Goal: Task Accomplishment & Management: Use online tool/utility

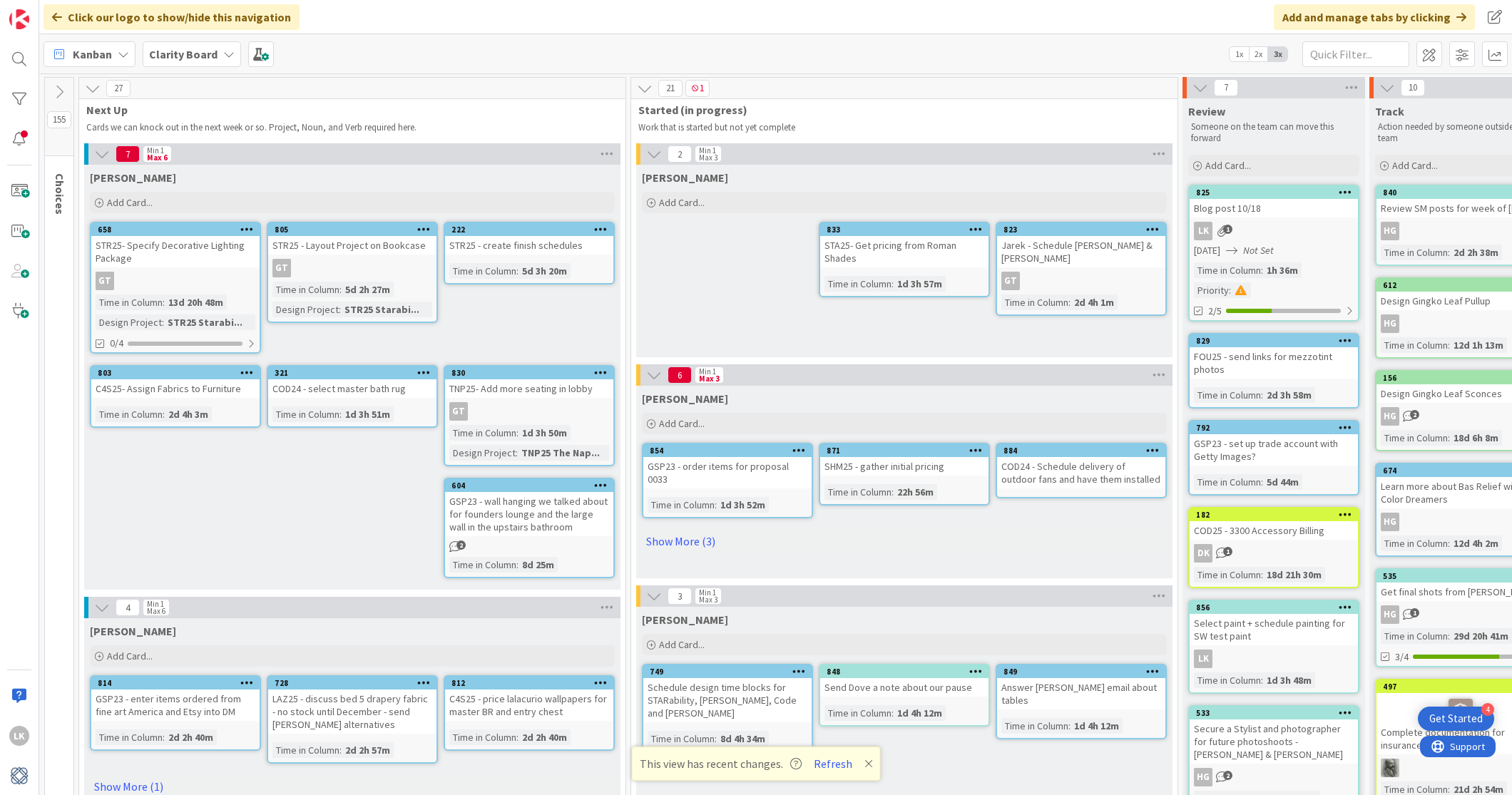
click at [55, 91] on icon at bounding box center [59, 92] width 16 height 16
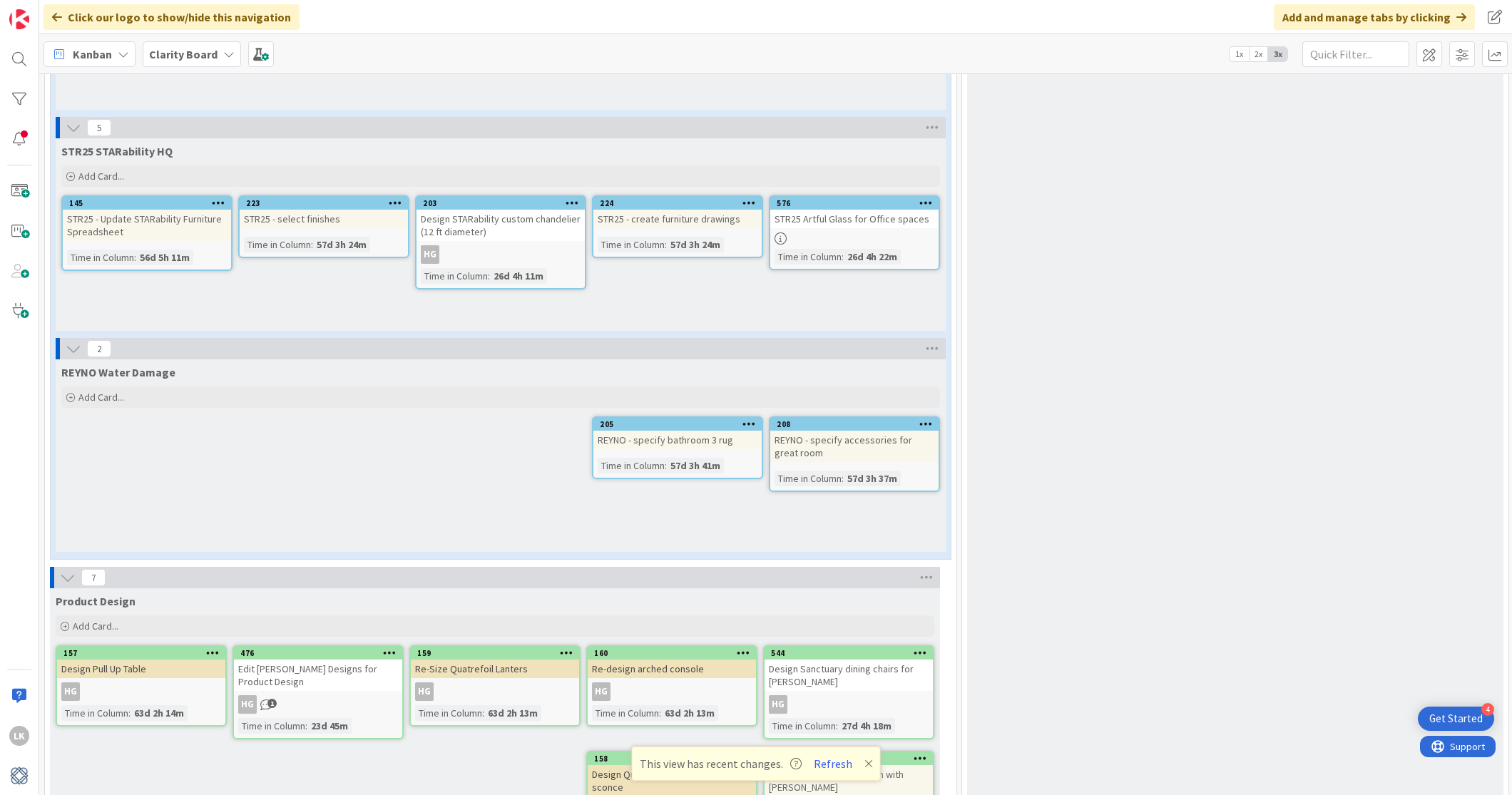
scroll to position [3408, 0]
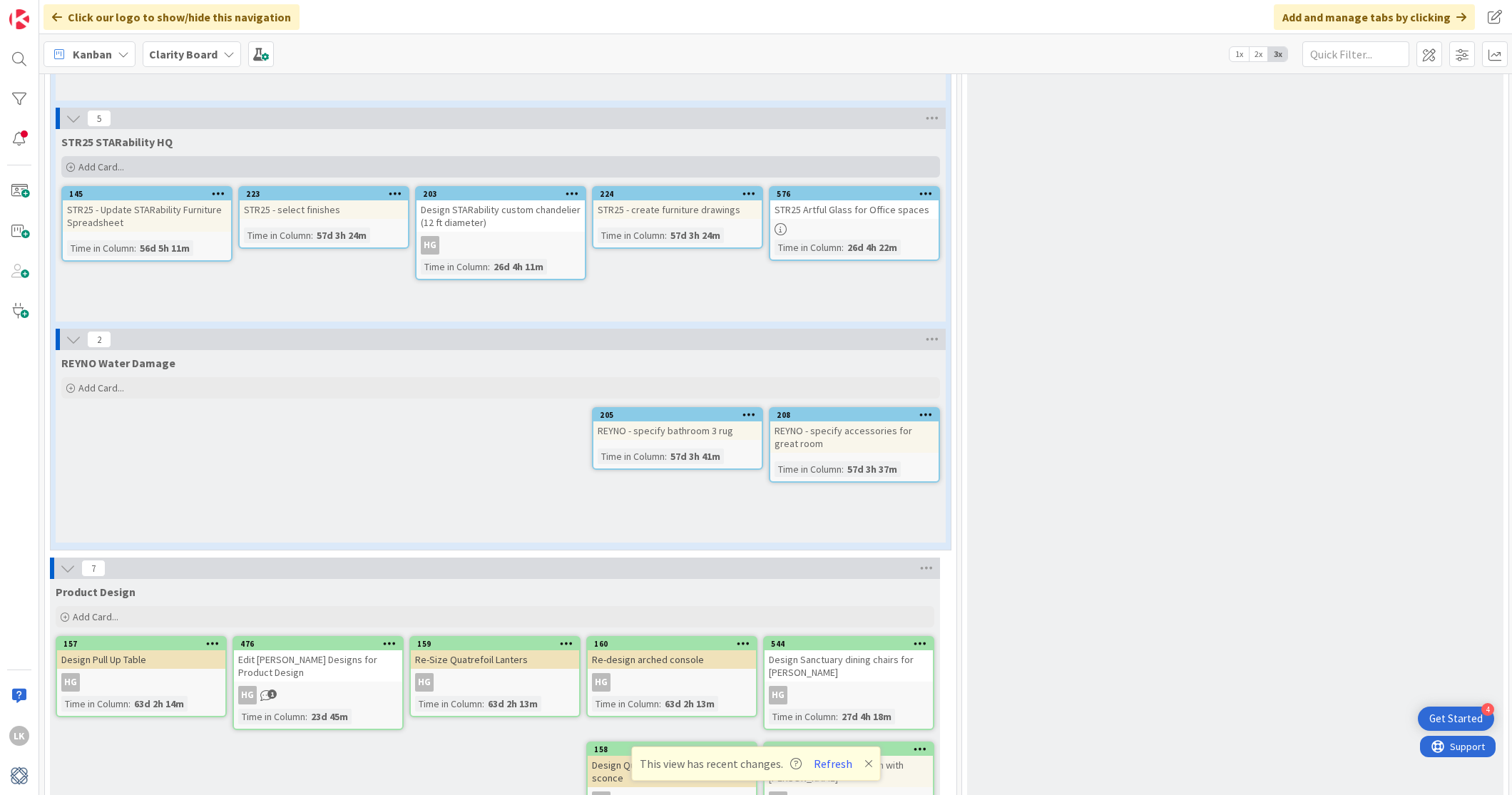
click at [73, 163] on icon at bounding box center [71, 168] width 9 height 9
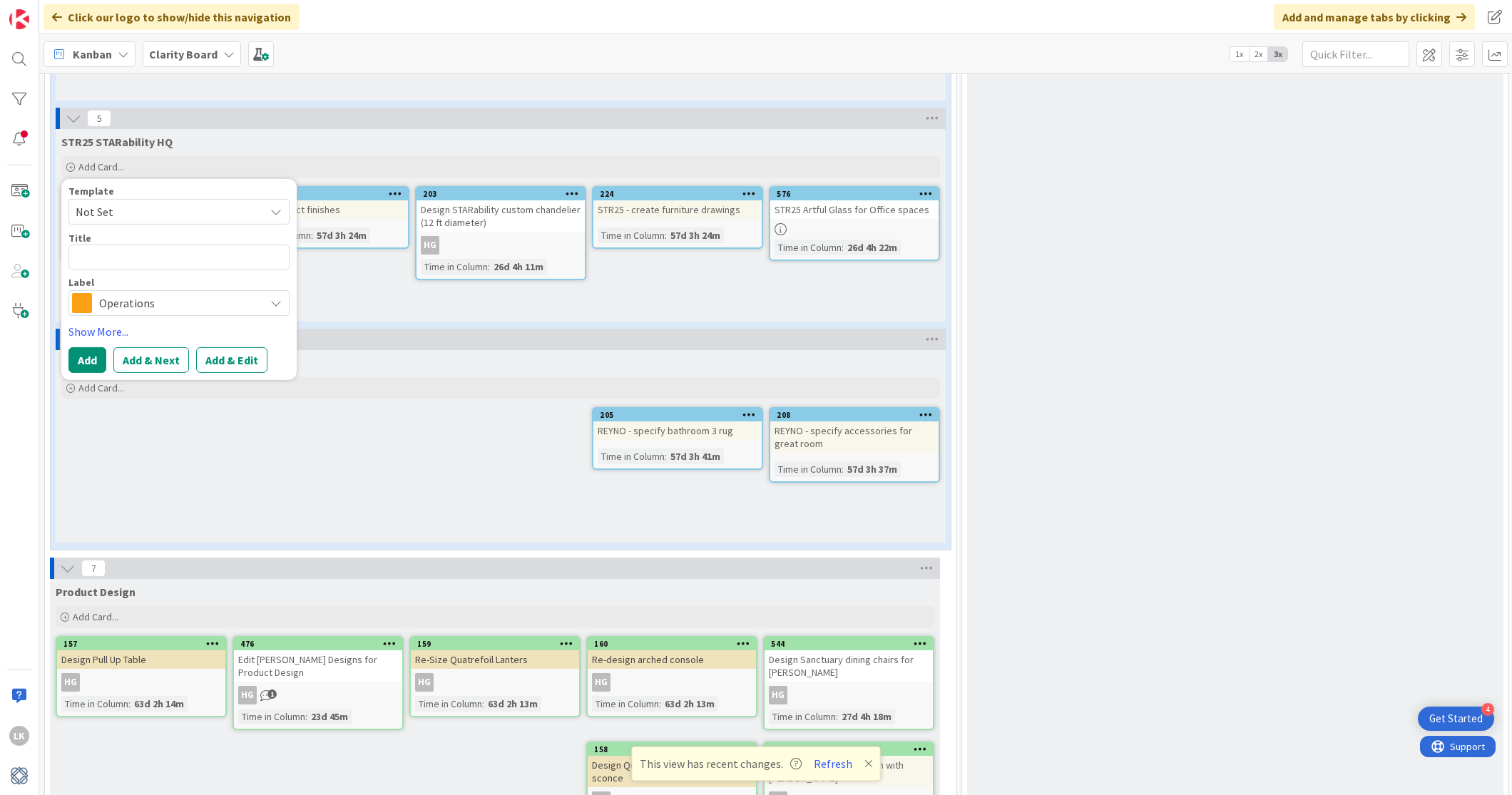
type textarea "x"
type textarea "S"
type textarea "x"
type textarea "ST"
type textarea "x"
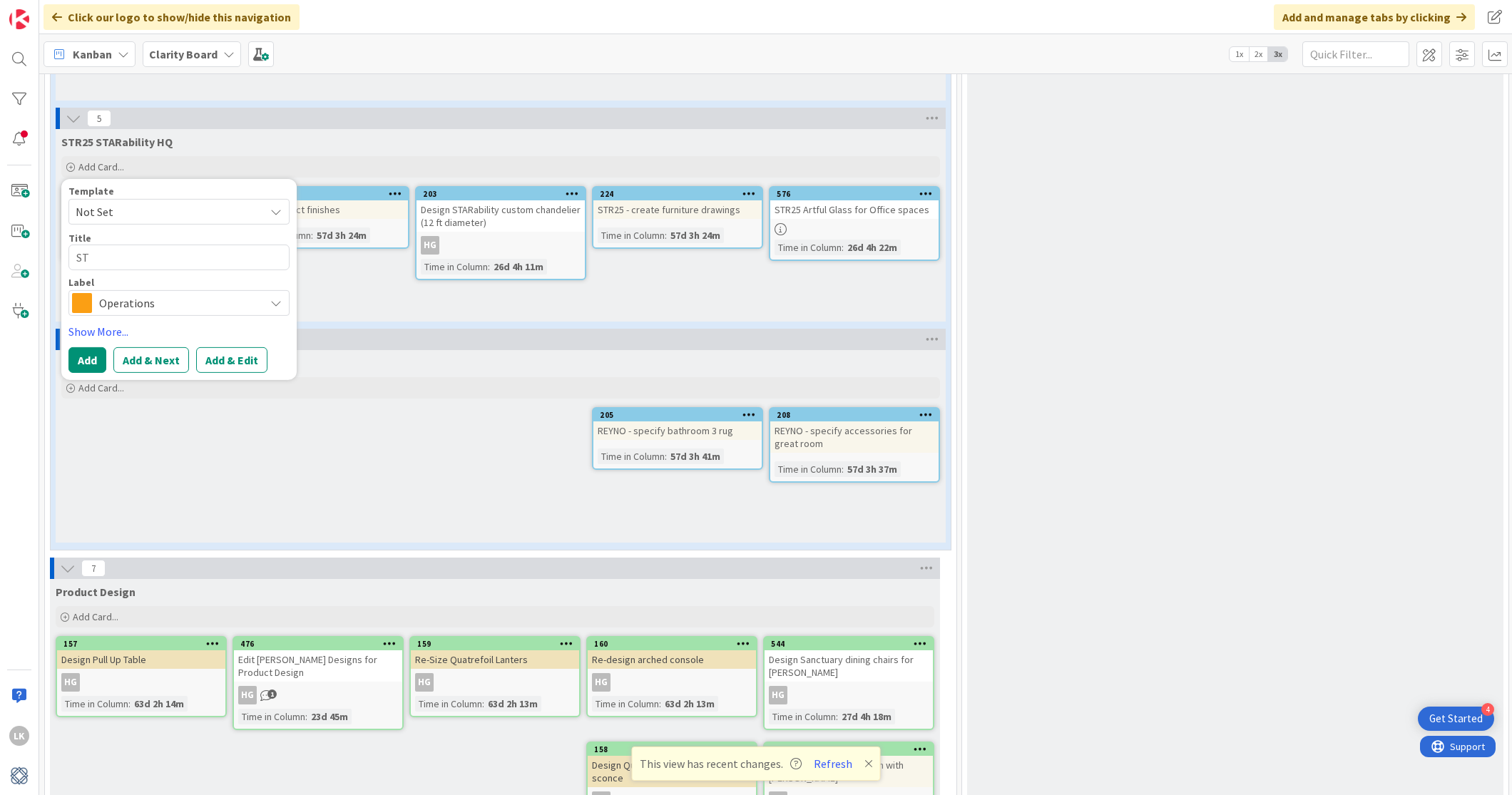
type textarea "STR"
type textarea "x"
type textarea "STR2"
type textarea "x"
type textarea "STR25"
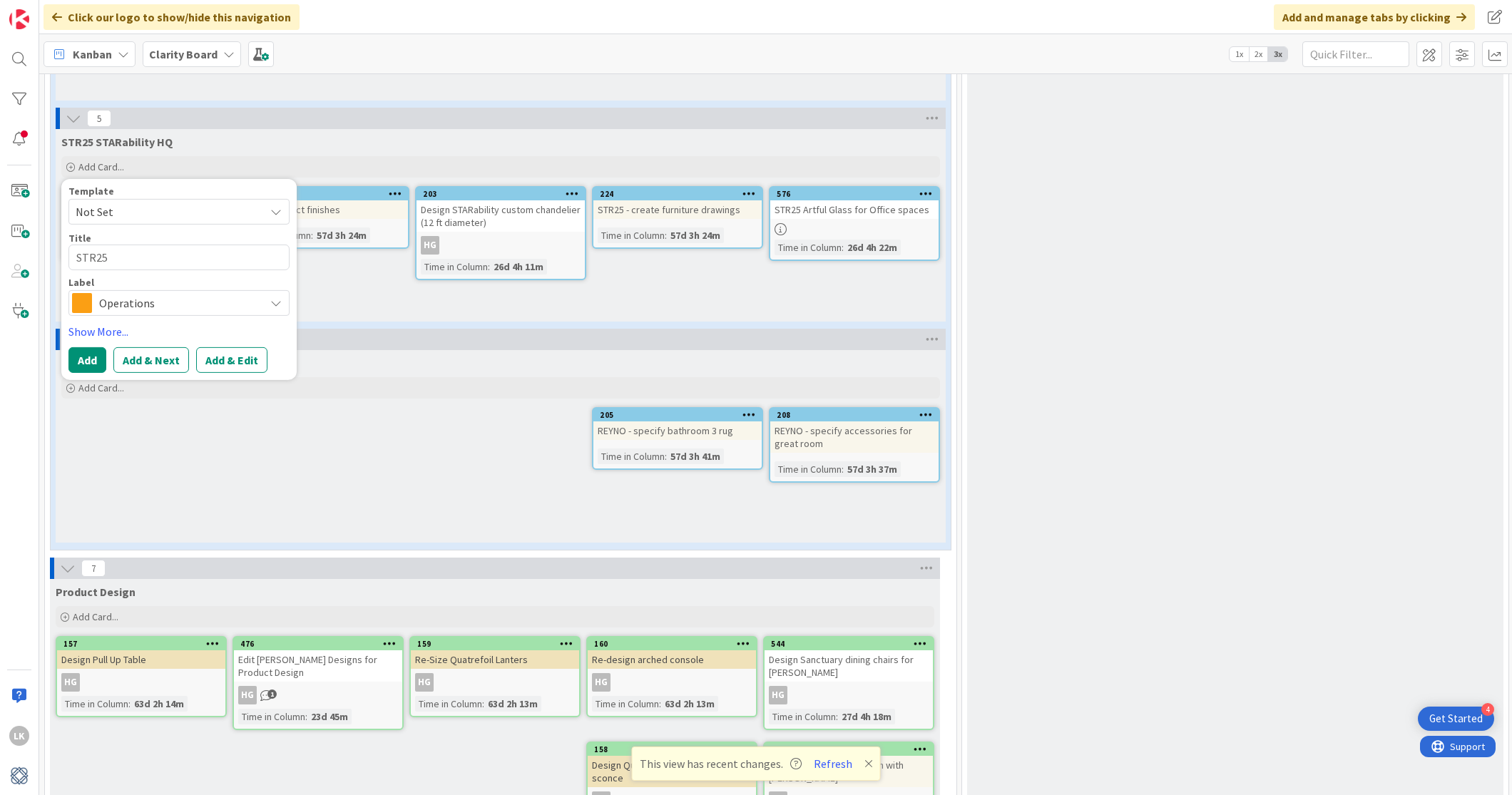
type textarea "x"
type textarea "STR25"
type textarea "x"
type textarea "STR25 -"
type textarea "x"
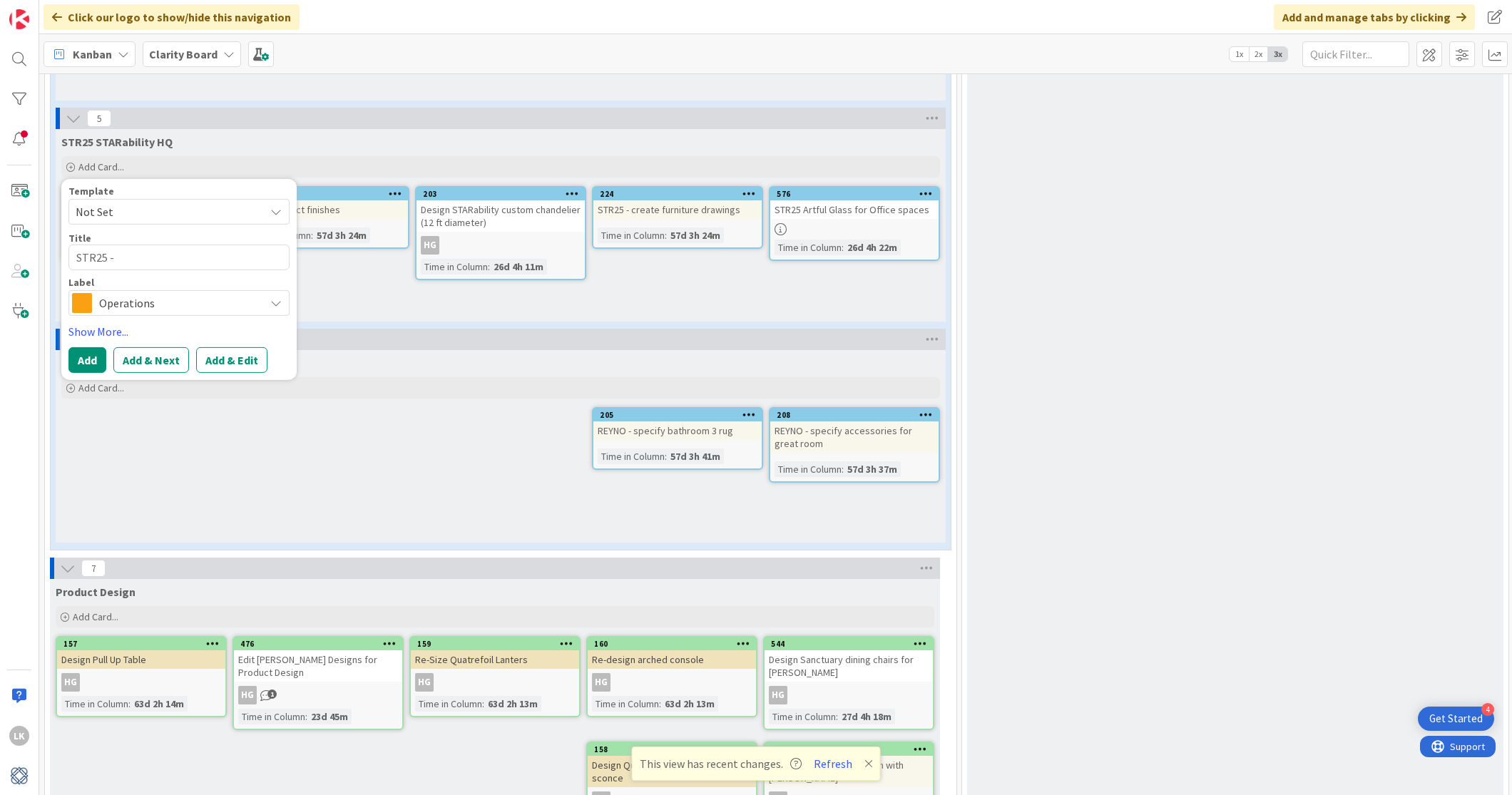
type textarea "STR25 -"
type textarea "x"
type textarea "STR25 - p"
type textarea "x"
type textarea "STR25 - pik"
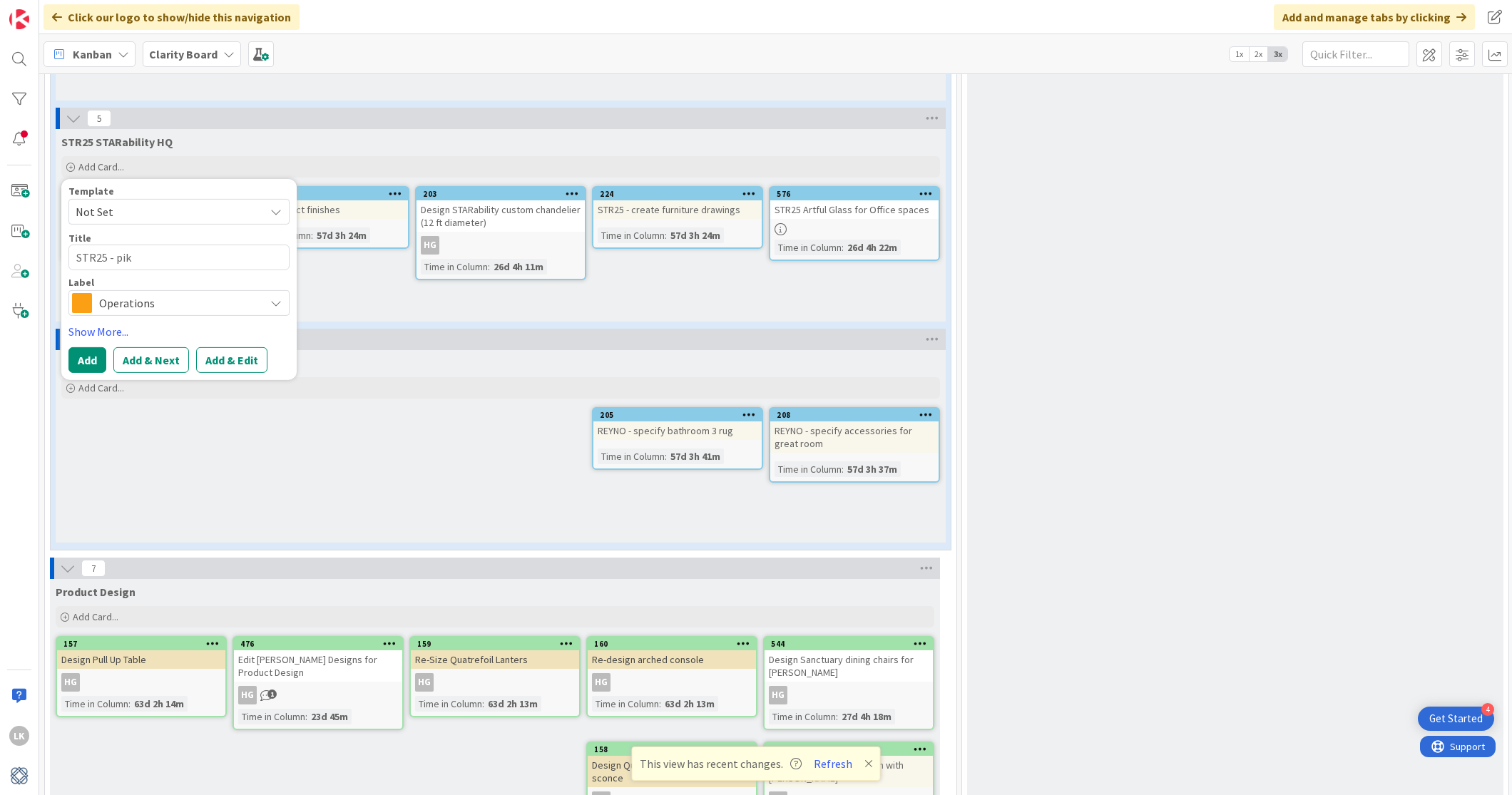
type textarea "x"
type textarea "STR25 - pikc"
type textarea "x"
type textarea "STR25 - pikc"
type textarea "x"
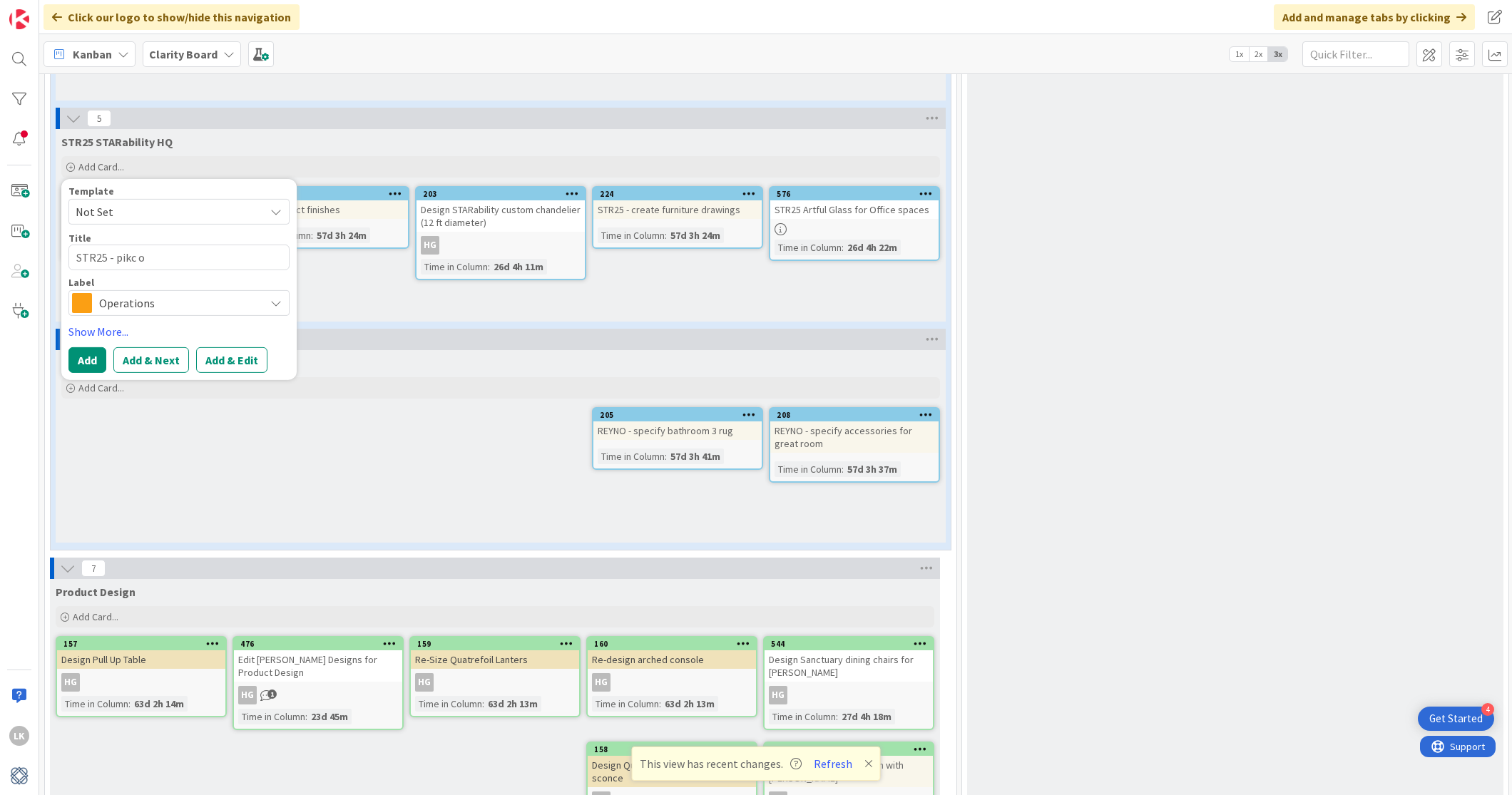
type textarea "STR25 - pikc ou"
type textarea "x"
type textarea "STR25 - pikc out"
type textarea "x"
type textarea "STR25 - pikc ou"
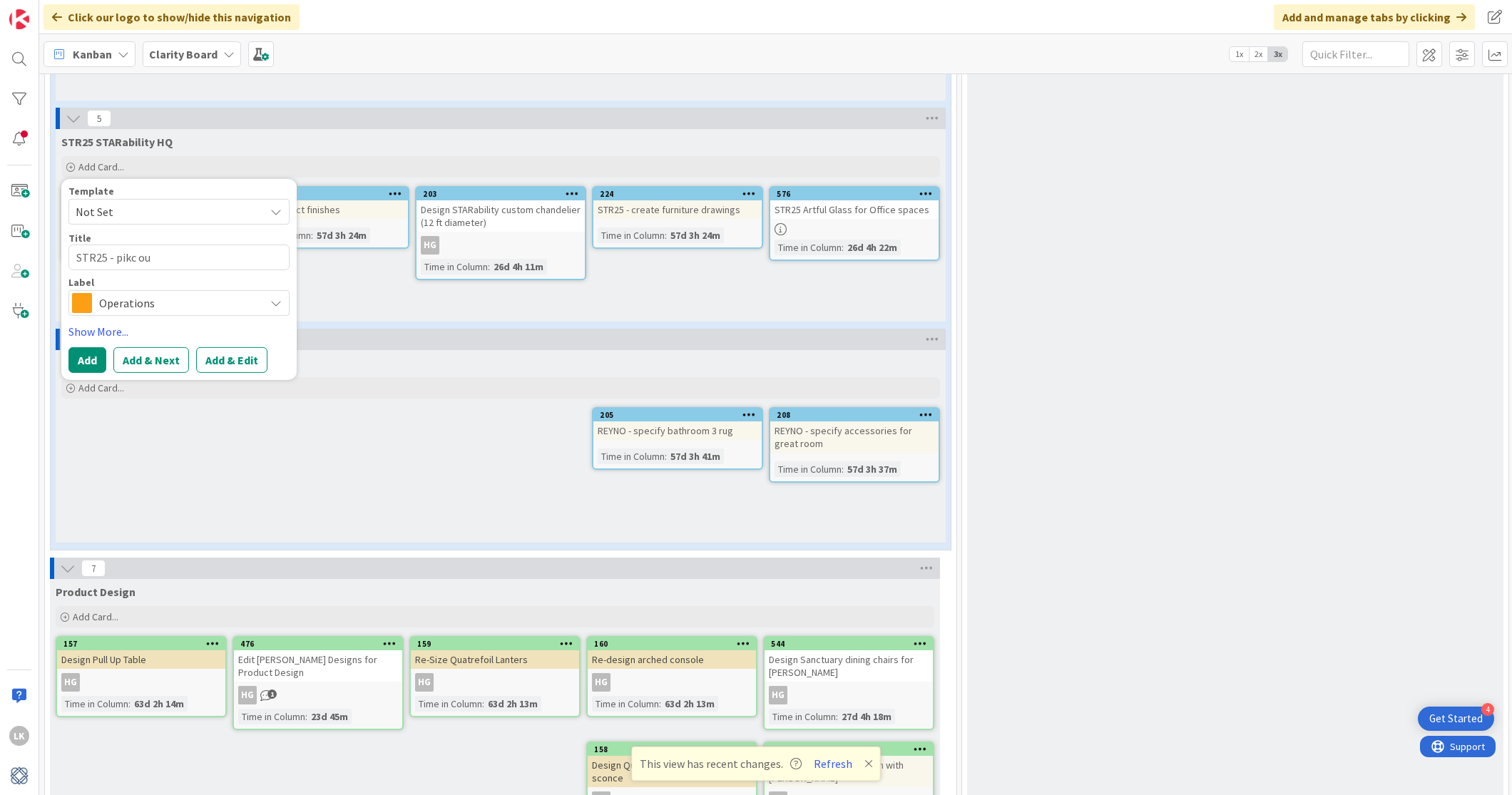
type textarea "x"
type textarea "STR25 - pikc o"
type textarea "x"
type textarea "STR25 - pikc"
type textarea "x"
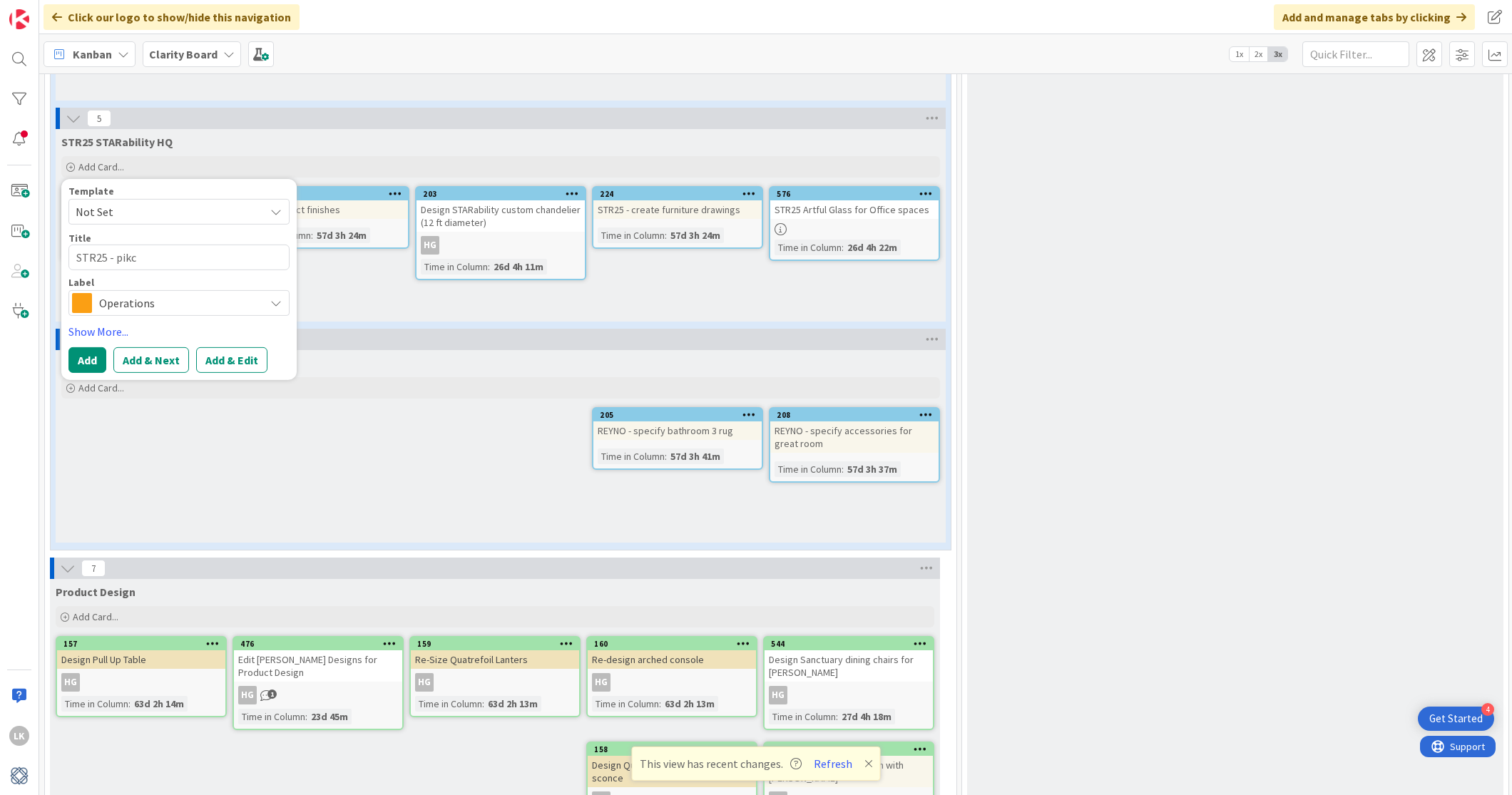
type textarea "STR25 - pikc"
type textarea "x"
type textarea "STR25 - pik"
type textarea "x"
type textarea "STR25 - pi"
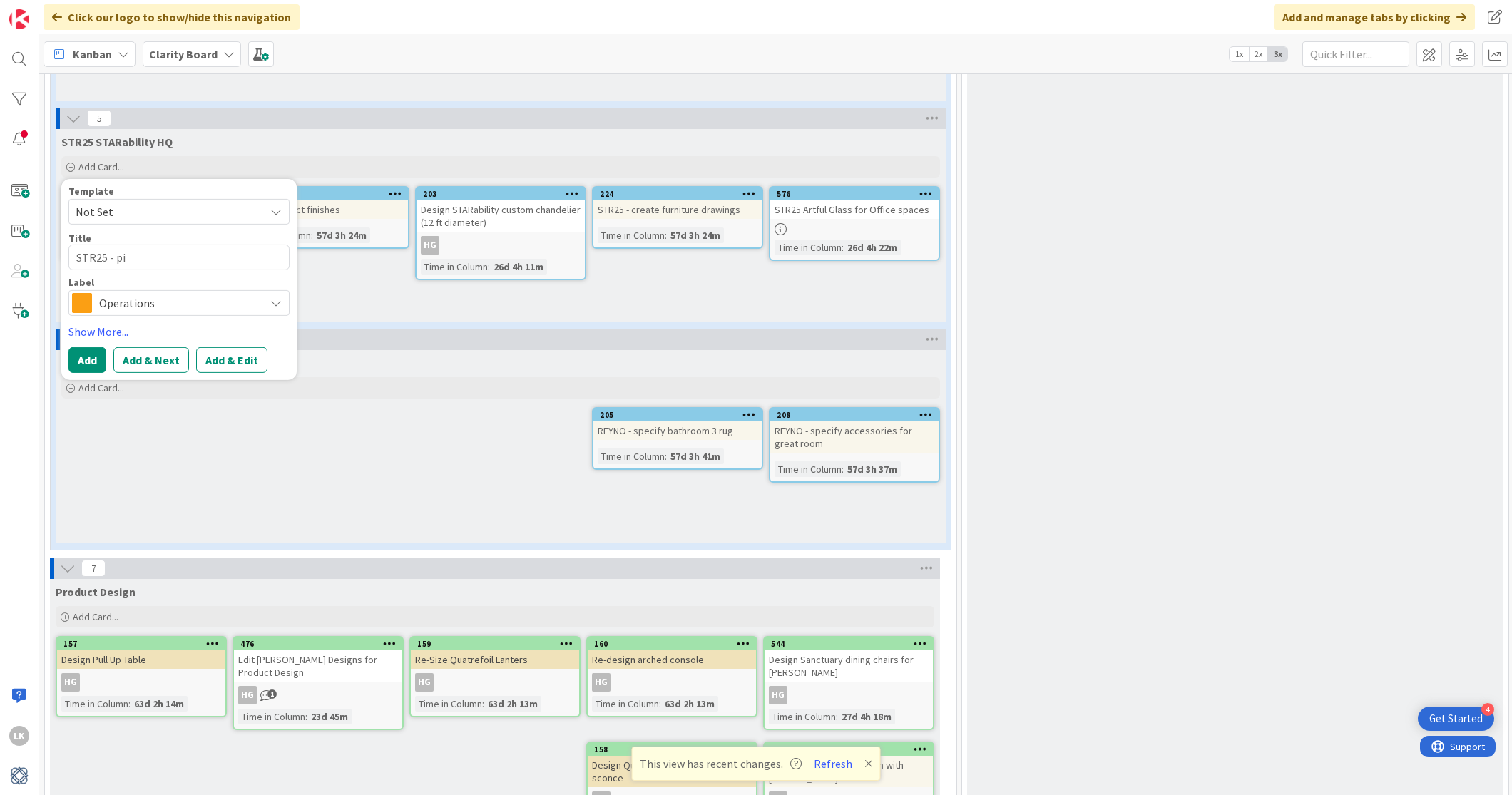
type textarea "x"
type textarea "STR25 - pic"
type textarea "x"
type textarea "STR25 - pick"
type textarea "x"
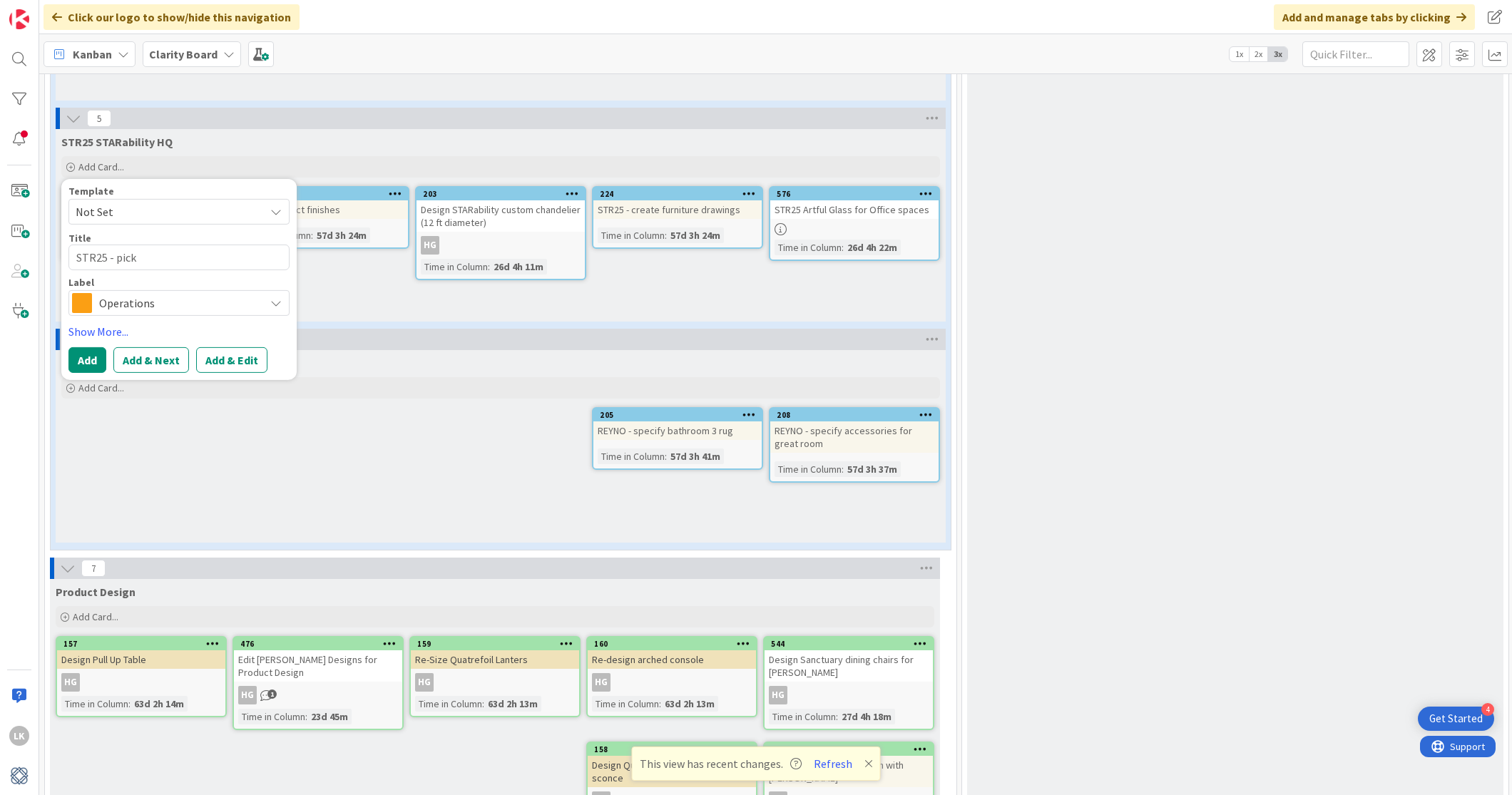
type textarea "STR25 - pick"
type textarea "x"
type textarea "STR25 - pick o"
type textarea "x"
type textarea "STR25 - pick ou"
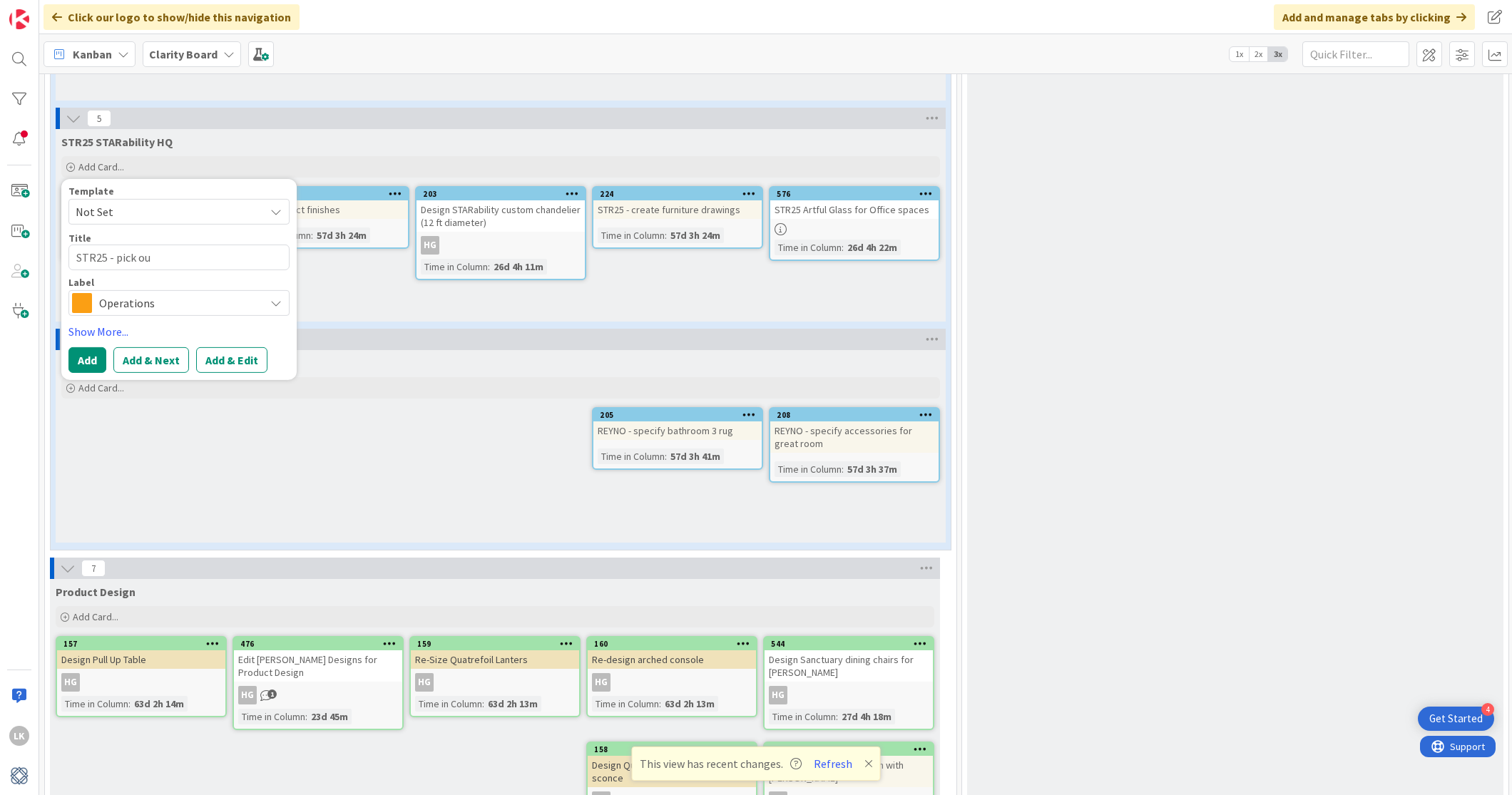
type textarea "x"
type textarea "STR25 - pick out"
type textarea "x"
type textarea "STR25 - pick out"
type textarea "x"
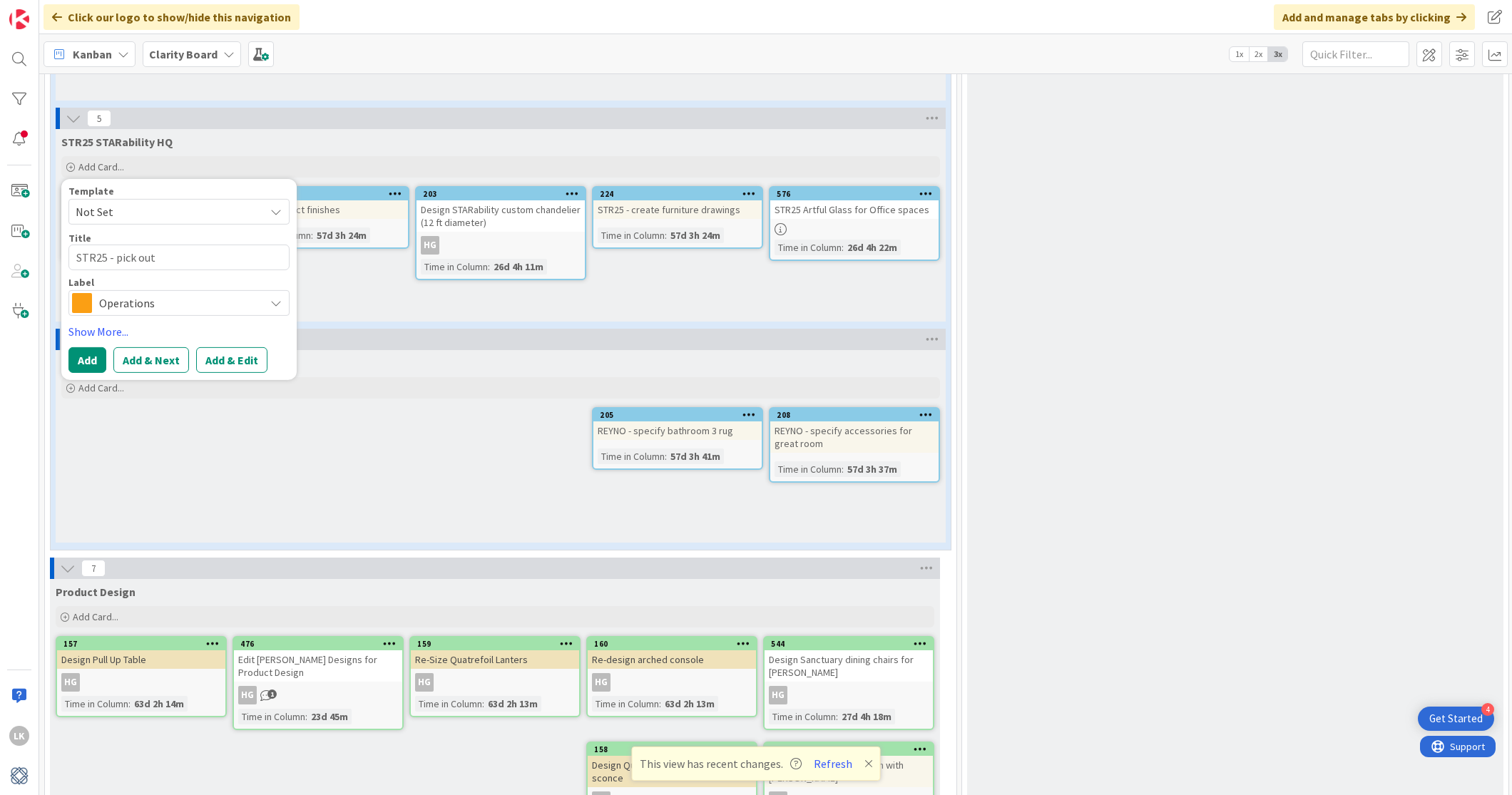
type textarea "STR25 - pick out I"
type textarea "x"
type textarea "STR25 - pick out Iro"
type textarea "x"
type textarea "STR25 - pick out Iron"
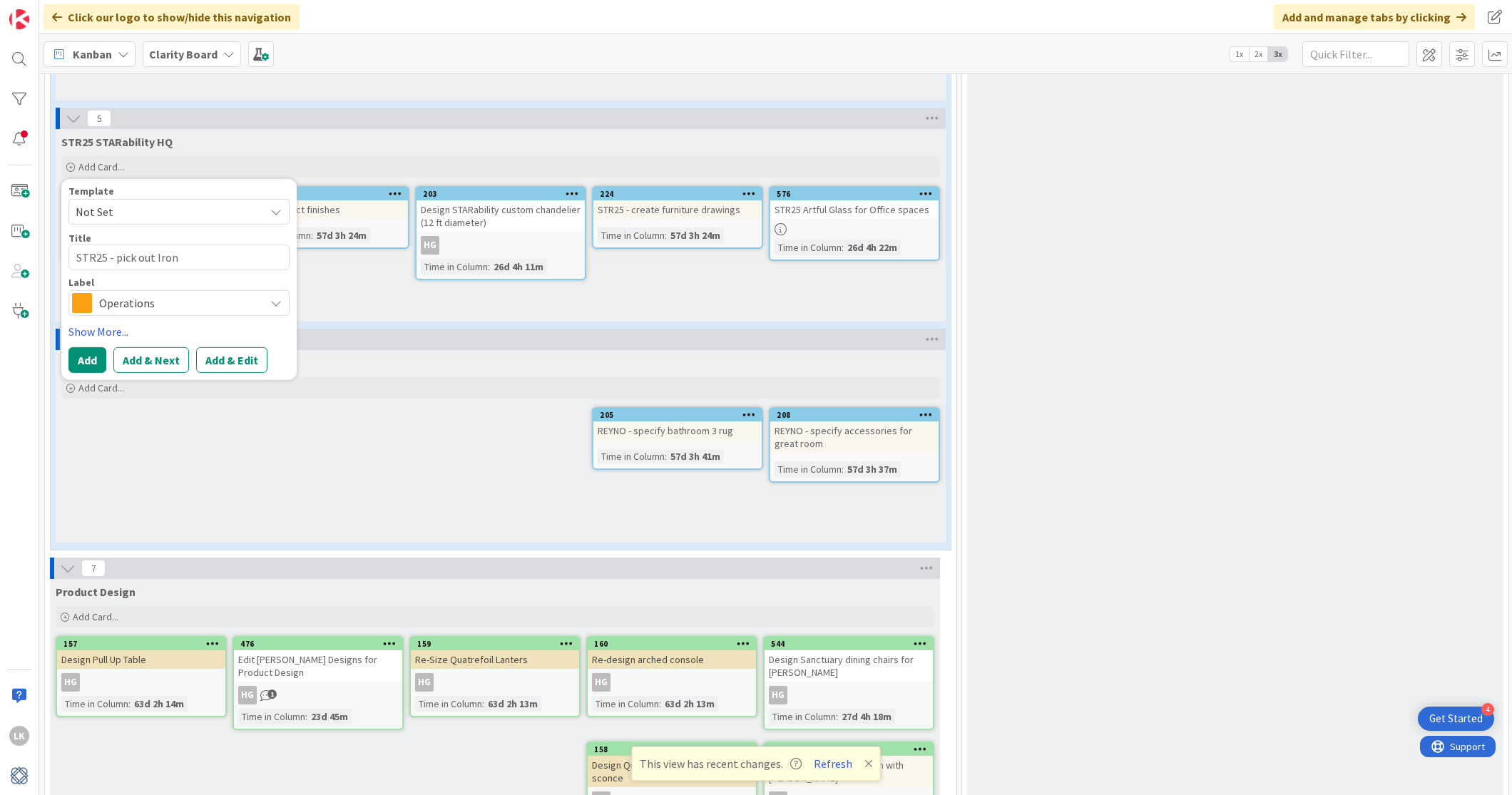
type textarea "x"
type textarea "STR25 - pick out Ironw"
type textarea "x"
type textarea "STR25 - pick out Ironwo"
type textarea "x"
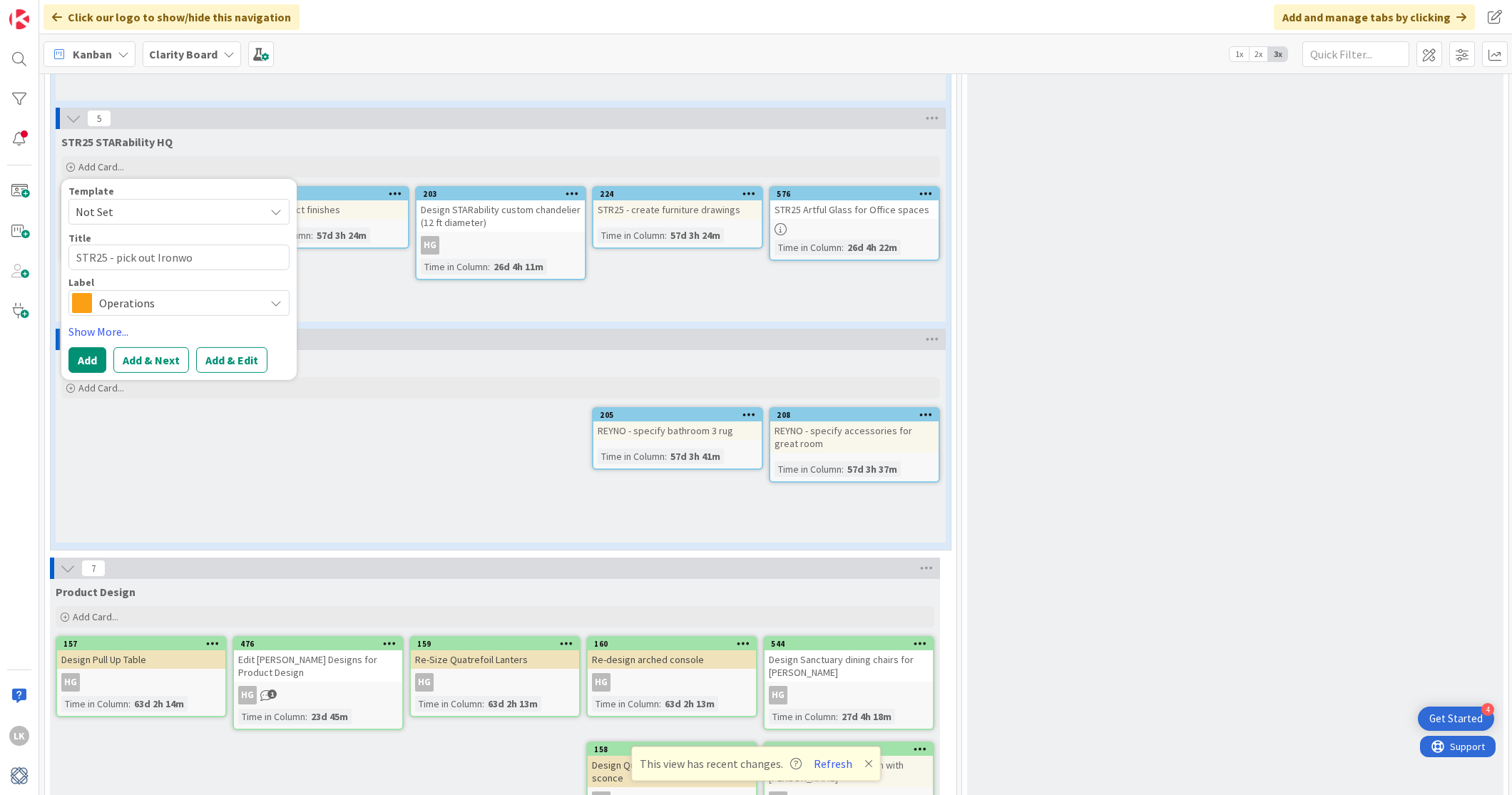
type textarea "STR25 - pick out Ironwoo"
type textarea "x"
type textarea "STR25 - pick out Ironwood"
type textarea "x"
type textarea "STR25 - pick out Ironwood"
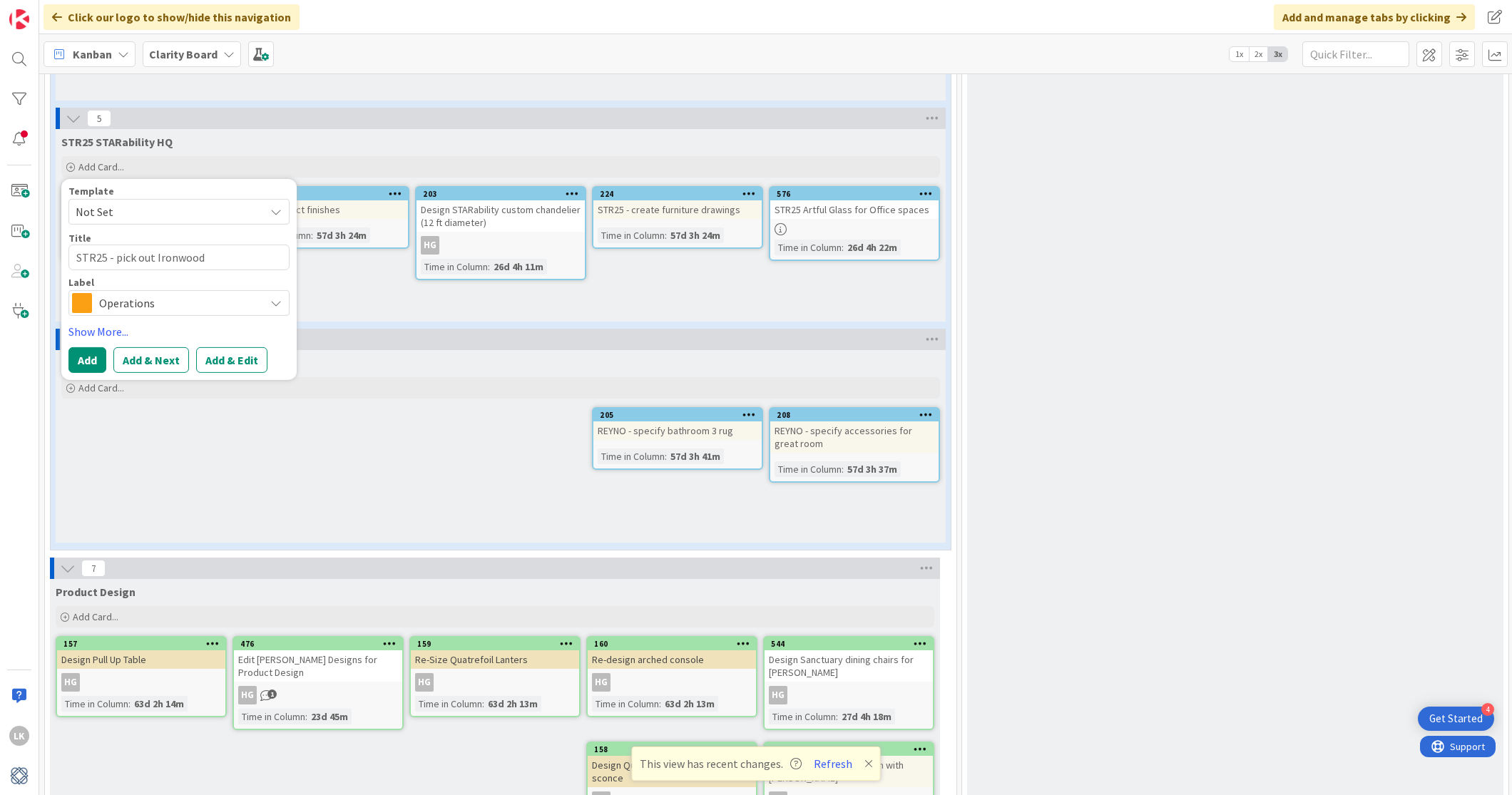
type textarea "x"
type textarea "STR25 - pick out Ironwood t"
type textarea "x"
type textarea "STR25 - pick out Ironwood toi"
type textarea "x"
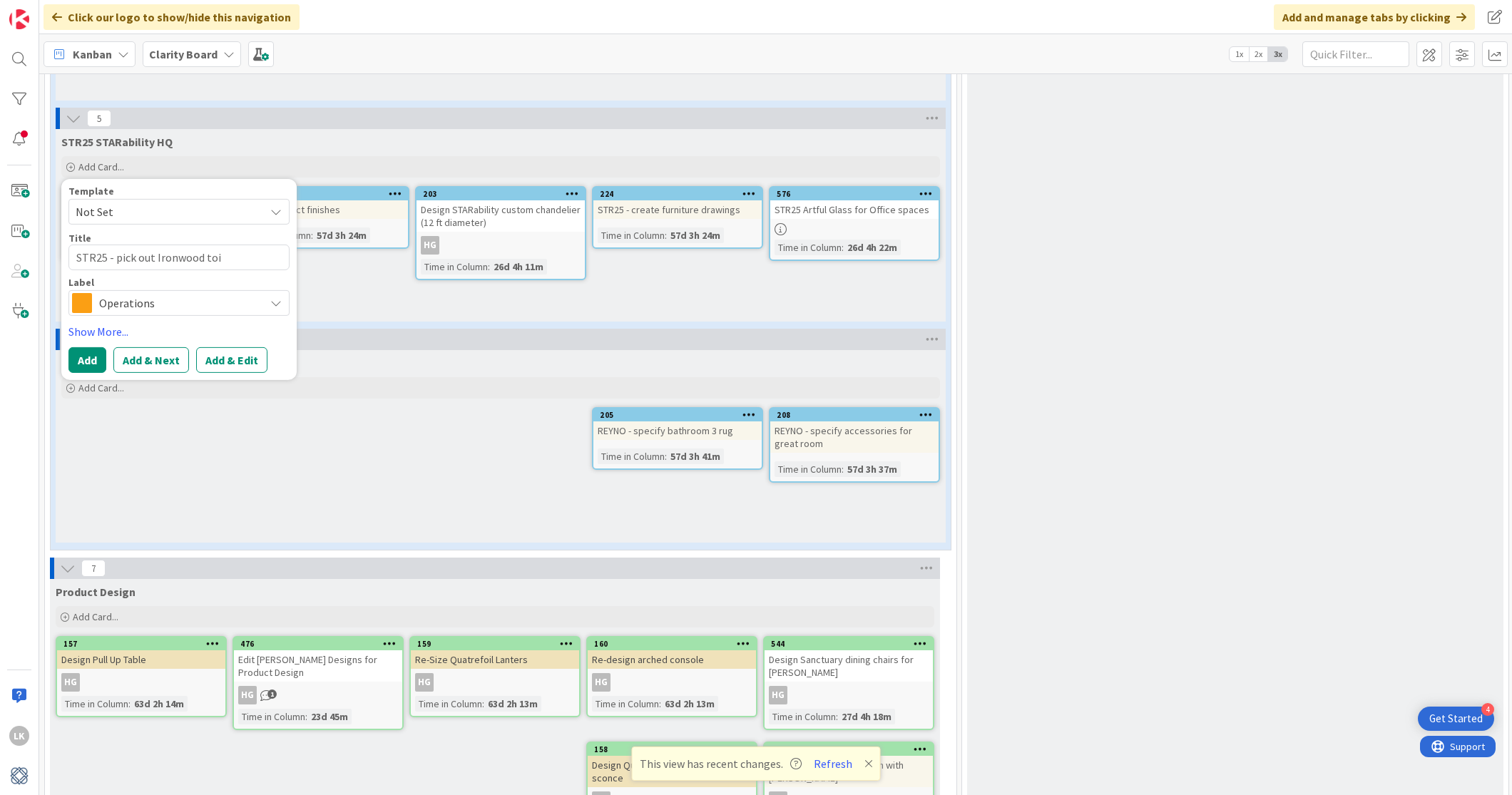
type textarea "STR25 - pick out Ironwood toil"
type textarea "x"
type textarea "STR25 - pick out Ironwood toilet"
type textarea "x"
type textarea "STR25 - pick out Ironwood toilet"
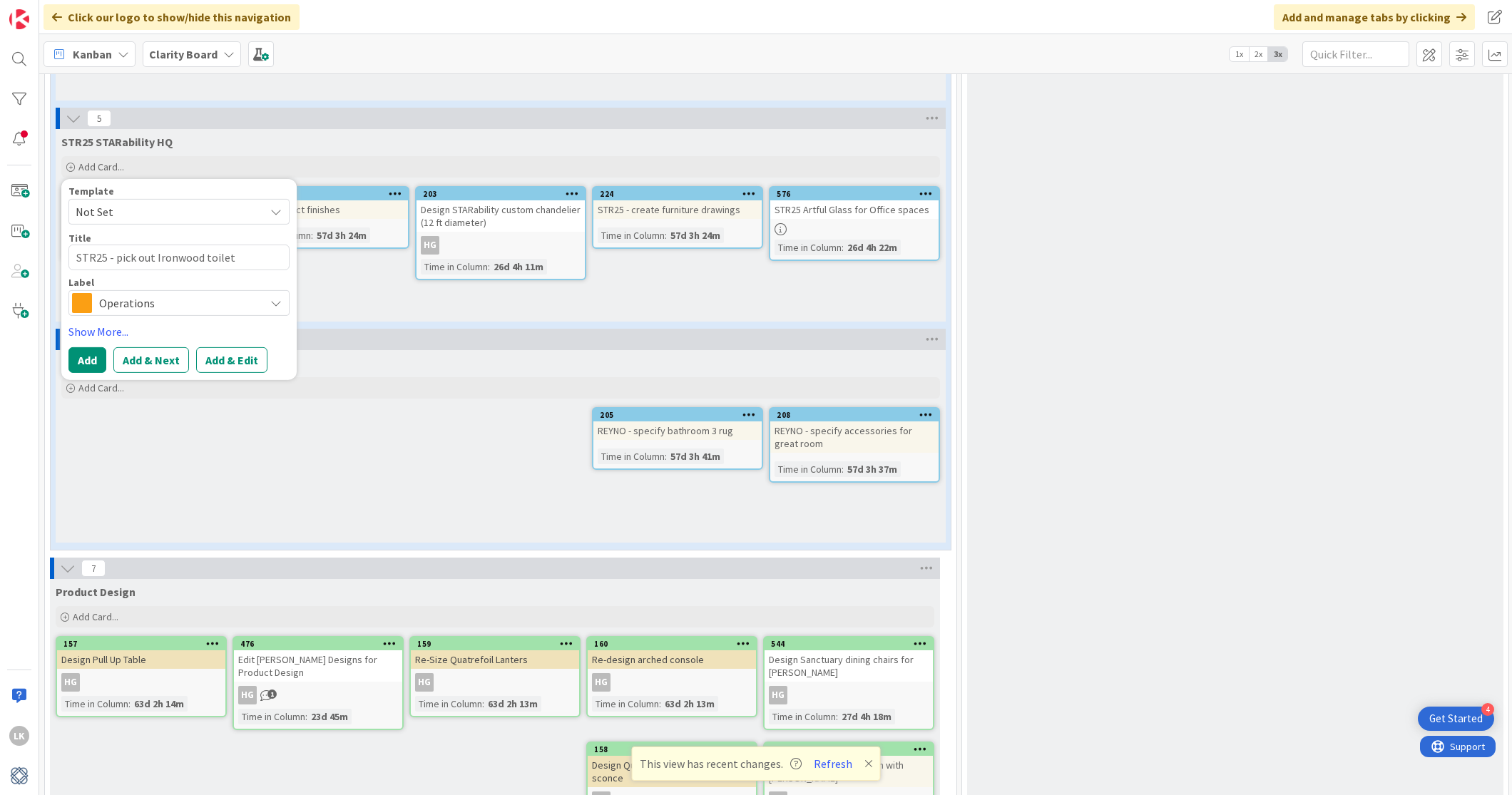
type textarea "x"
type textarea "STR25 - pick out Ironwood toilet pa"
type textarea "x"
type textarea "STR25 - pick out Ironwood toilet par"
type textarea "x"
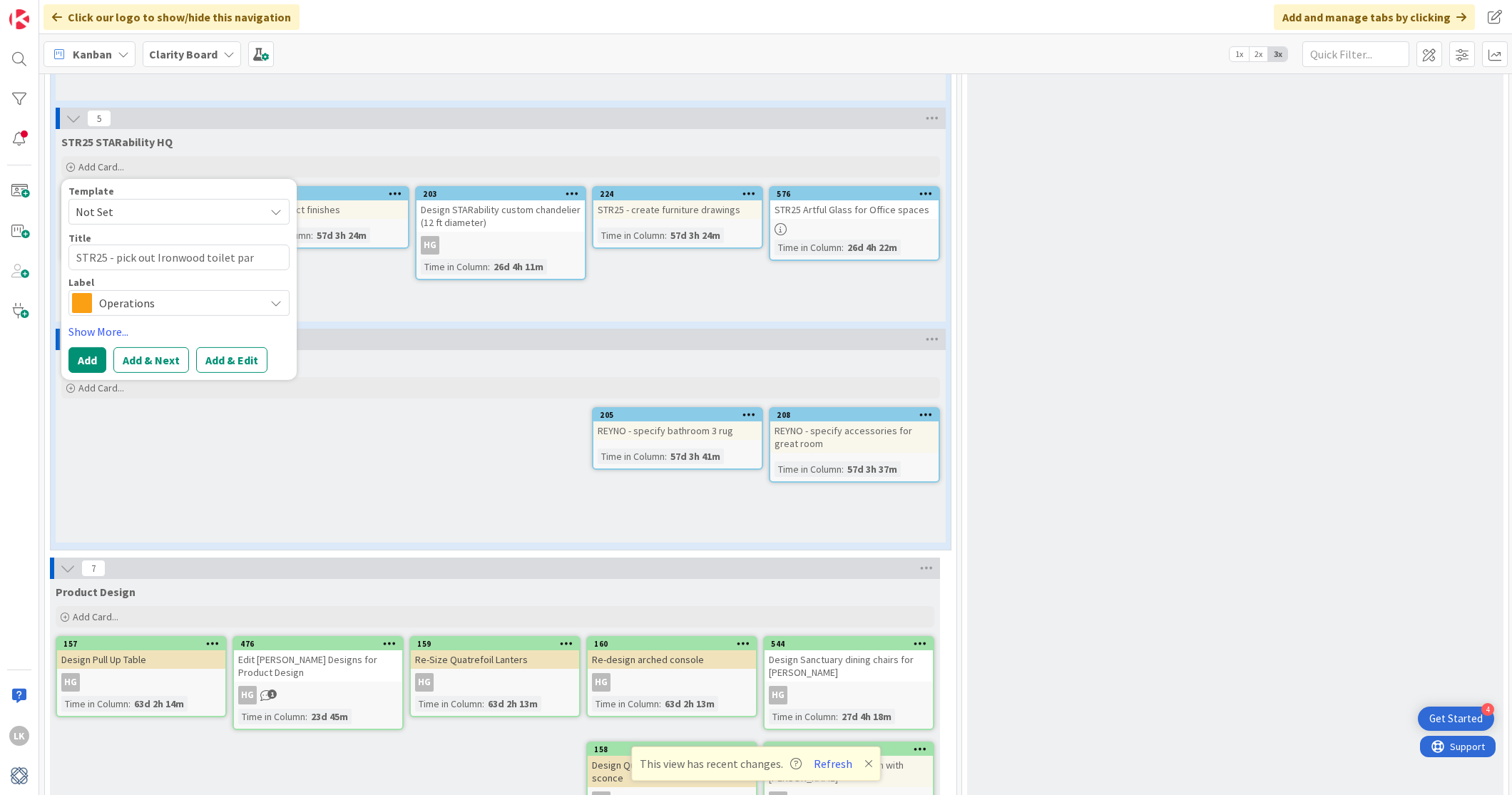
type textarea "STR25 - pick out Ironwood toilet part"
type textarea "x"
type textarea "STR25 - pick out Ironwood toilet parti"
type textarea "x"
type textarea "STR25 - pick out Ironwood toilet partit"
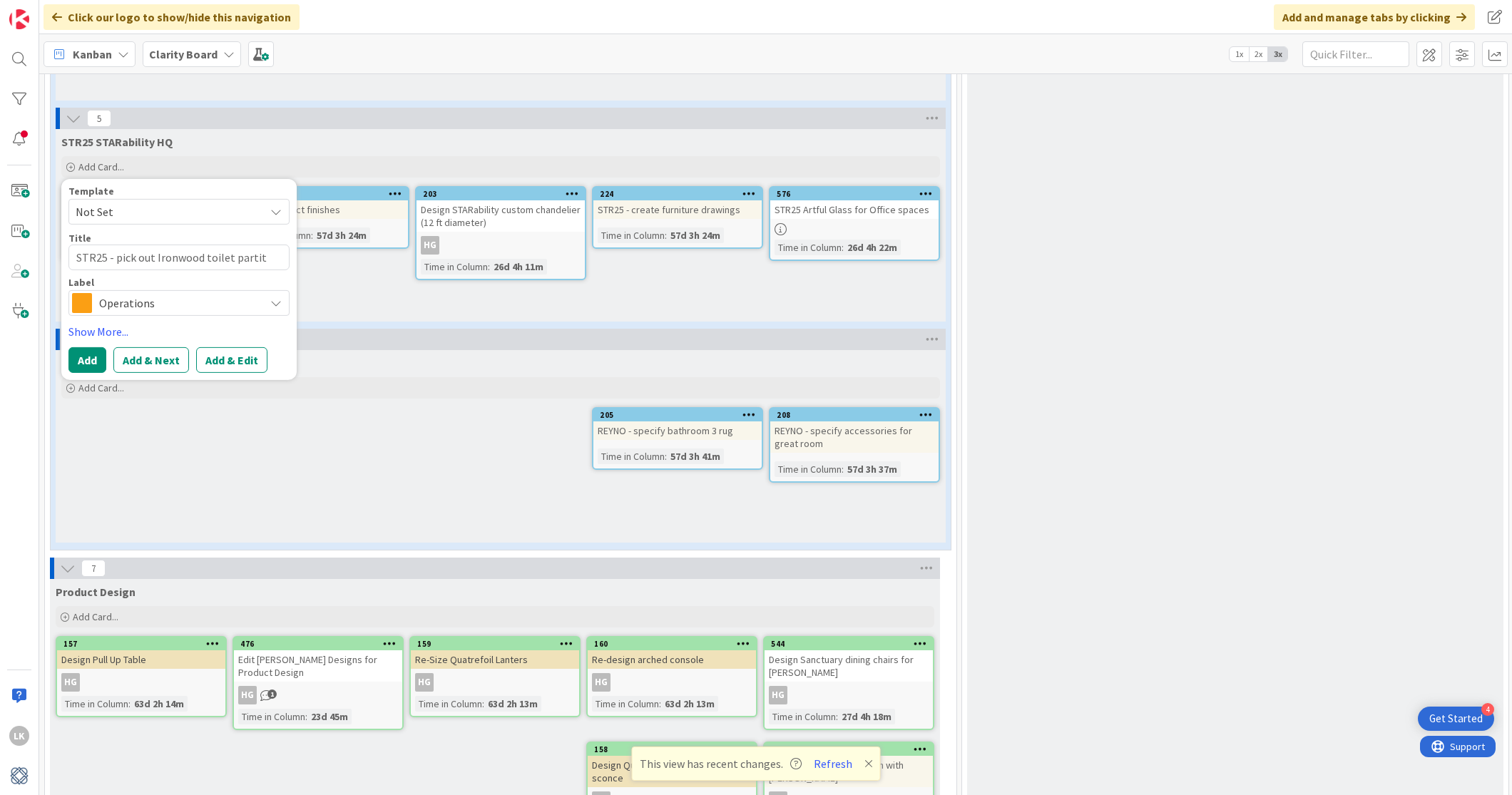
type textarea "x"
type textarea "STR25 - pick out Ironwood toilet partiti"
type textarea "x"
type textarea "STR25 - pick out Ironwood toilet partitio"
type textarea "x"
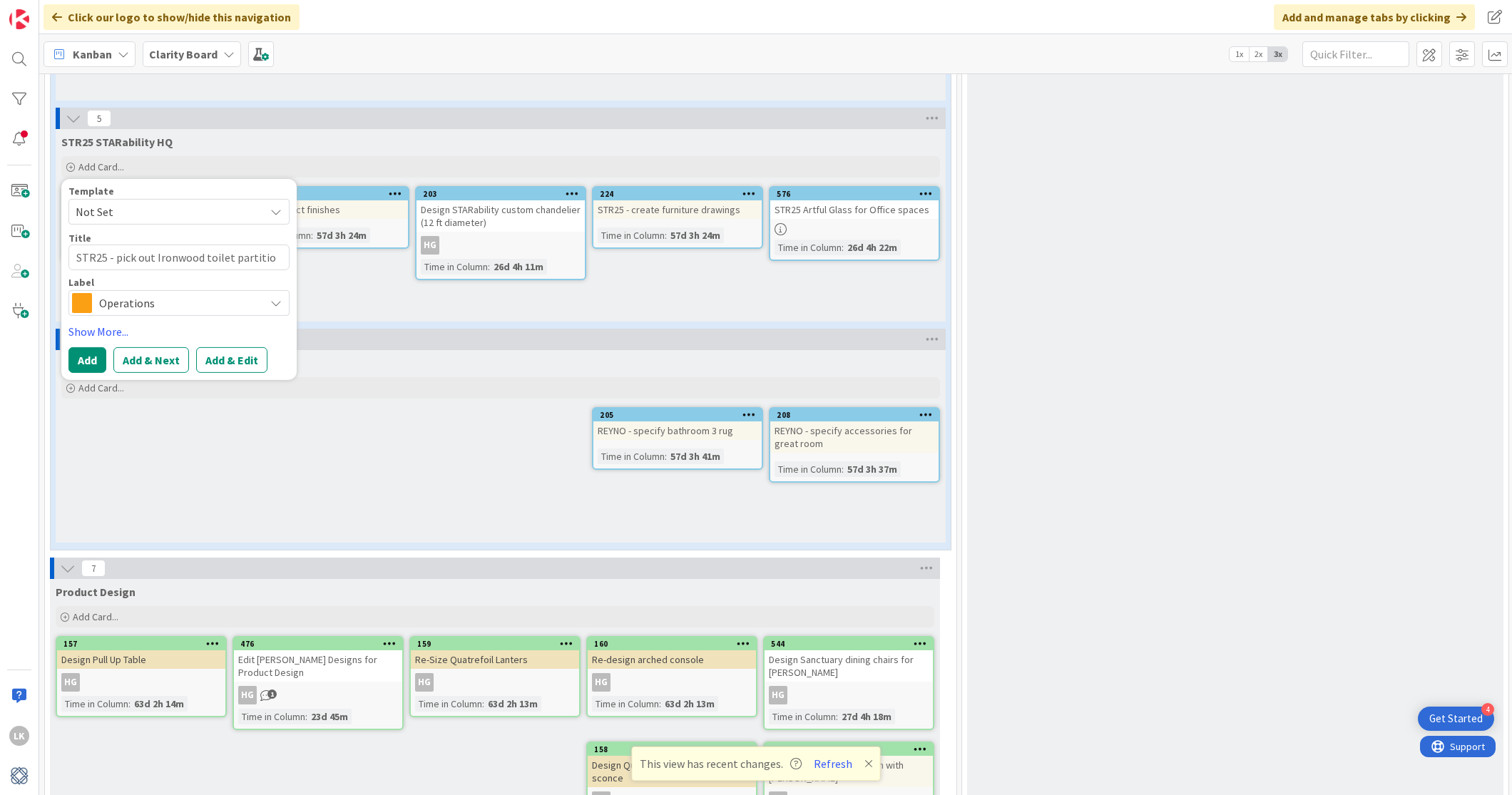
type textarea "STR25 - pick out Ironwood toilet partition"
type textarea "x"
type textarea "STR25 - pick out Ironwood toilet partitions"
click at [279, 307] on icon at bounding box center [275, 302] width 11 height 11
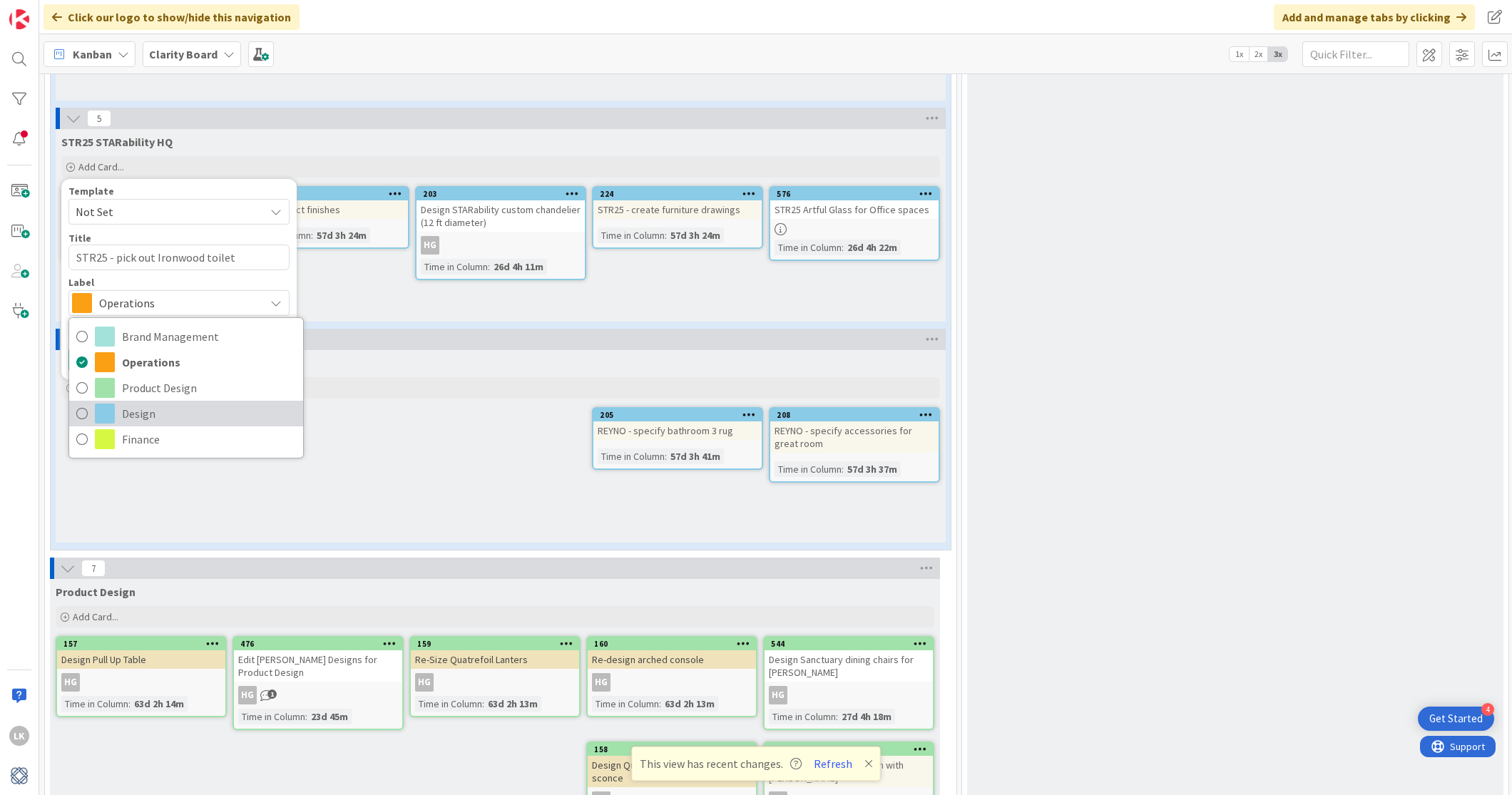
click at [80, 410] on icon at bounding box center [81, 413] width 11 height 21
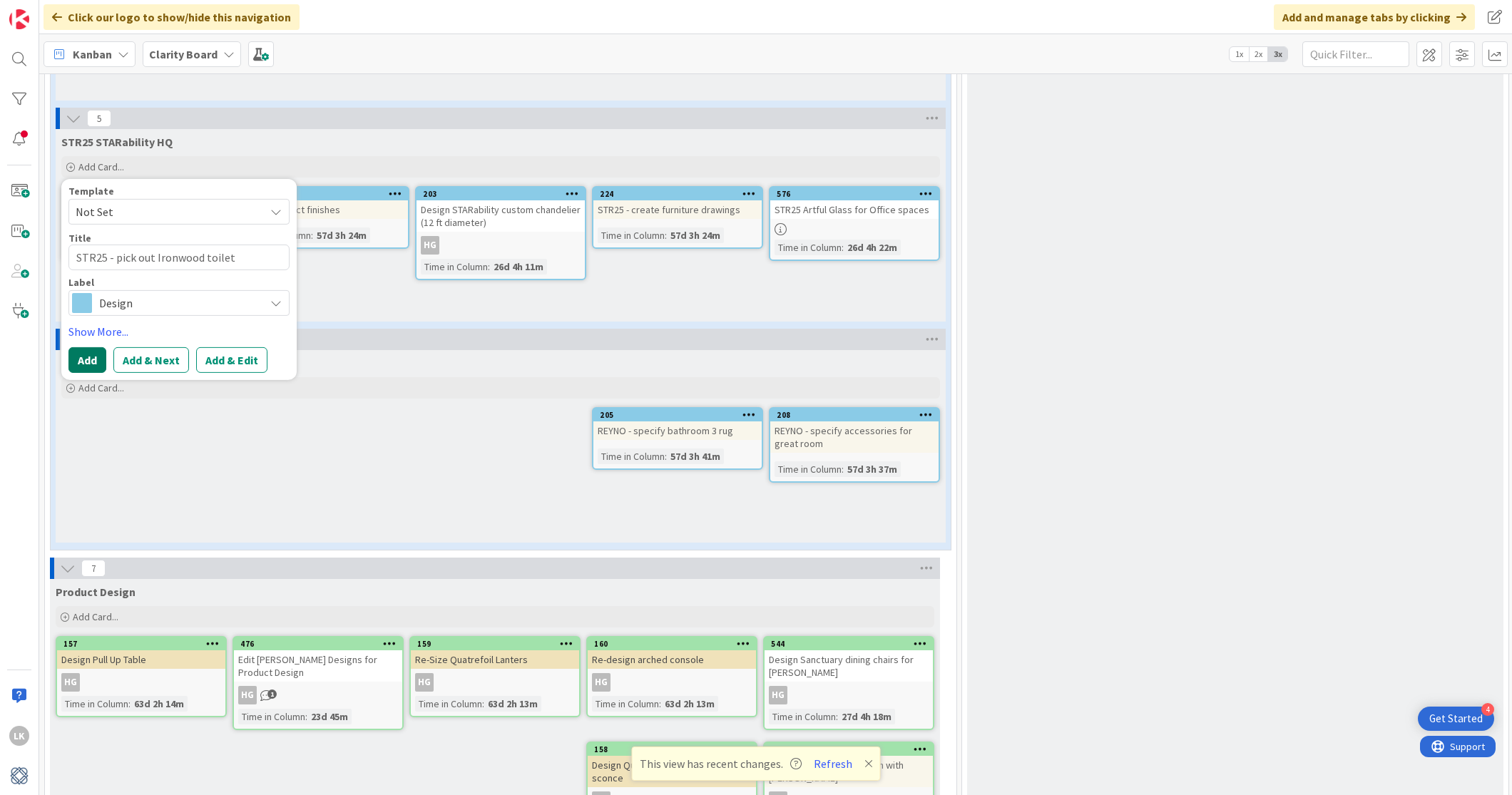
click at [82, 358] on button "Add" at bounding box center [87, 359] width 38 height 25
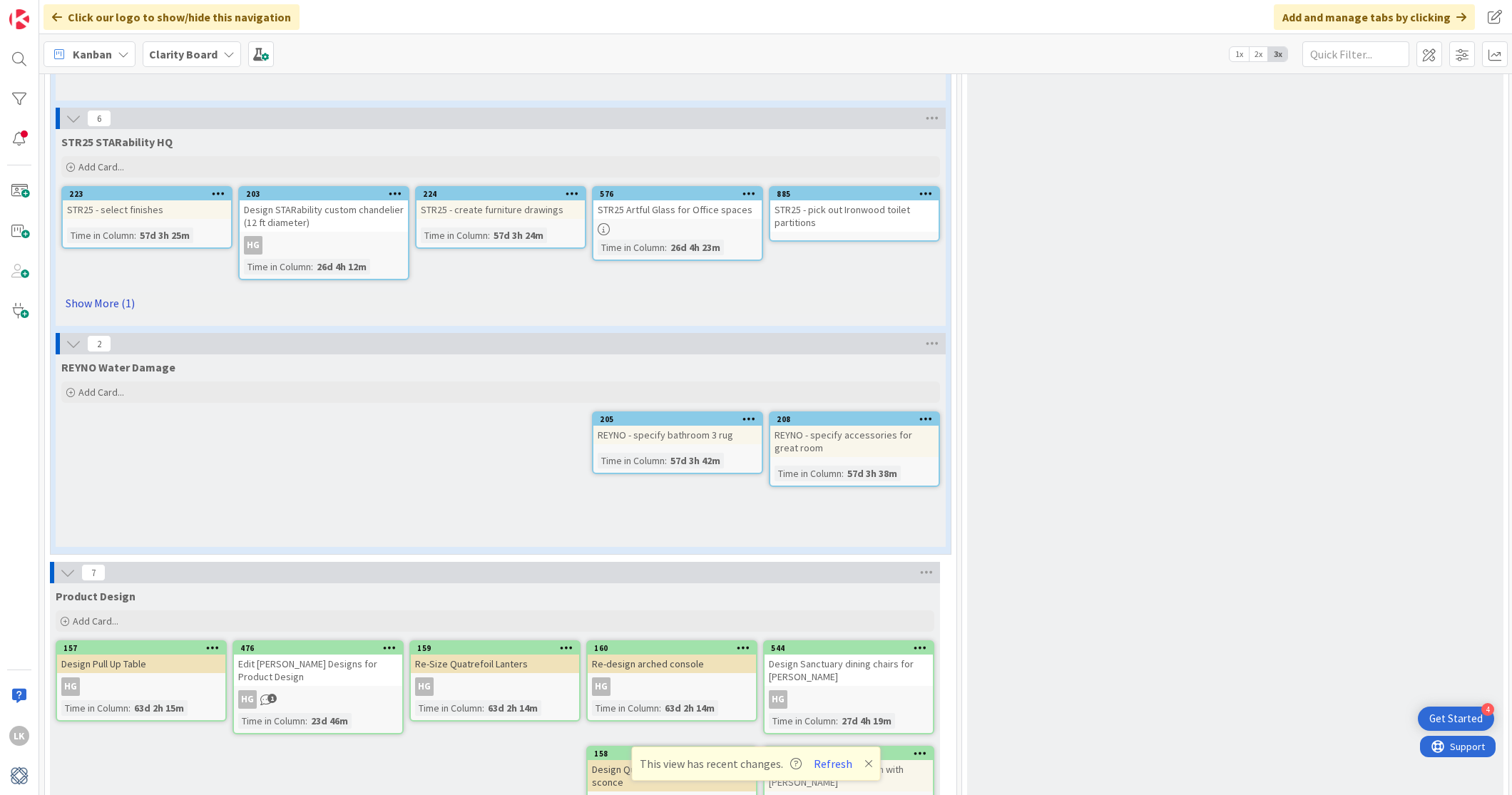
click at [100, 296] on link "Show More (1)" at bounding box center [500, 303] width 878 height 23
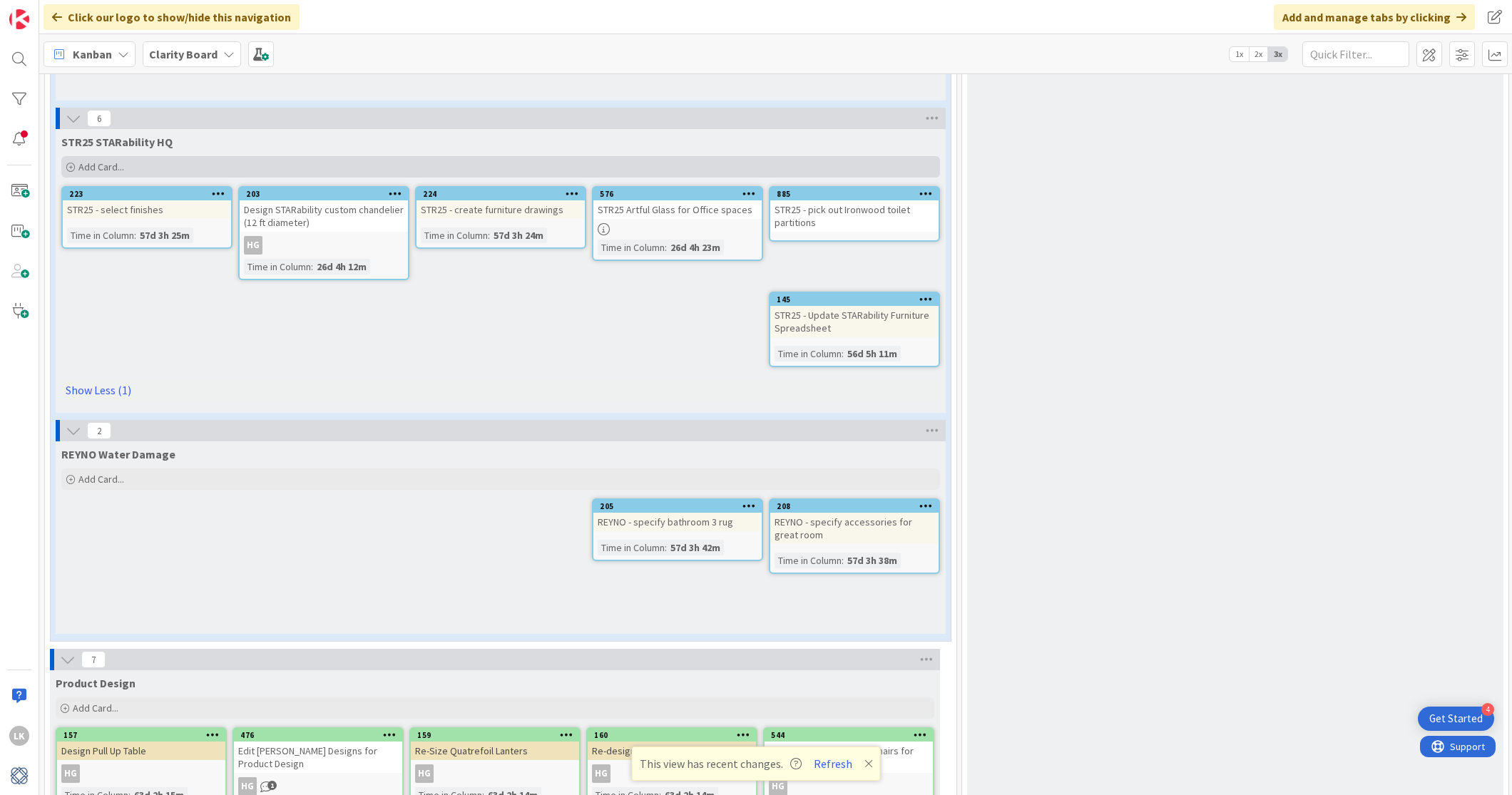
click at [71, 165] on icon at bounding box center [71, 168] width 9 height 9
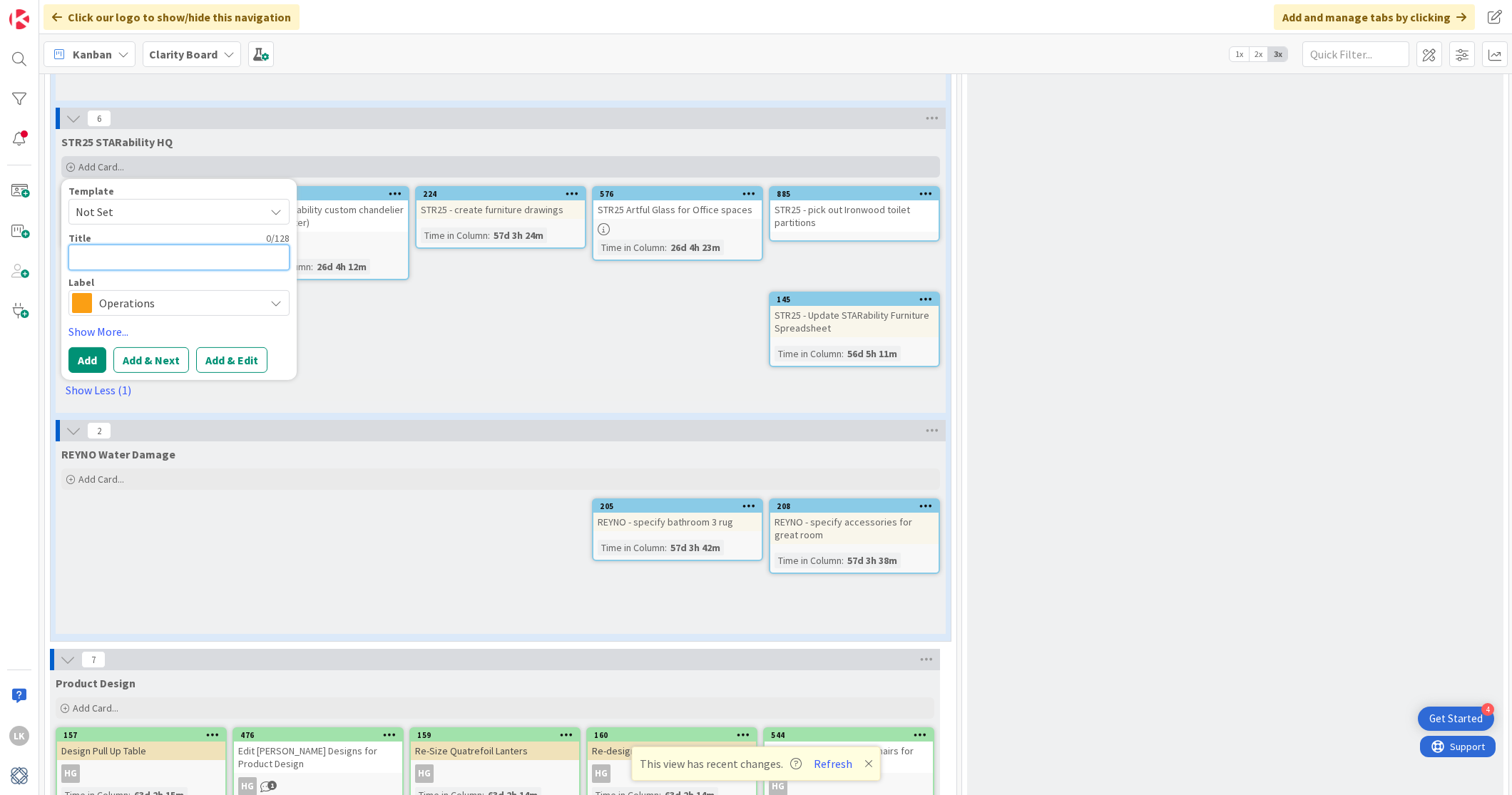
type textarea "x"
type textarea "P"
type textarea "x"
type textarea "Pi"
type textarea "x"
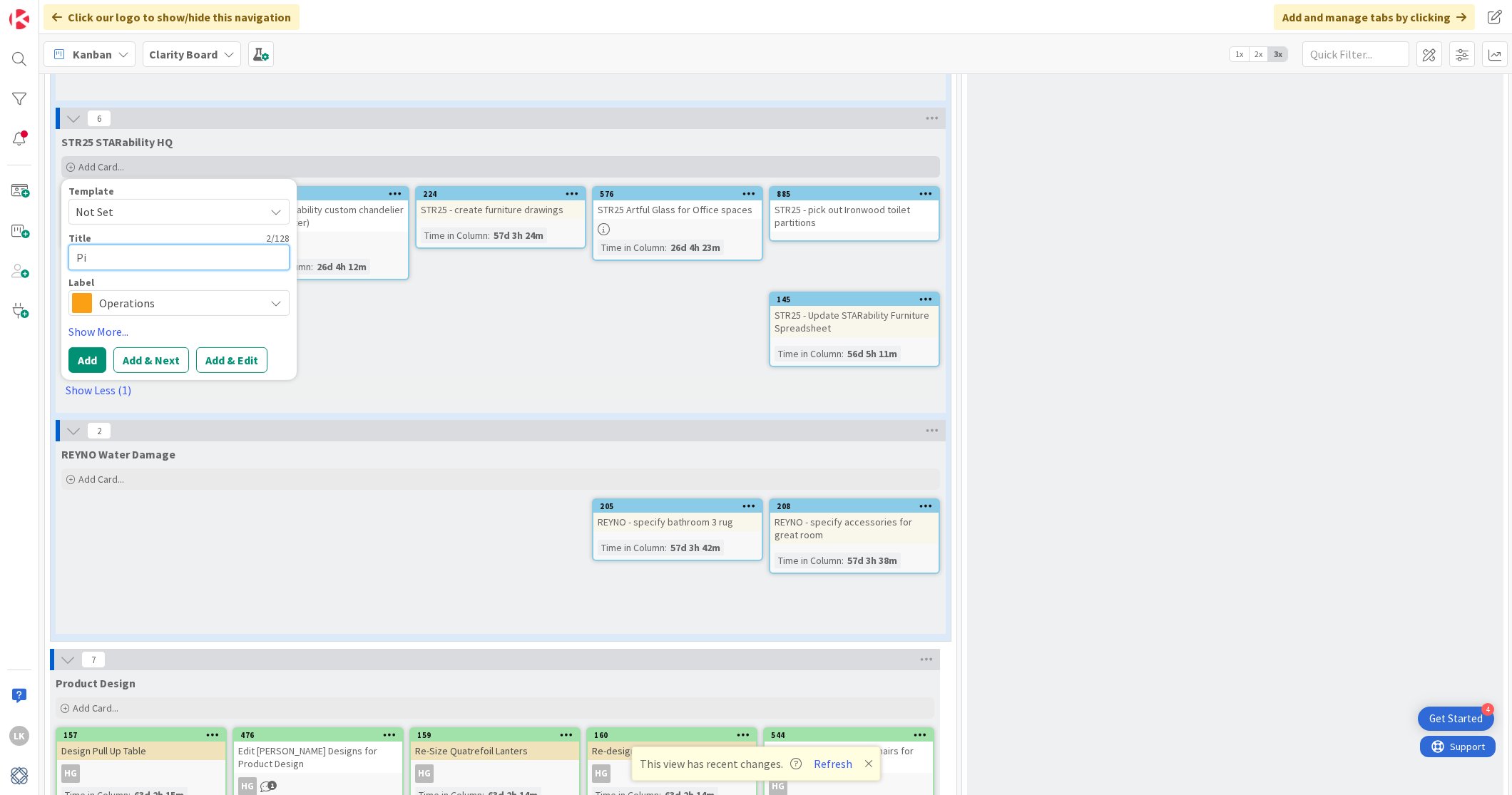
type textarea "P"
type textarea "x"
type textarea "S"
type textarea "x"
type textarea "ST"
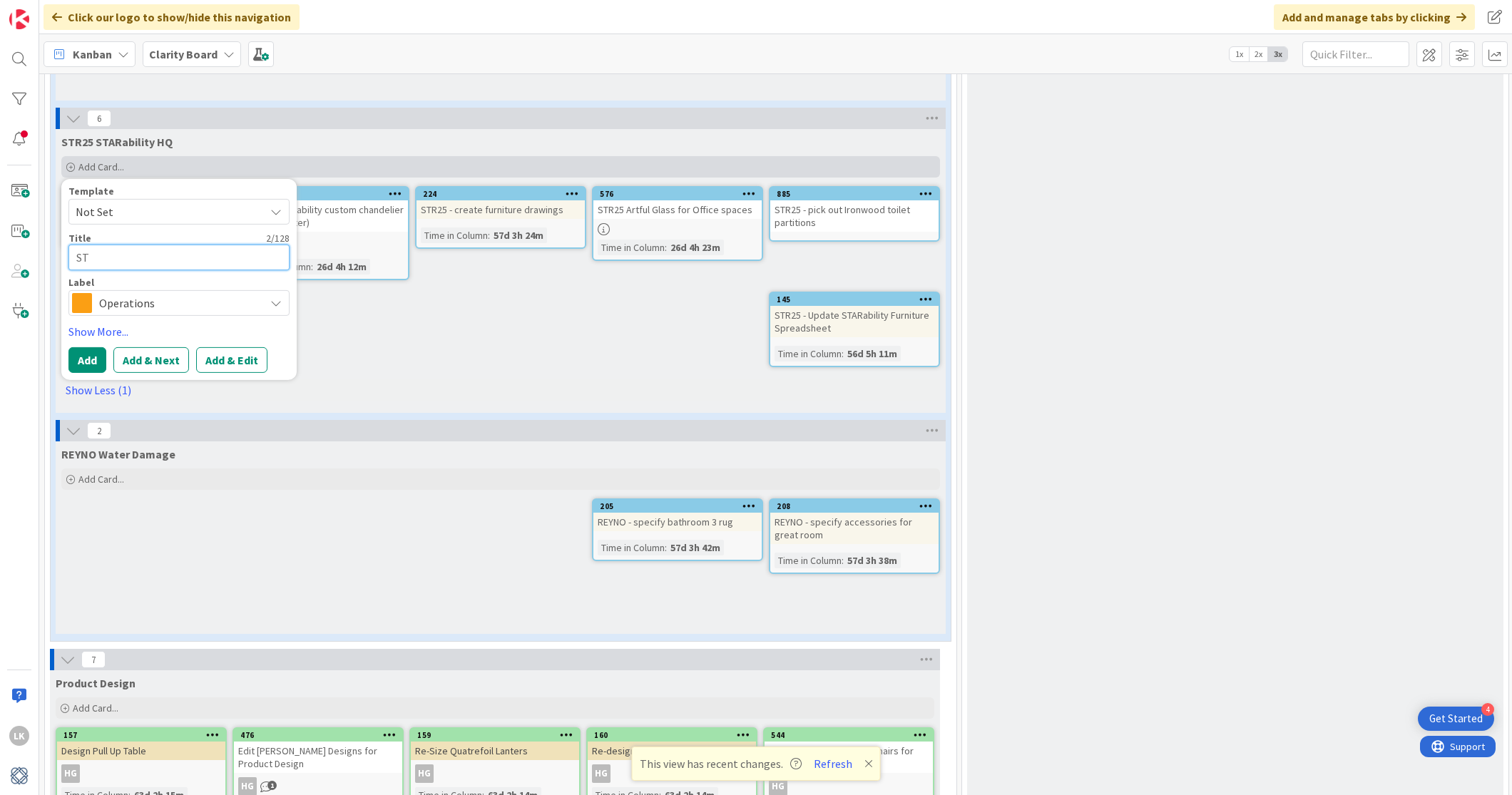
type textarea "x"
type textarea "STR"
type textarea "x"
type textarea "STR2"
type textarea "x"
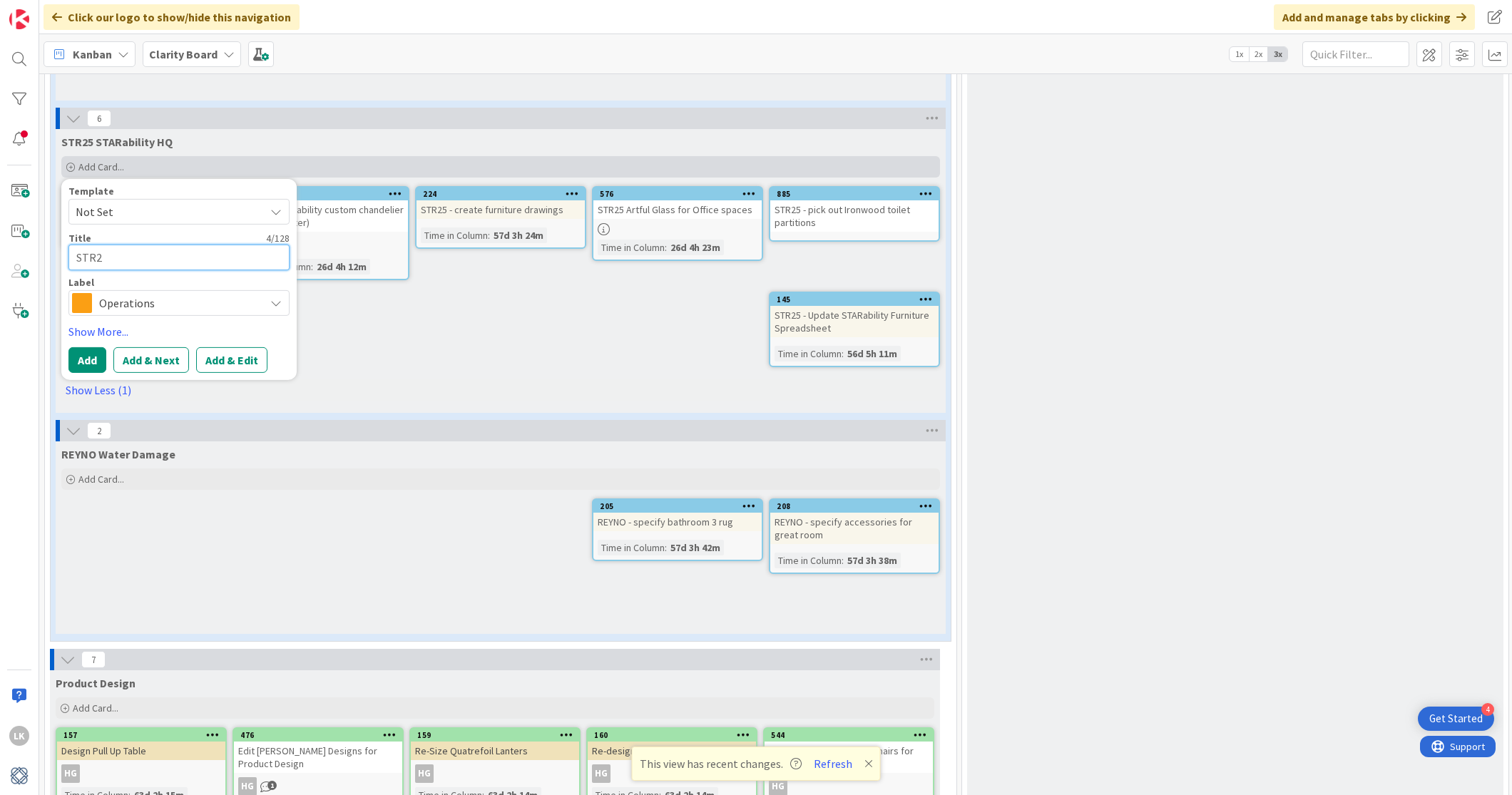
type textarea "STR25"
type textarea "x"
type textarea "STR25"
type textarea "x"
type textarea "STR25 -"
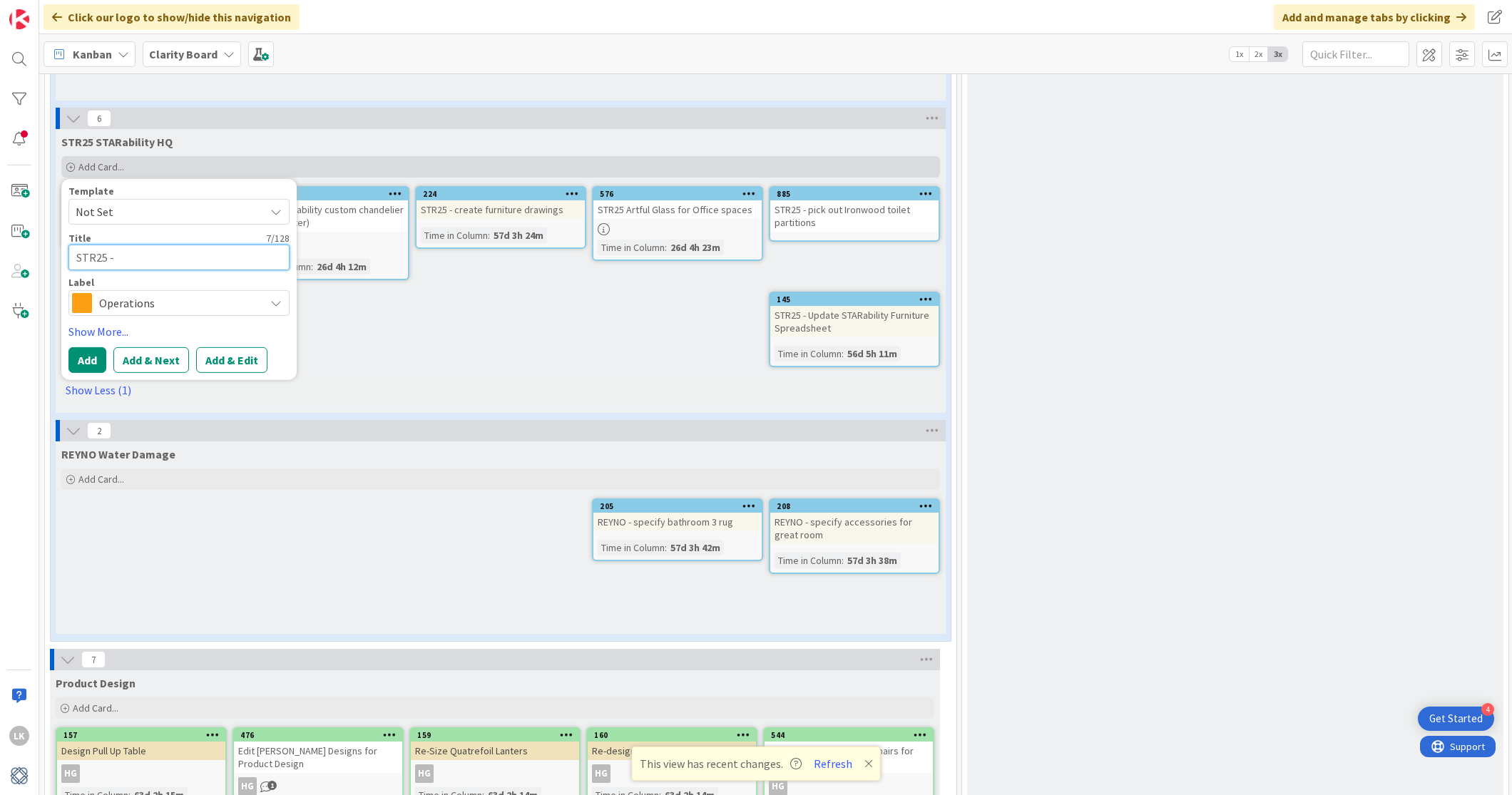
type textarea "x"
type textarea "STR25 -"
type textarea "x"
type textarea "STR25 - P"
type textarea "x"
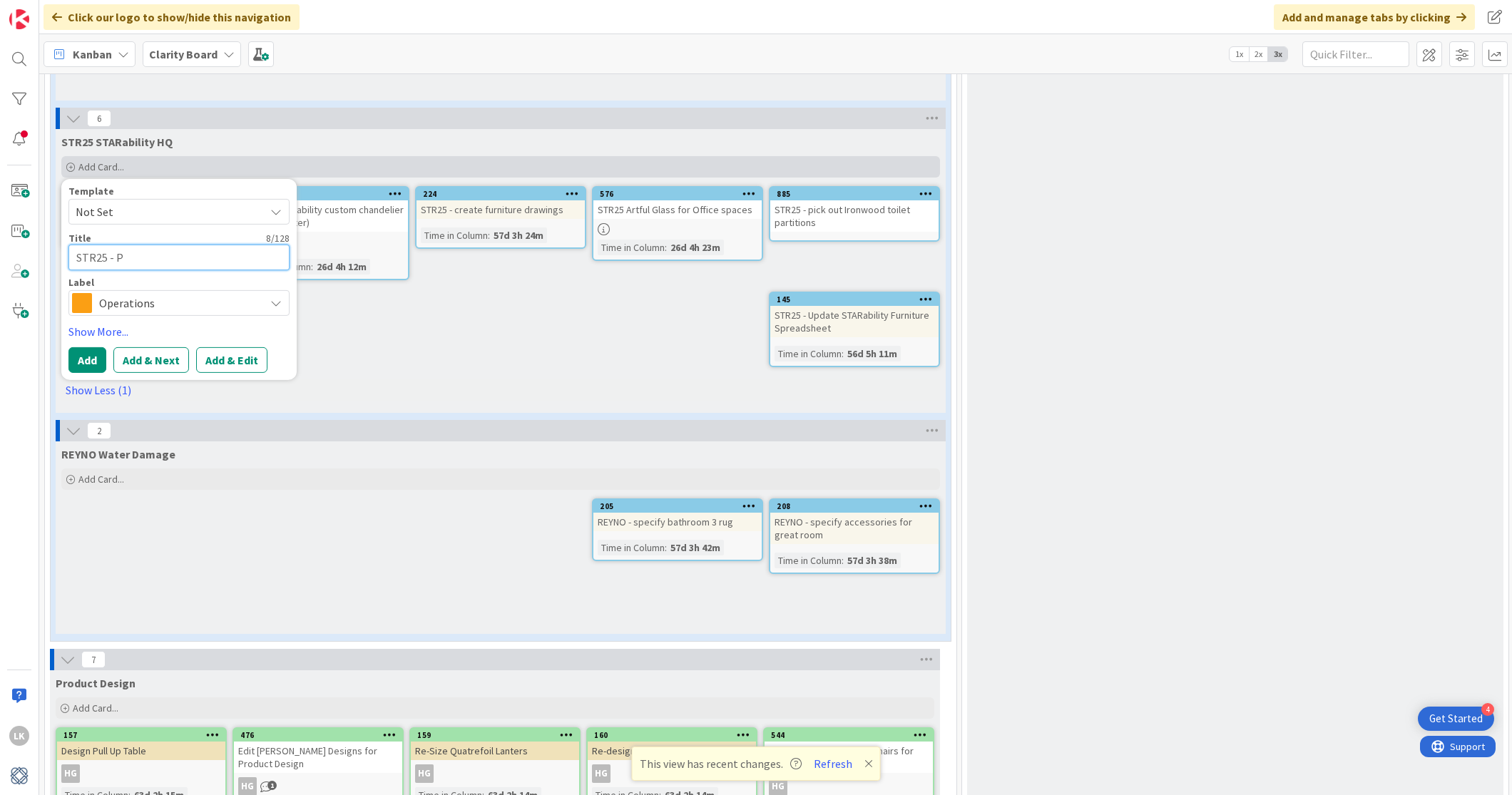
type textarea "STR25 - Pi"
type textarea "x"
type textarea "STR25 - Pic"
type textarea "x"
type textarea "STR25 - Pick"
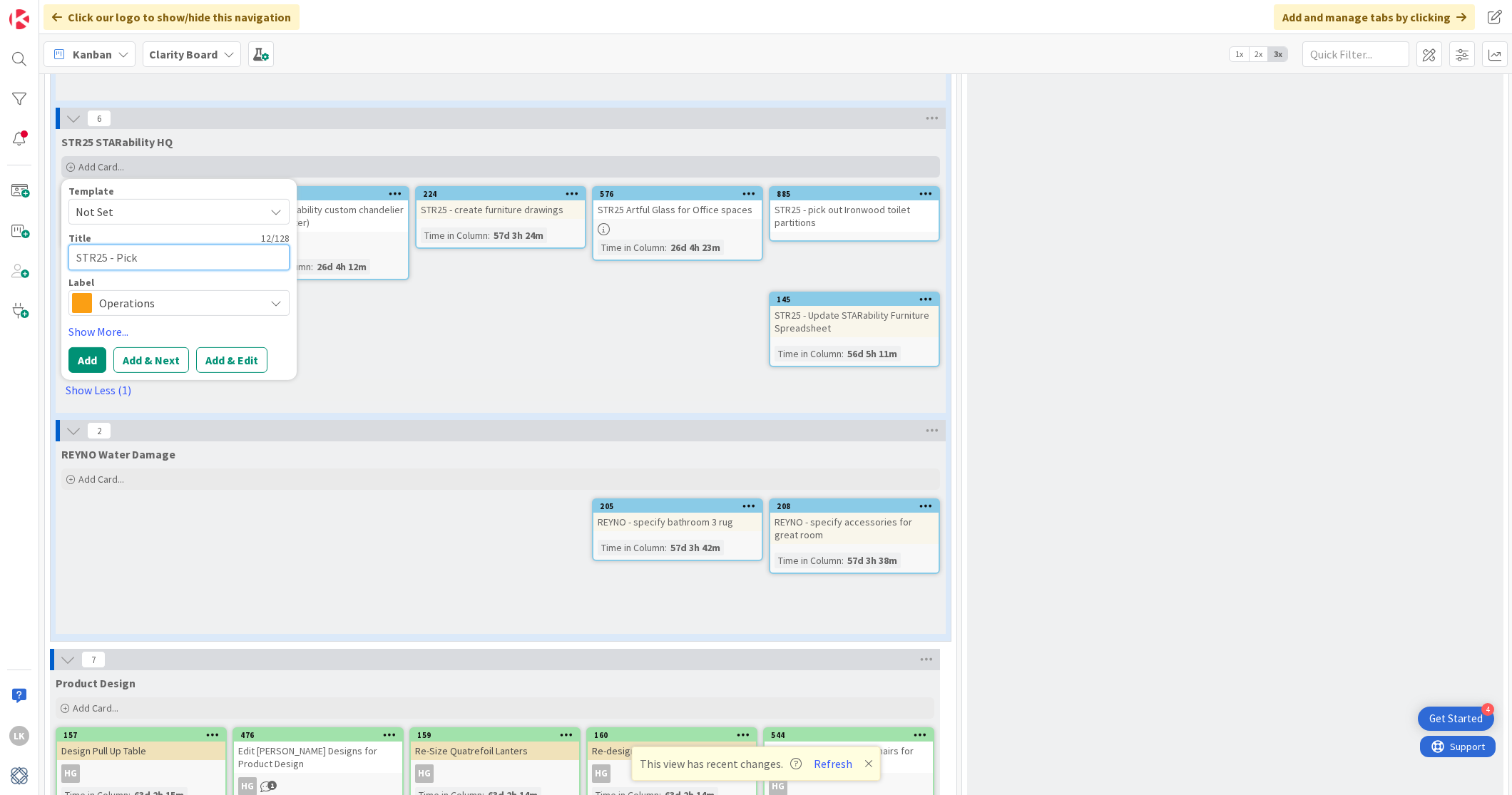
type textarea "x"
type textarea "STR25 - Pick"
type textarea "x"
type textarea "STR25 - Pick w"
type textarea "x"
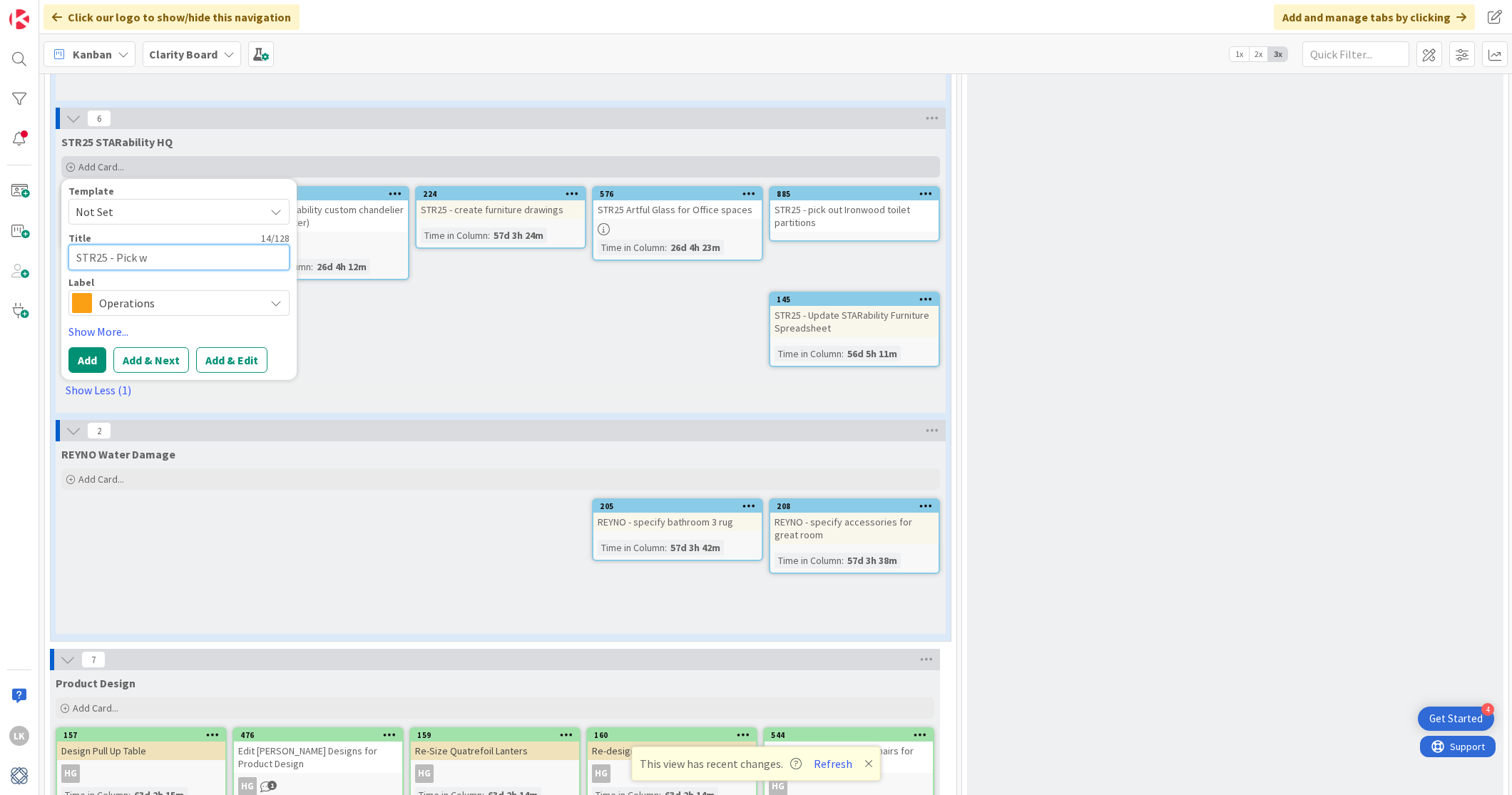
type textarea "STR25 - Pick wo"
type textarea "x"
type textarea "STR25 - Pick woo"
type textarea "x"
type textarea "STR25 - Pick wood"
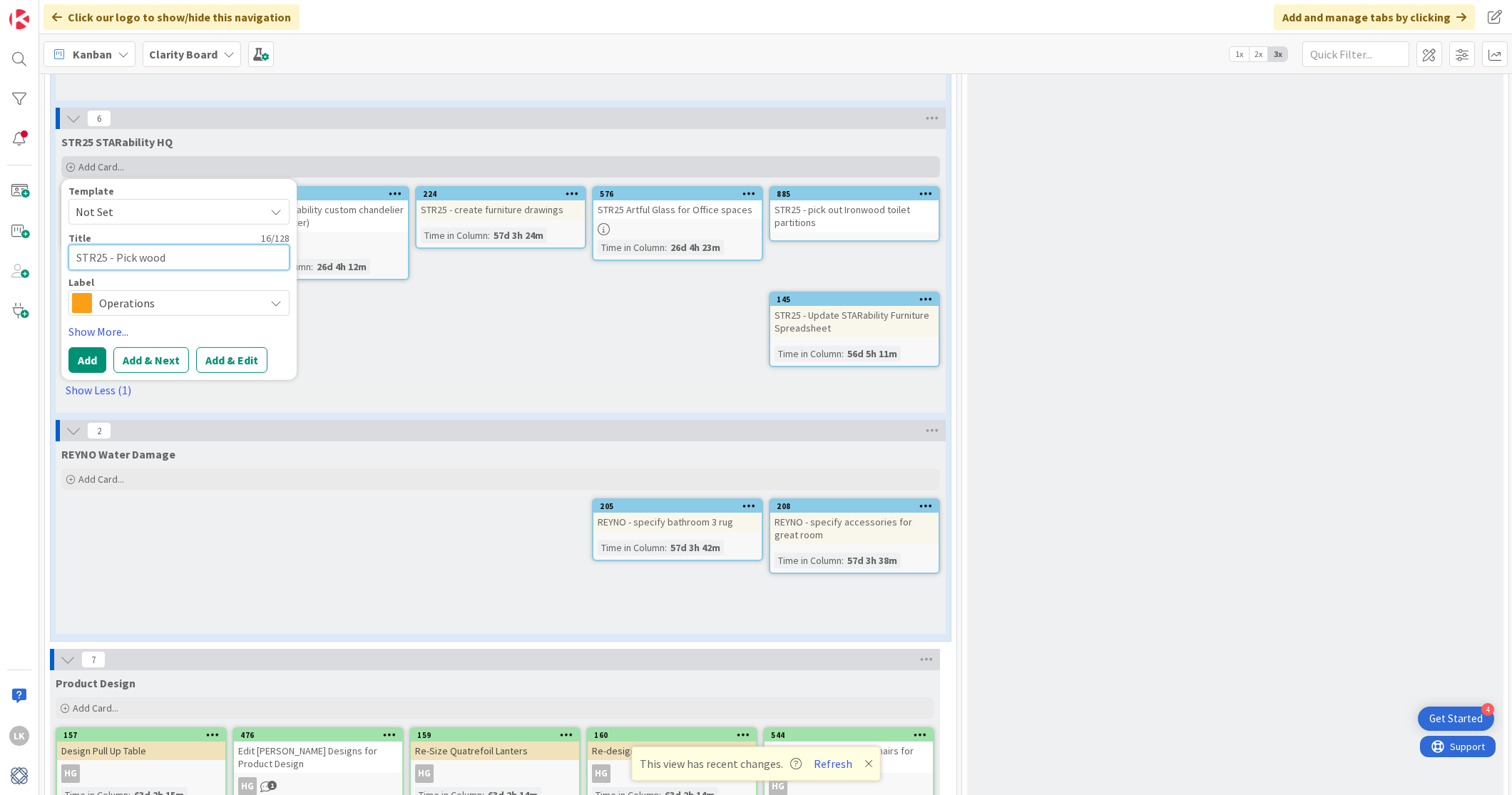
type textarea "x"
type textarea "STR25 - Pick wood i"
type textarea "x"
type textarea "STR25 - Pick wood if"
type textarea "x"
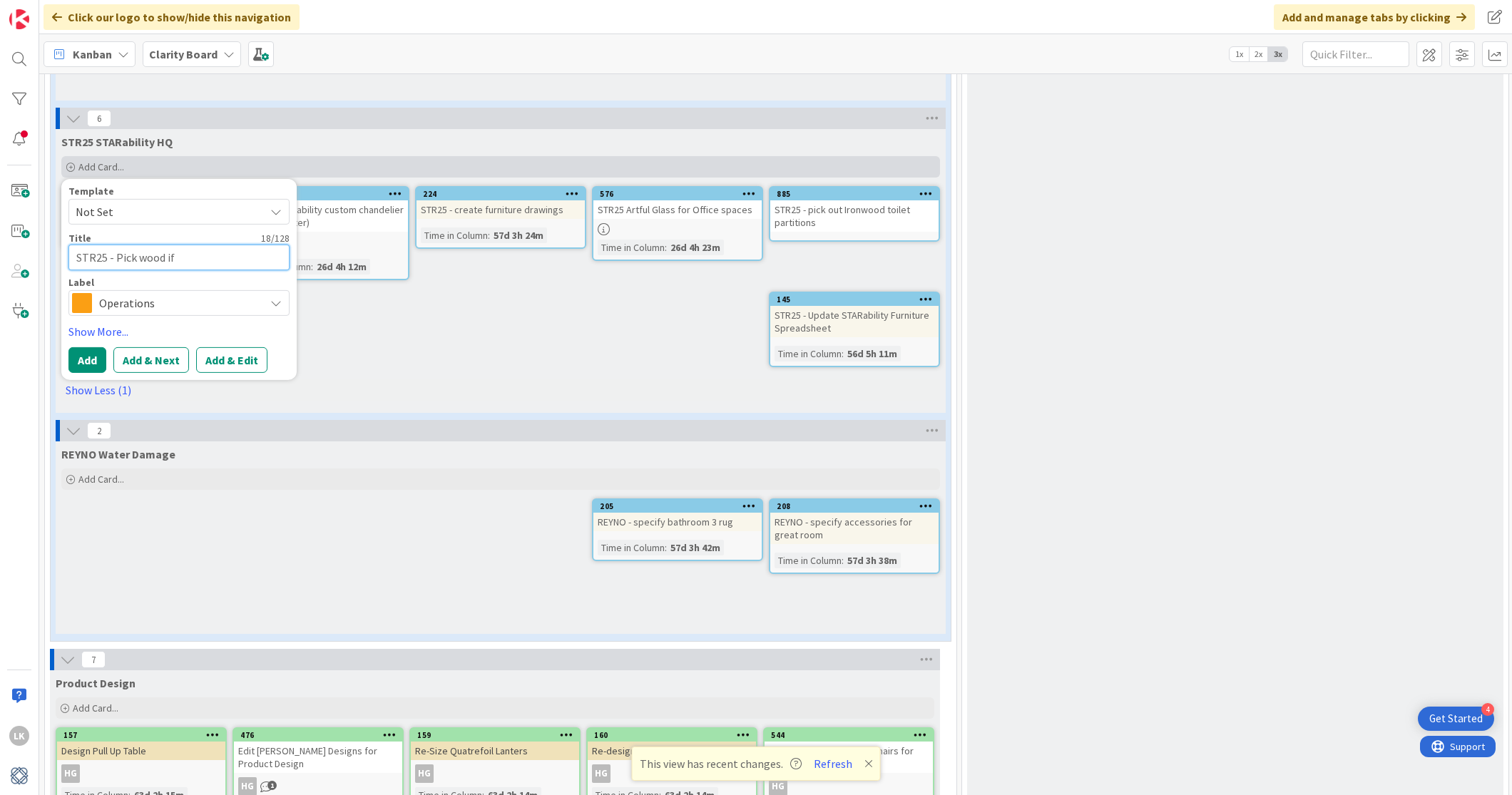
type textarea "STR25 - Pick wood ifn"
type textarea "x"
type textarea "STR25 - Pick wood ifni"
type textarea "x"
type textarea "STR25 - Pick wood ifnis"
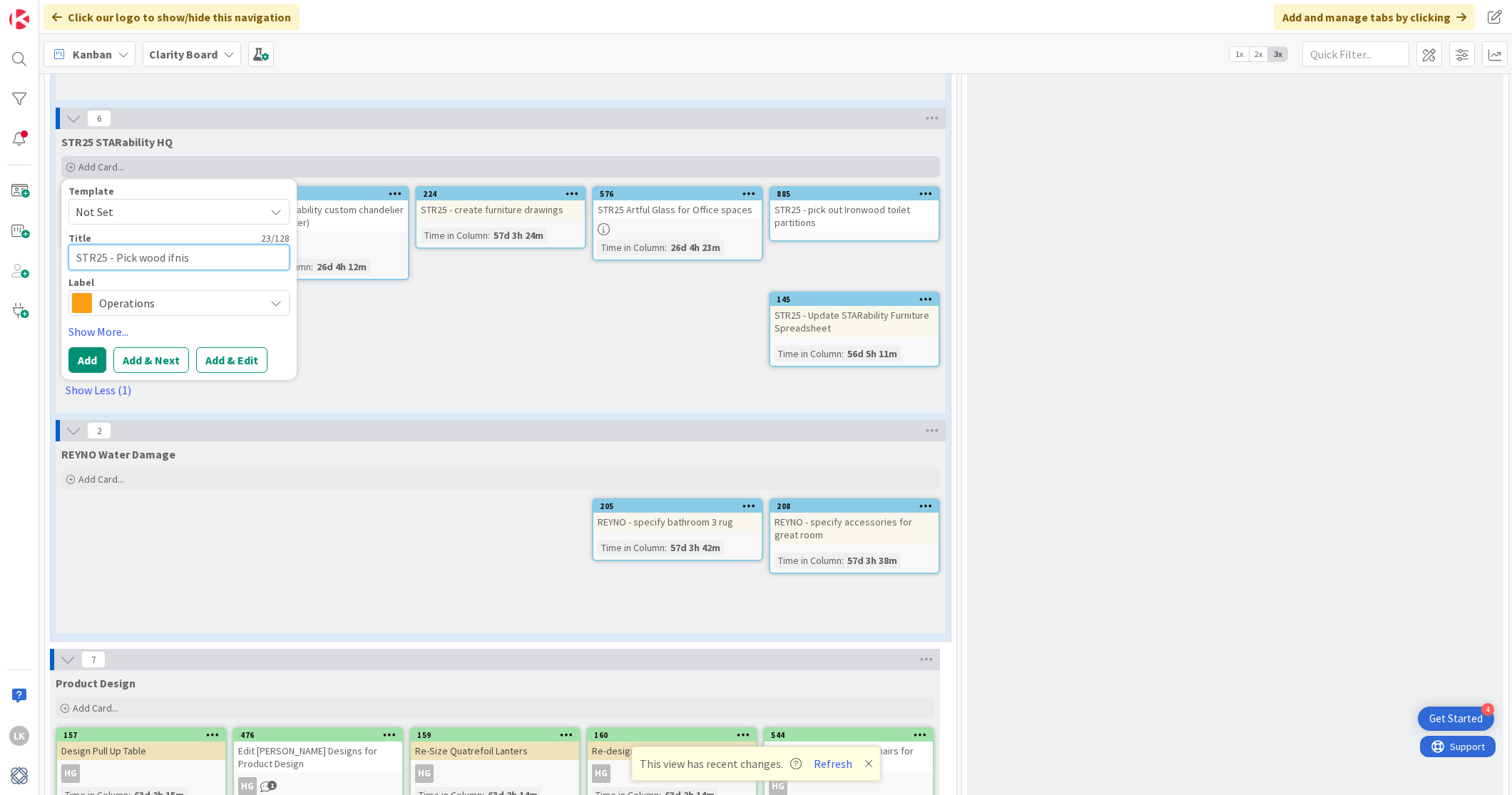
type textarea "x"
type textarea "STR25 - Pick wood ifnish"
type textarea "x"
type textarea "STR25 - Pick wood ifnishe"
type textarea "x"
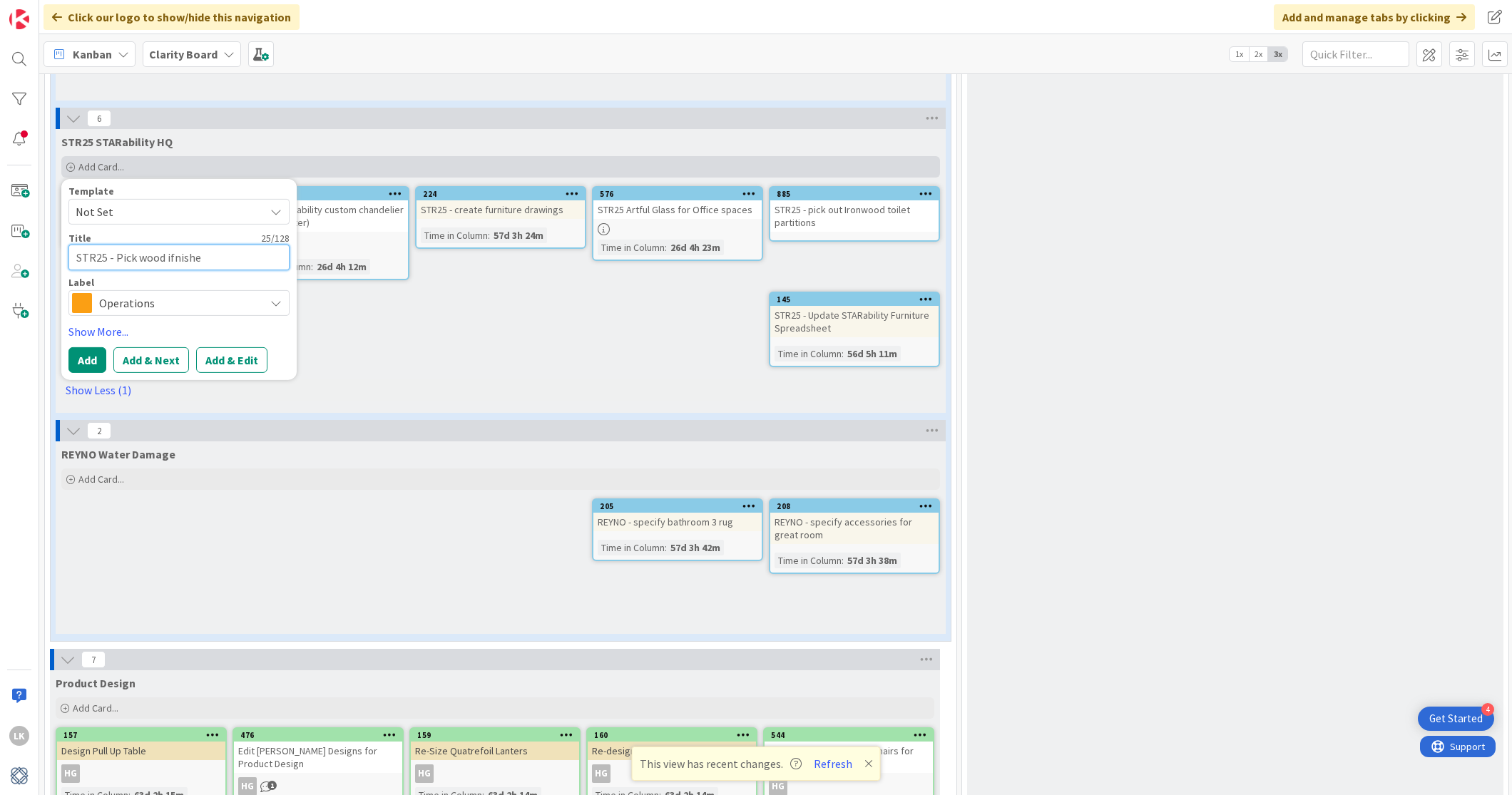
type textarea "STR25 - Pick wood ifnish"
type textarea "x"
type textarea "STR25 - Pick wood ifnis"
type textarea "x"
type textarea "STR25 - Pick wood ifni"
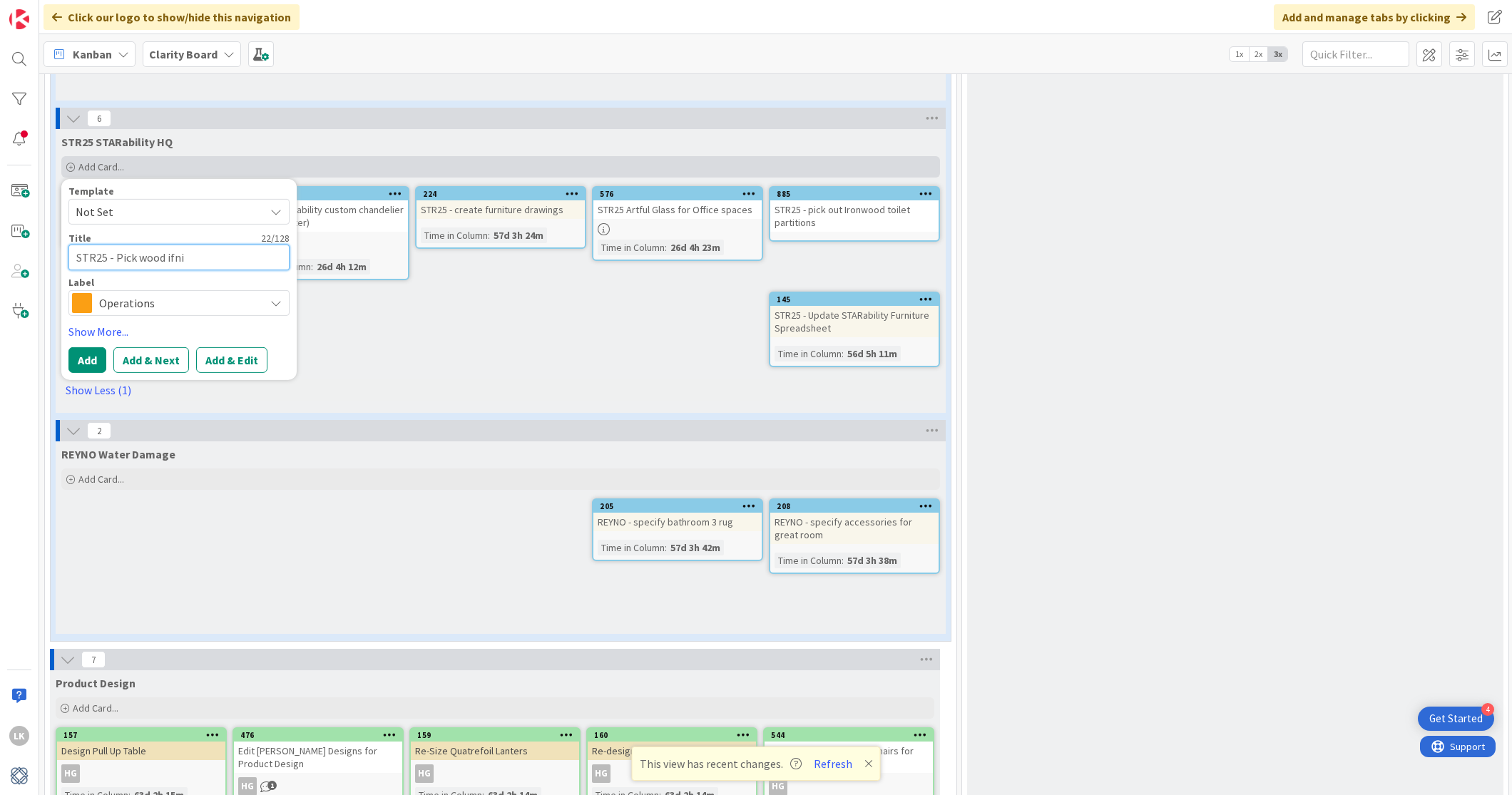
type textarea "x"
type textarea "STR25 - Pick wood ifn"
type textarea "x"
type textarea "STR25 - Pick wood if"
type textarea "x"
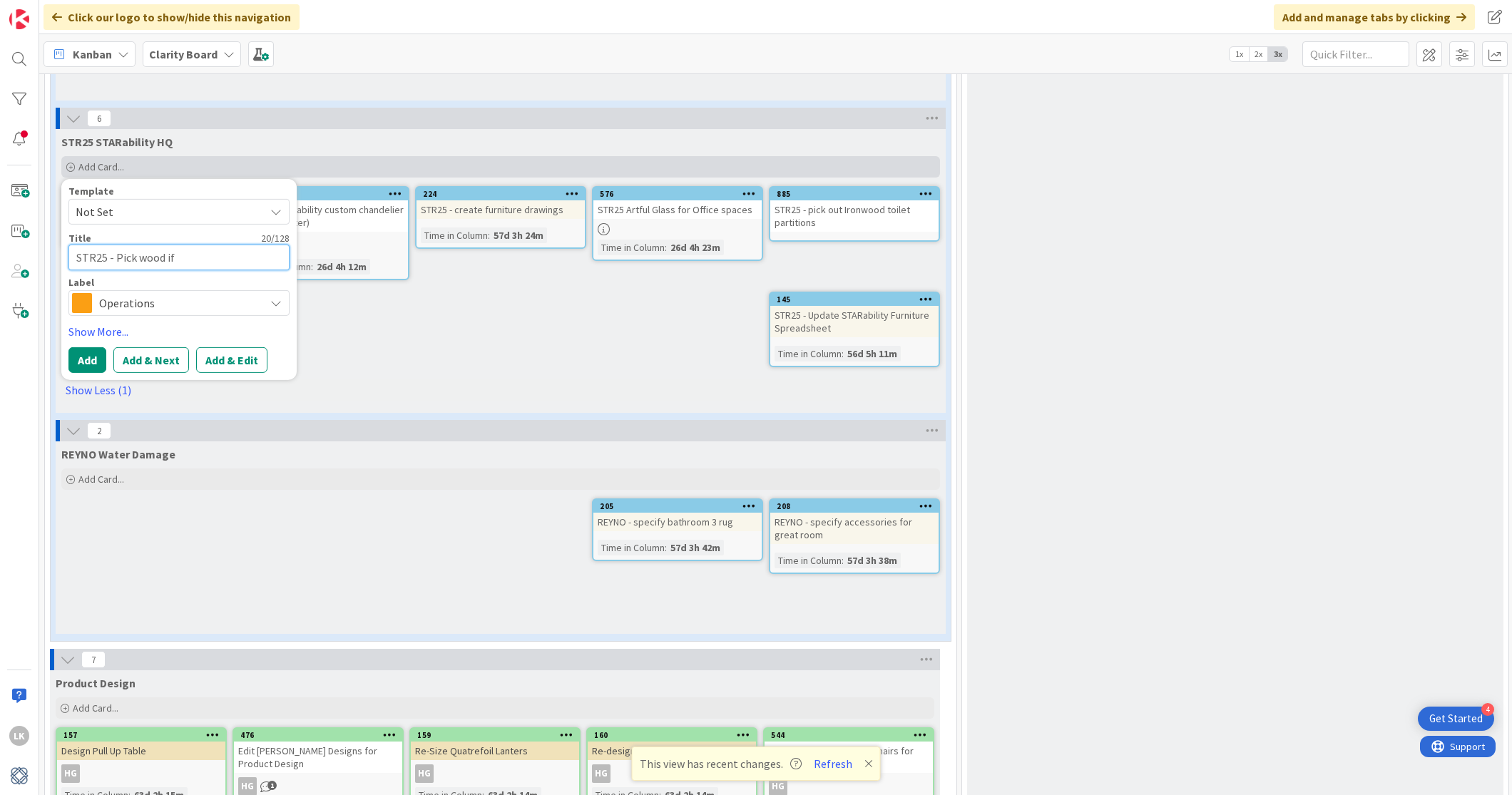
type textarea "STR25 - Pick wood i"
type textarea "x"
type textarea "STR25 - Pick wood"
type textarea "x"
type textarea "STR25 - Pick wood w"
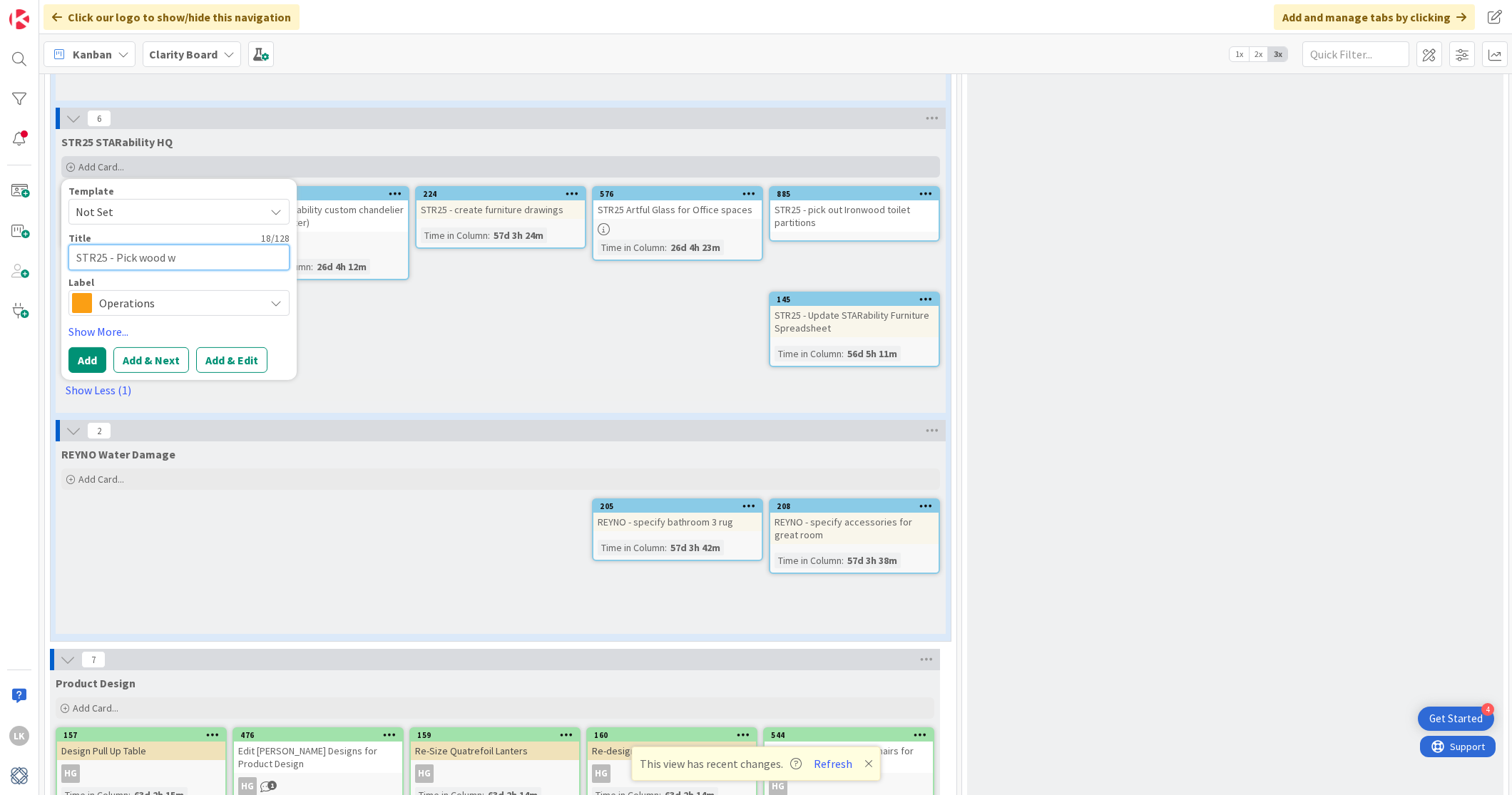
type textarea "x"
type textarea "STR25 - Pick wood wi"
type textarea "x"
type textarea "STR25 - Pick wood w"
type textarea "x"
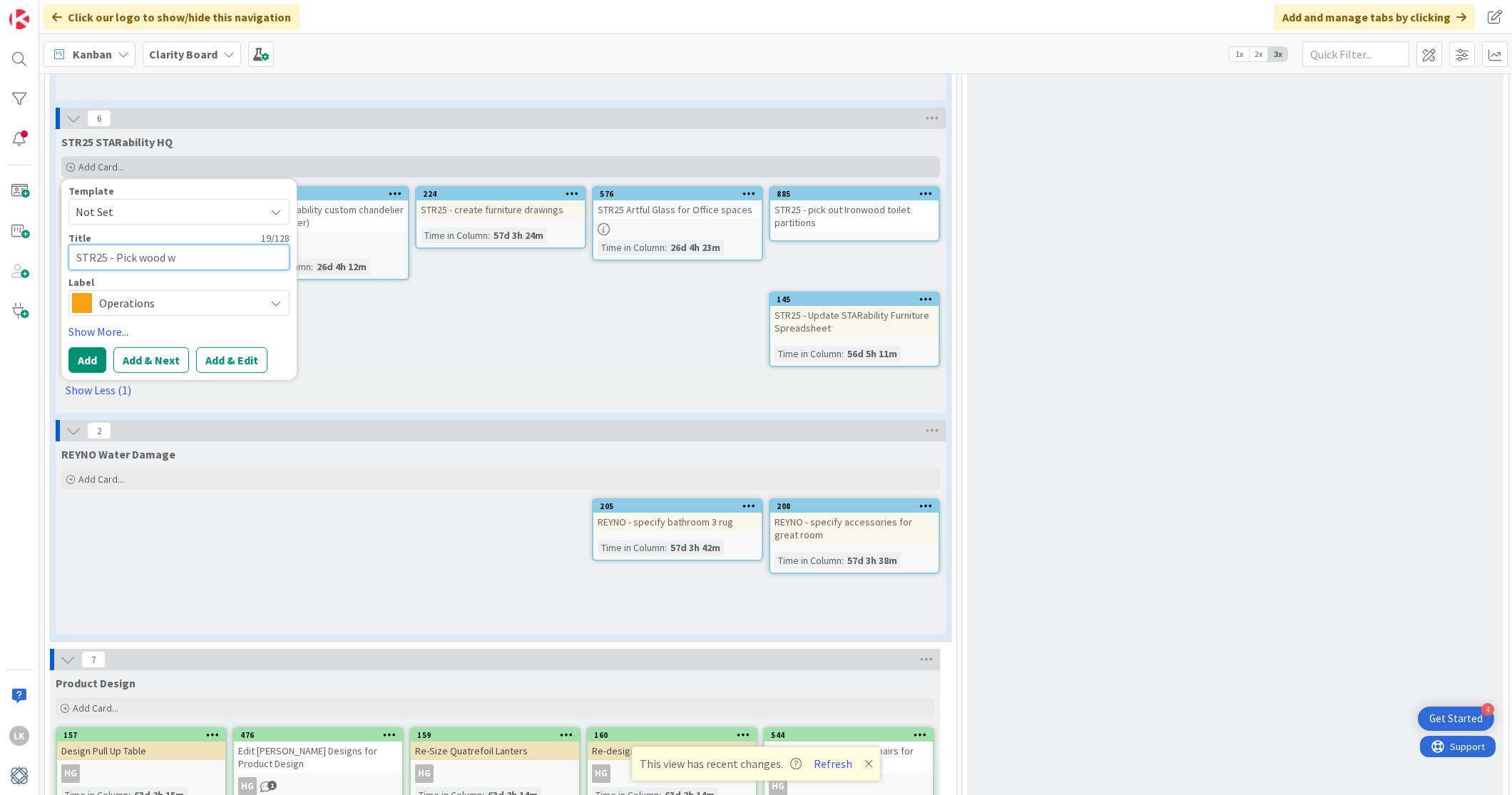
type textarea "STR25 - Pick wood"
type textarea "x"
type textarea "STR25 - Pick wood f"
type textarea "x"
type textarea "STR25 - Pick wood fin"
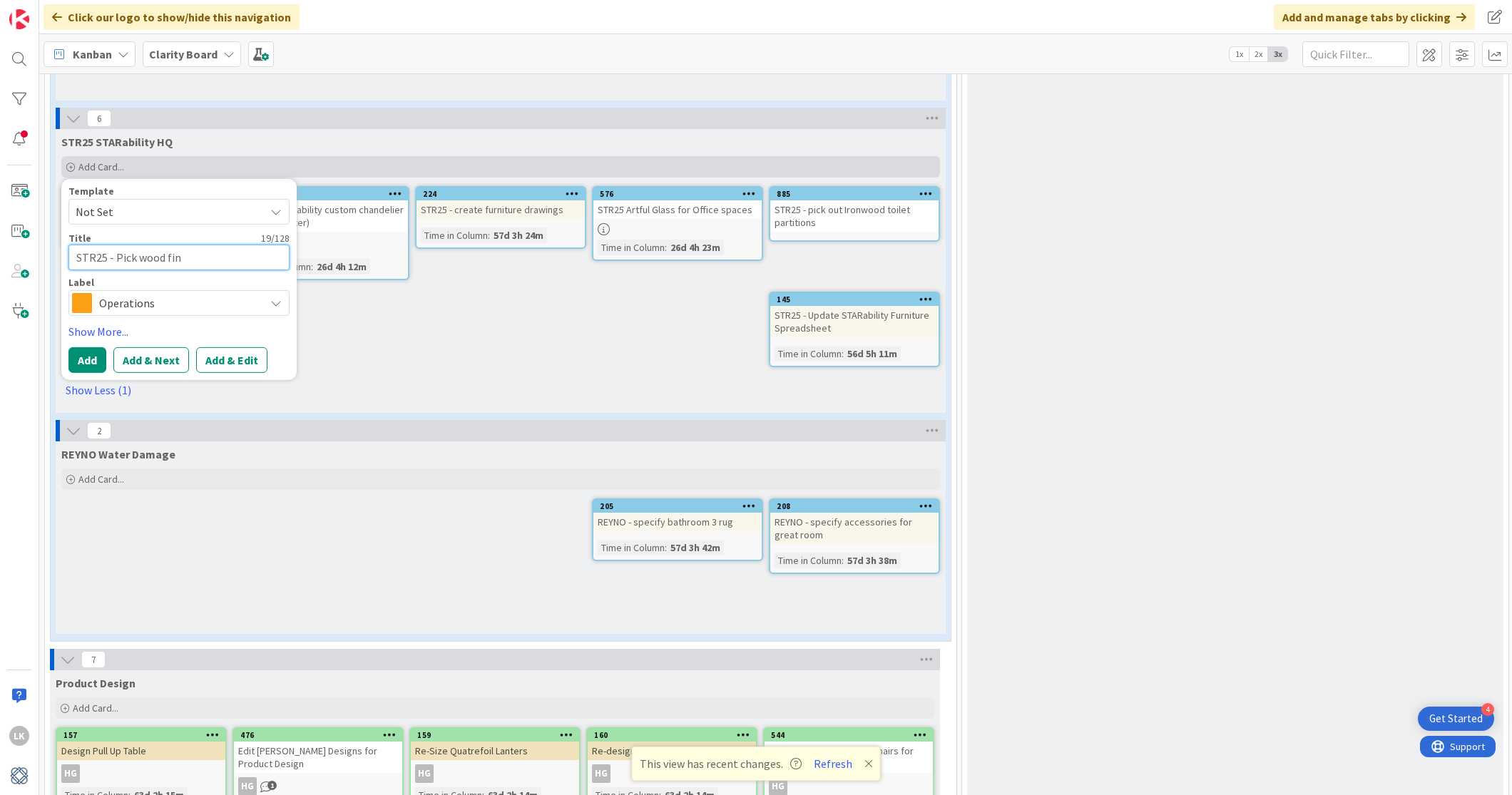
type textarea "x"
type textarea "STR25 - Pick [PERSON_NAME]"
type textarea "x"
type textarea "STR25 - Pick wood finish"
type textarea "x"
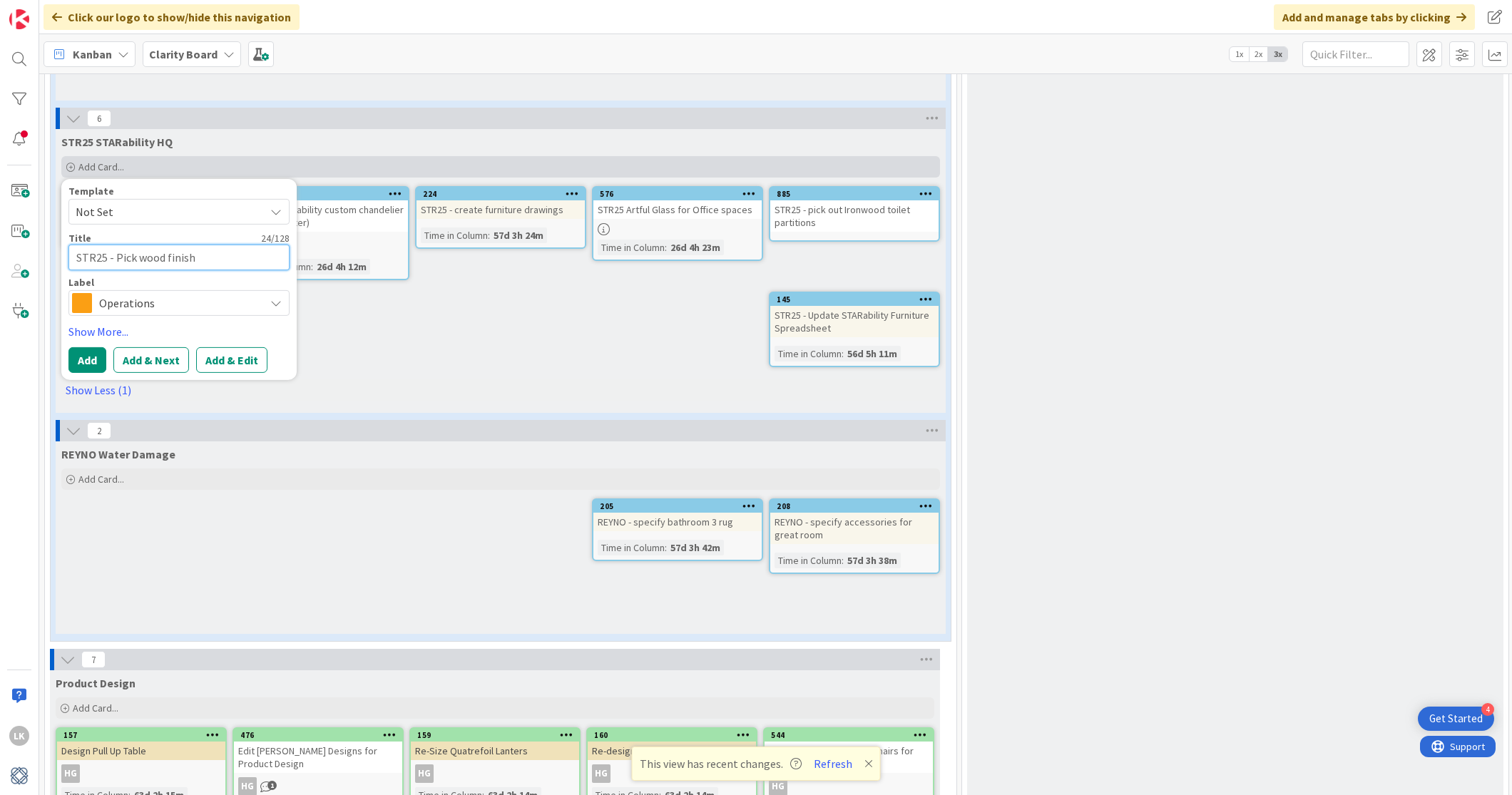
type textarea "STR25 - Pick wood finishe"
type textarea "x"
type textarea "STR25 - Pick wood finishes"
type textarea "x"
type textarea "STR25 - Pick wood finishes f"
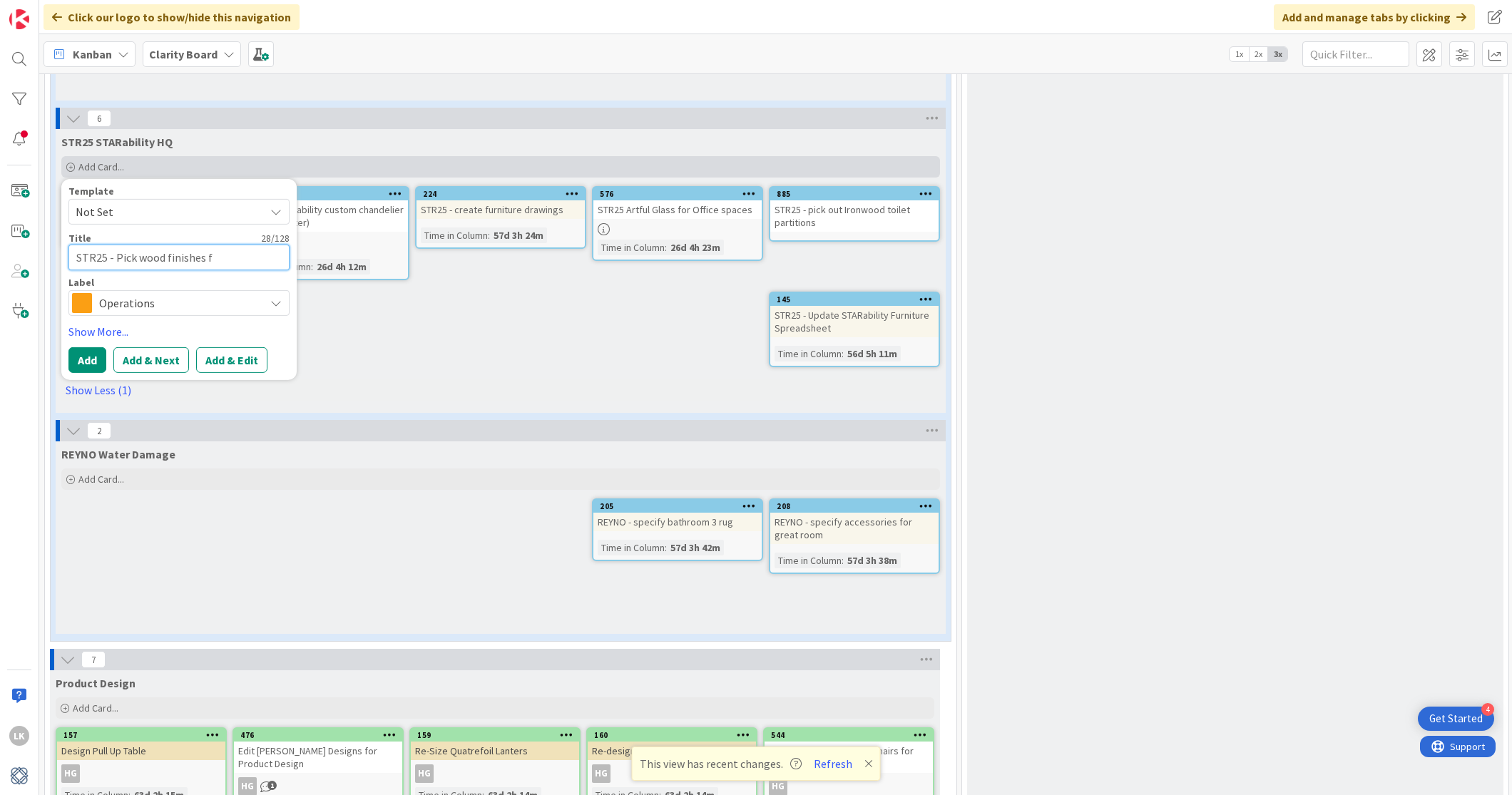
type textarea "x"
type textarea "STR25 - Pick wood finishes fo"
type textarea "x"
type textarea "STR25 - Pick wood finishes for"
type textarea "x"
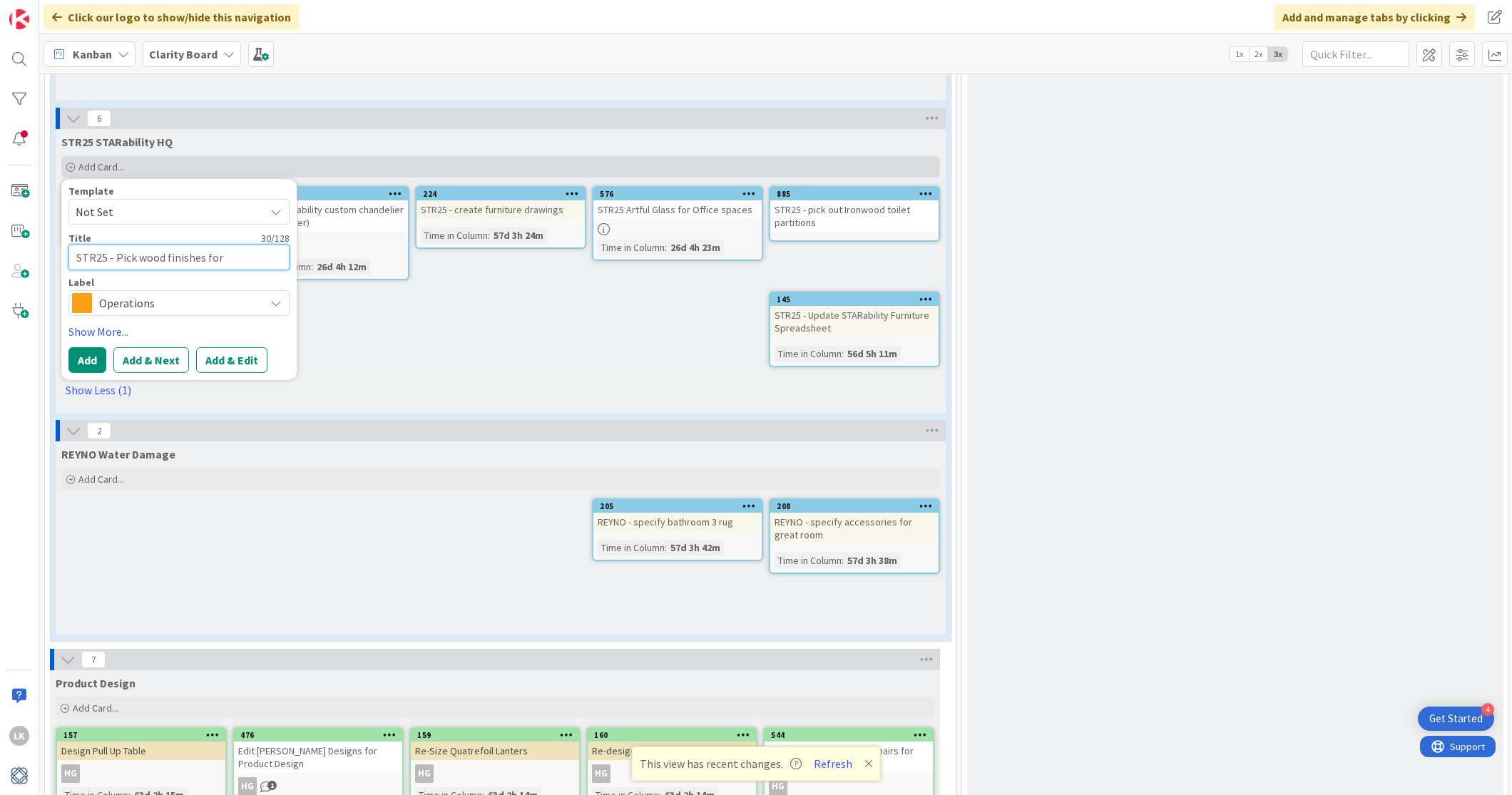
type textarea "STR25 - Pick wood finishes for"
type textarea "x"
type textarea "STR25 - Pick wood finishes for c"
type textarea "x"
type textarea "STR25 - Pick wood finishes for ce"
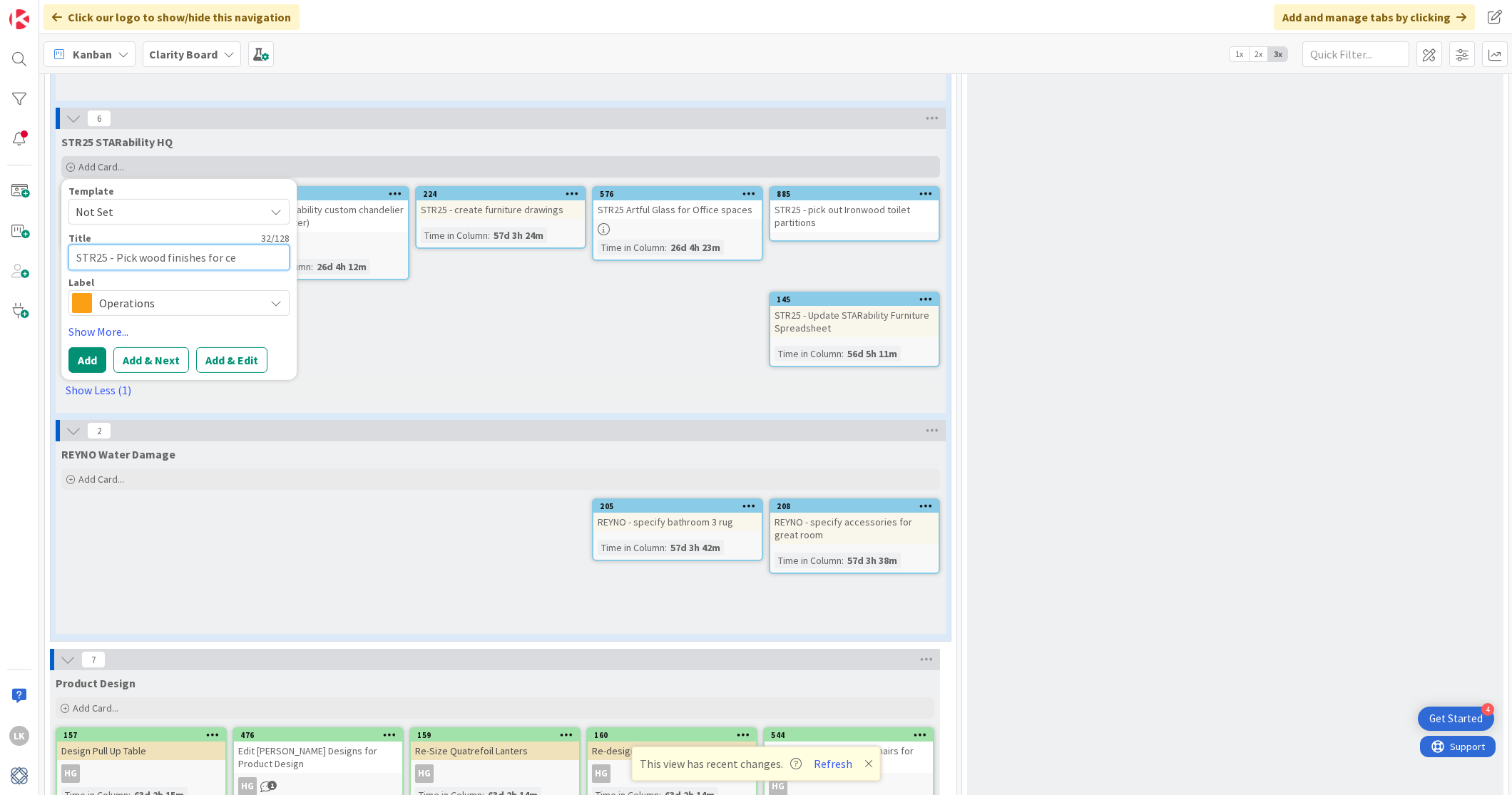
type textarea "x"
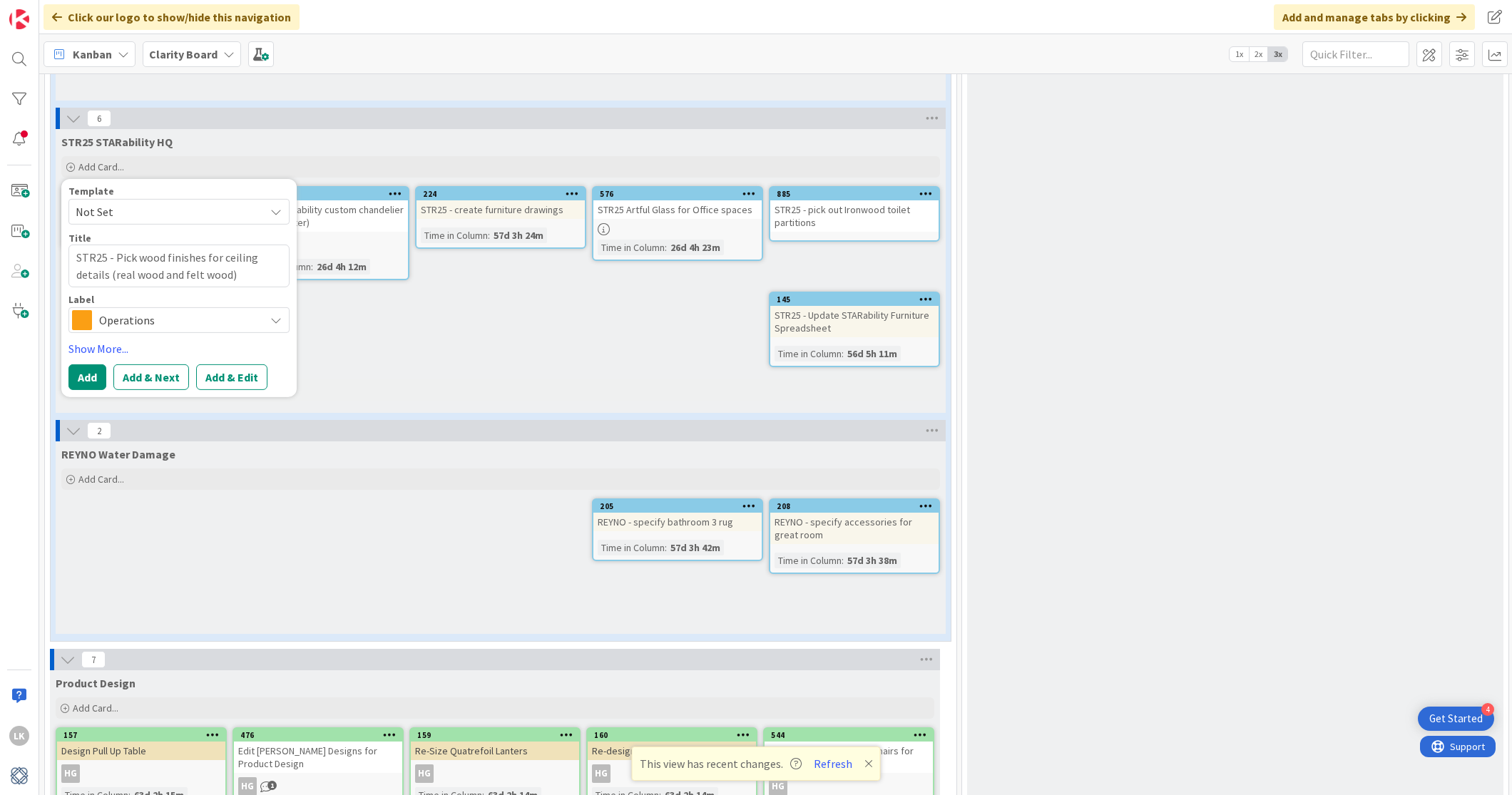
click at [270, 320] on icon at bounding box center [275, 319] width 11 height 11
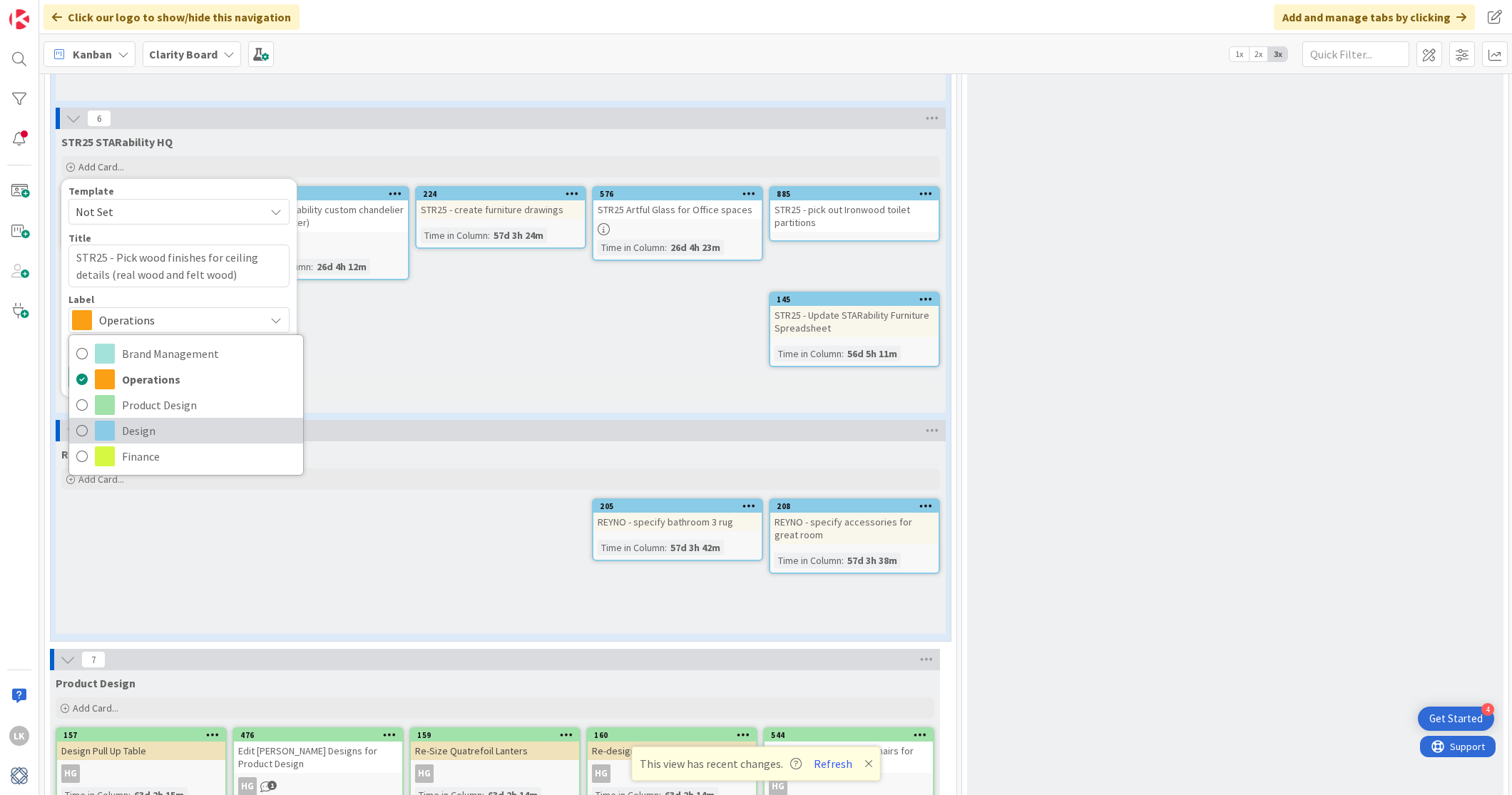
click at [80, 432] on icon at bounding box center [81, 431] width 11 height 21
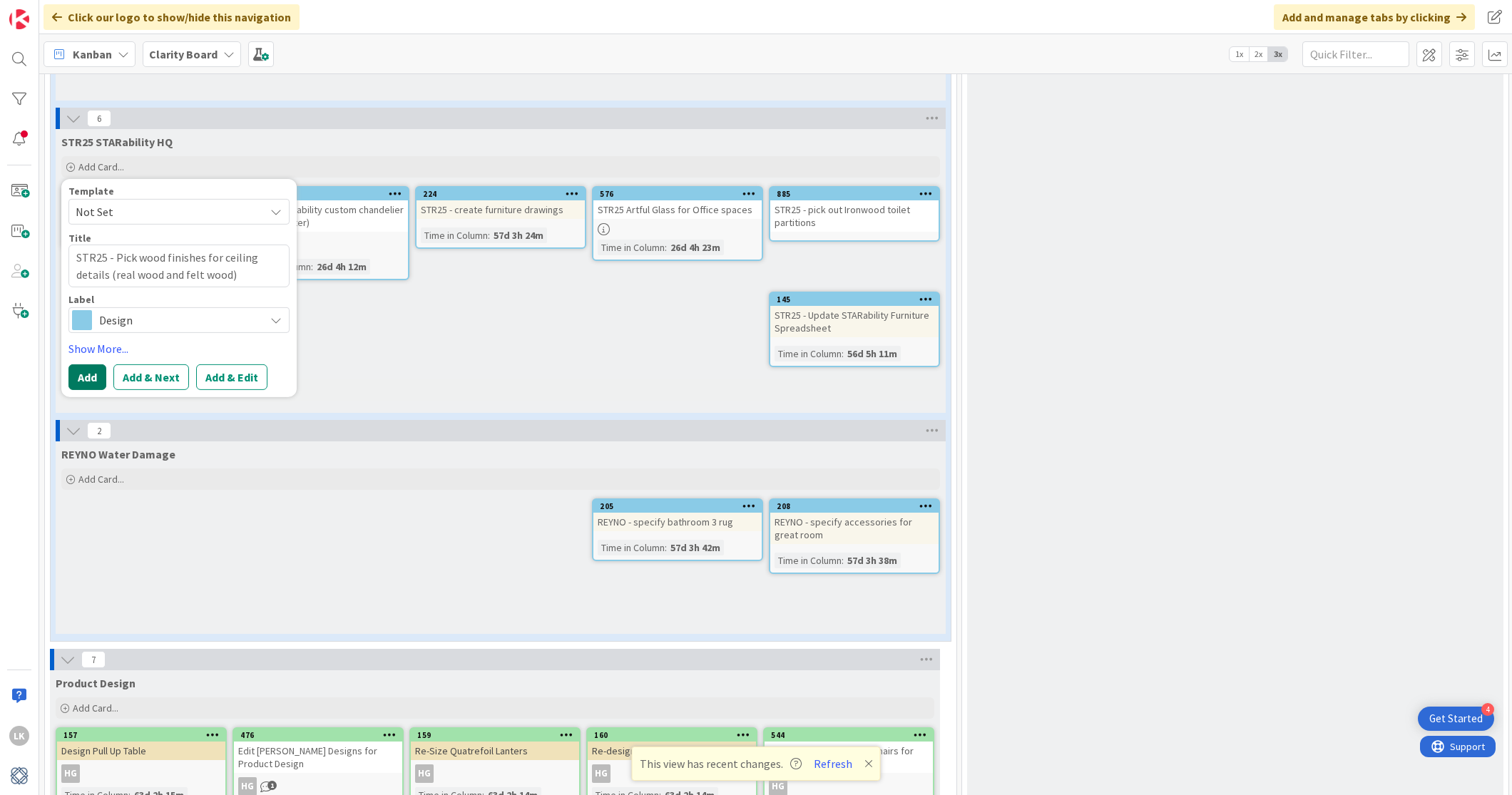
click at [87, 374] on button "Add" at bounding box center [87, 376] width 38 height 25
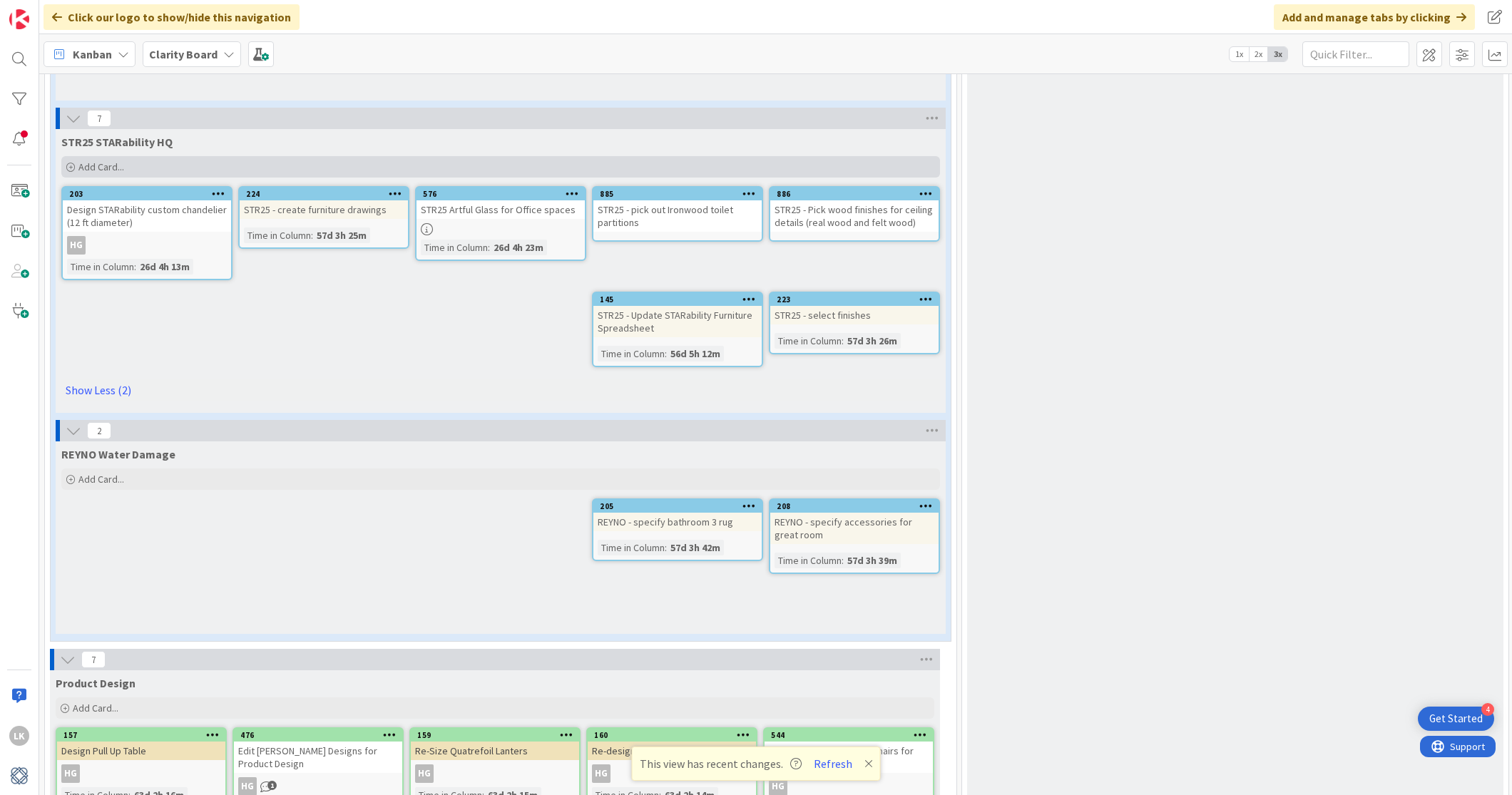
click at [68, 163] on icon at bounding box center [71, 168] width 9 height 9
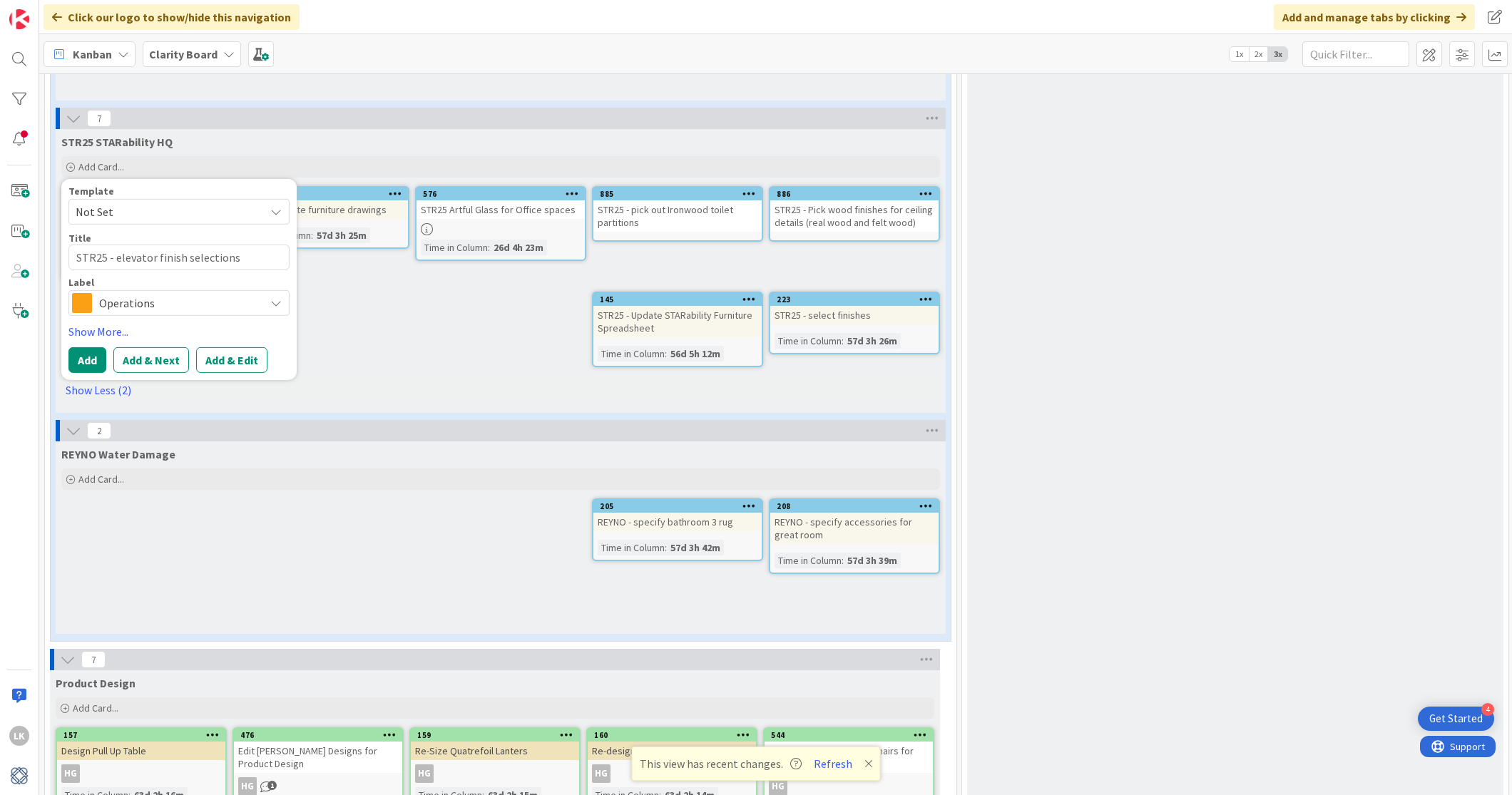
click at [273, 297] on icon at bounding box center [275, 302] width 11 height 11
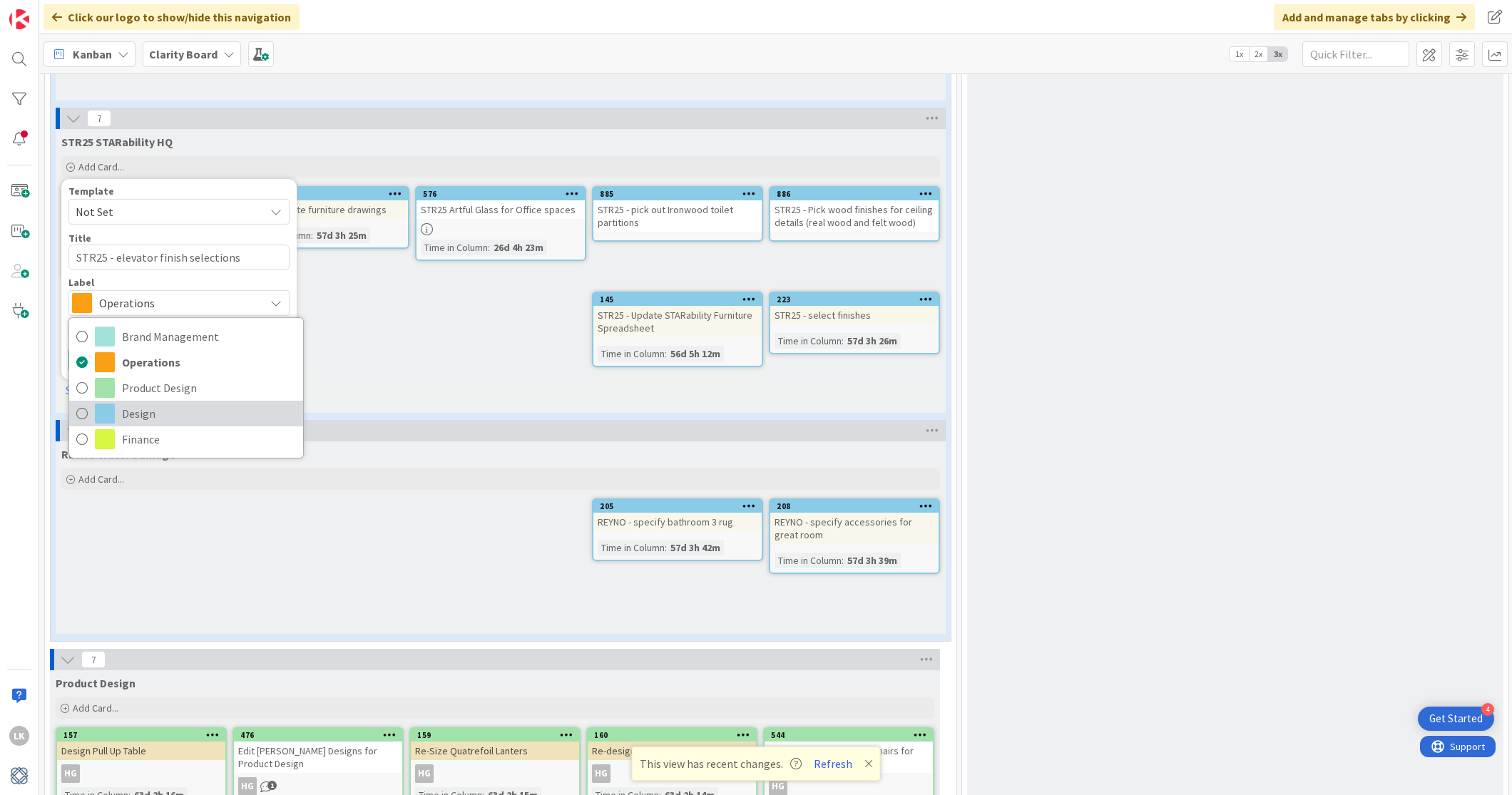
click at [76, 411] on icon at bounding box center [81, 413] width 11 height 21
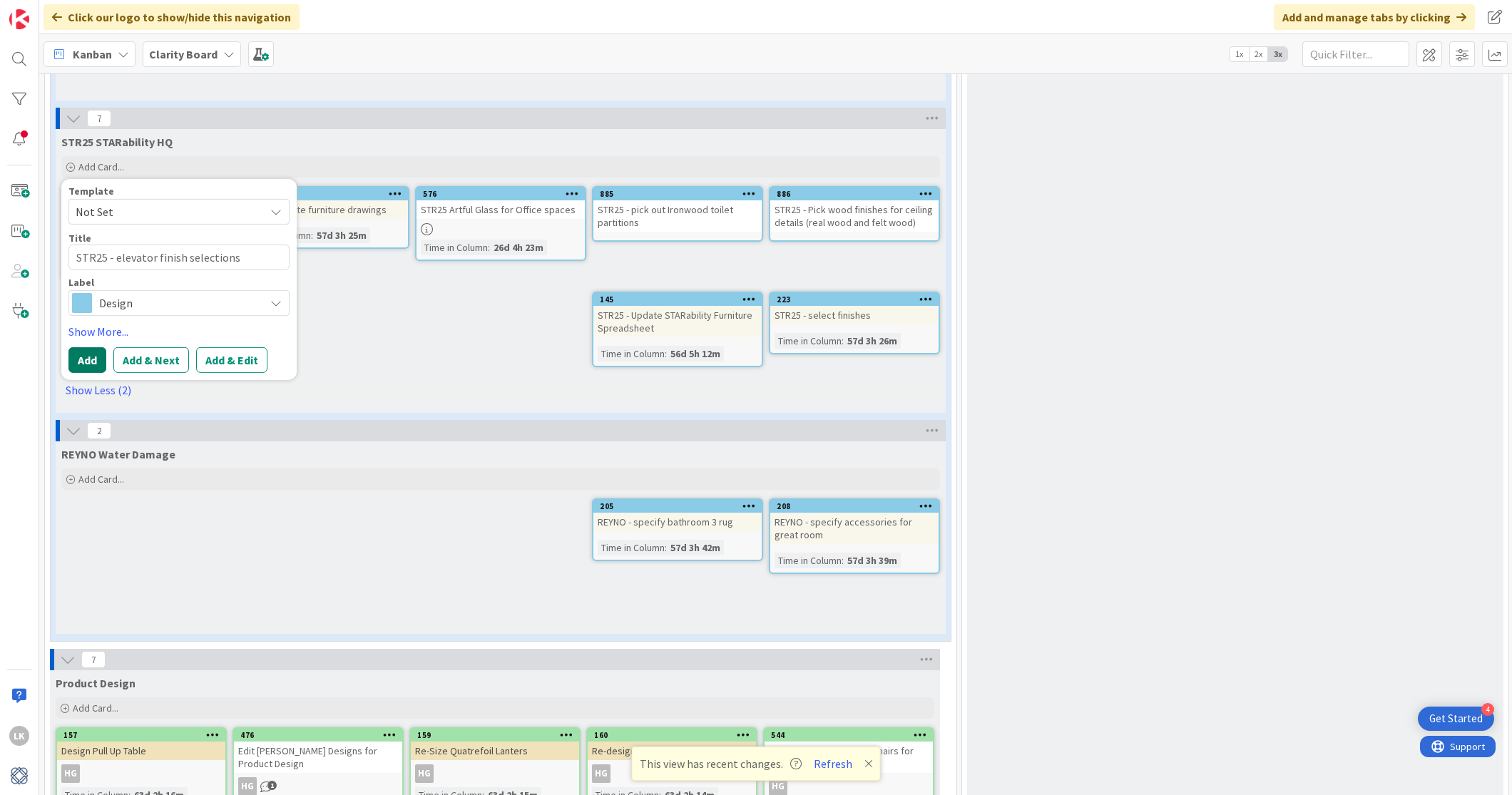
click at [87, 354] on button "Add" at bounding box center [87, 359] width 38 height 25
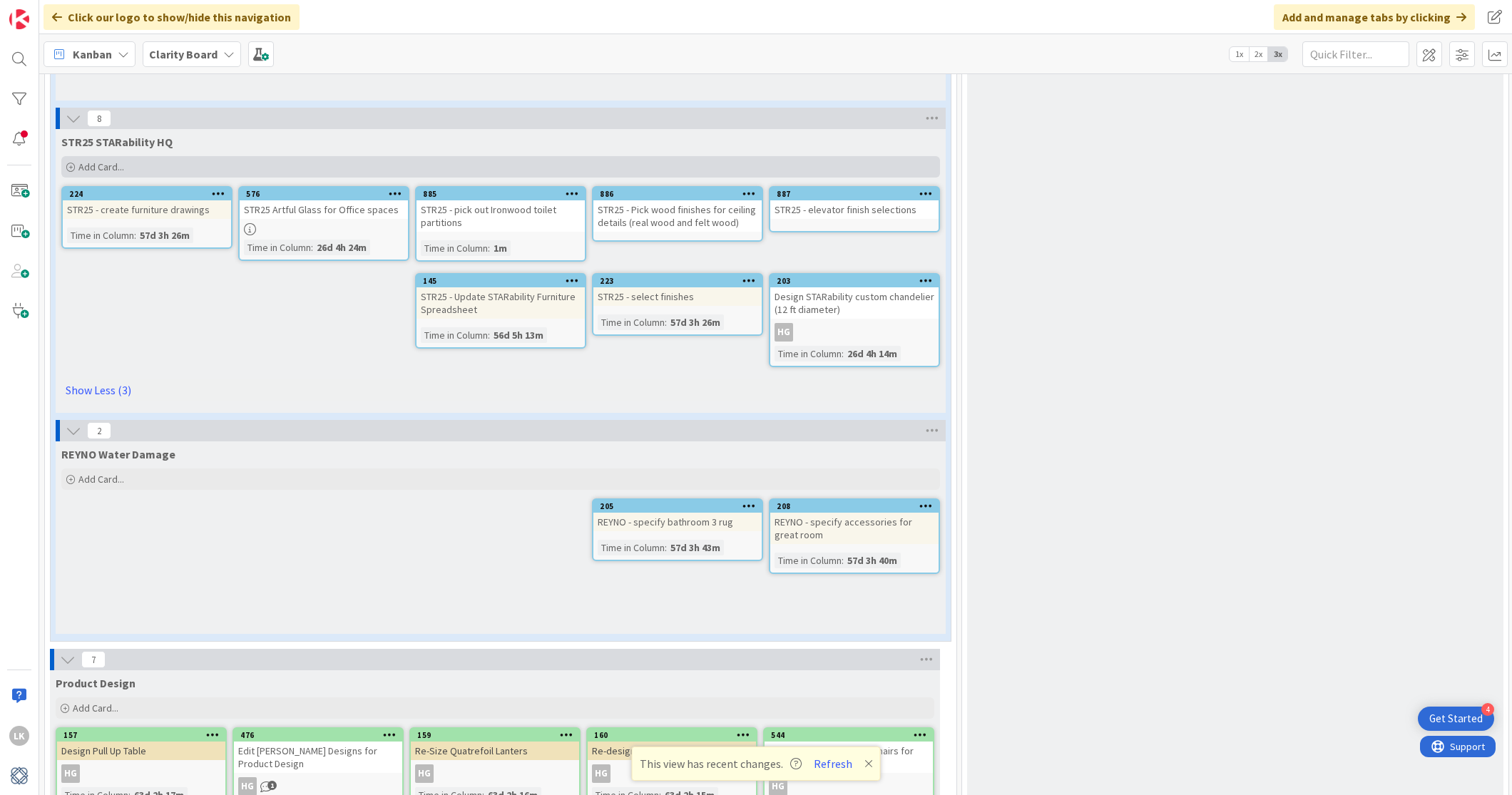
click at [89, 168] on span "Add Card..." at bounding box center [101, 167] width 45 height 13
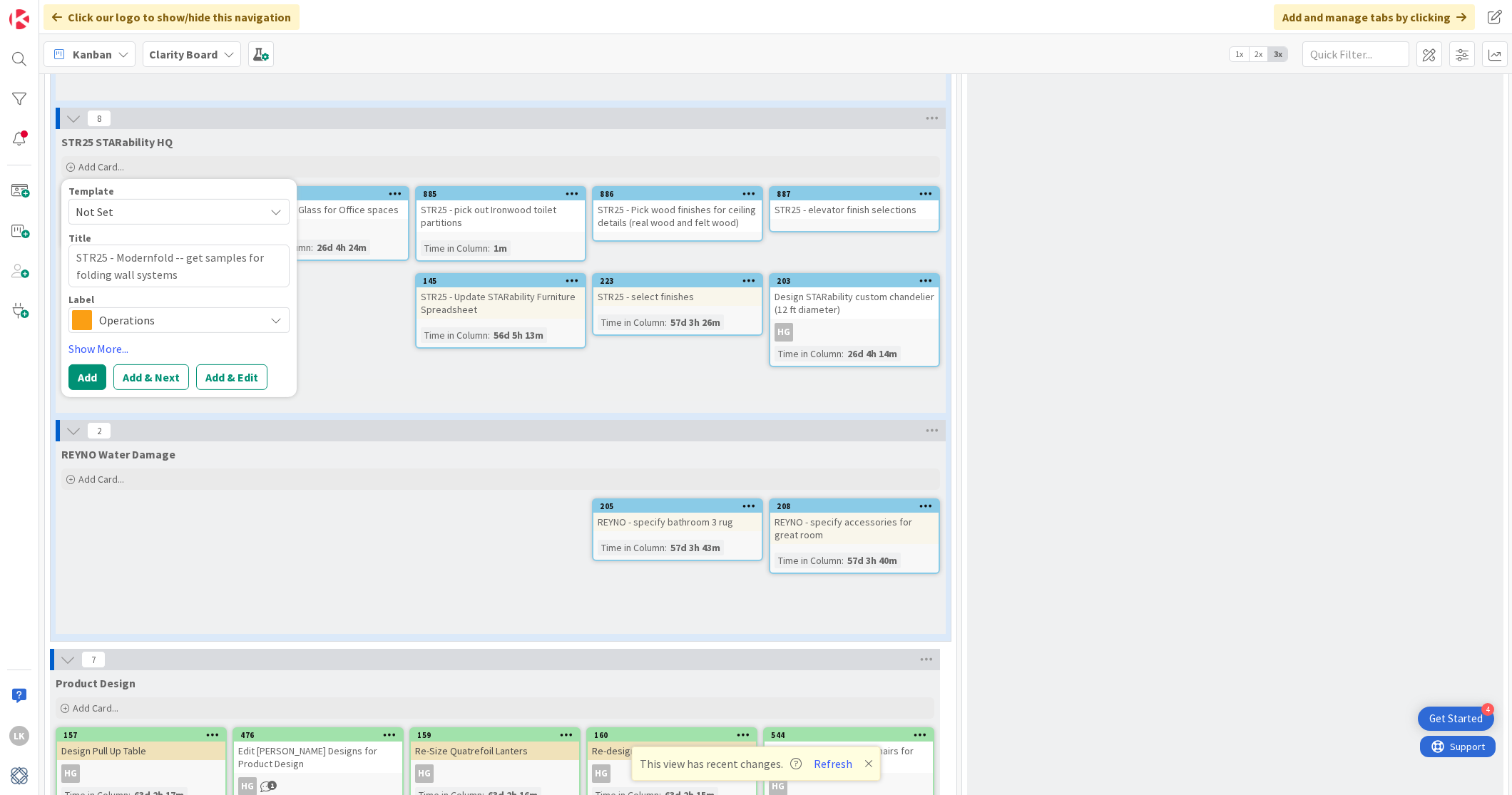
click at [270, 314] on icon at bounding box center [275, 319] width 11 height 11
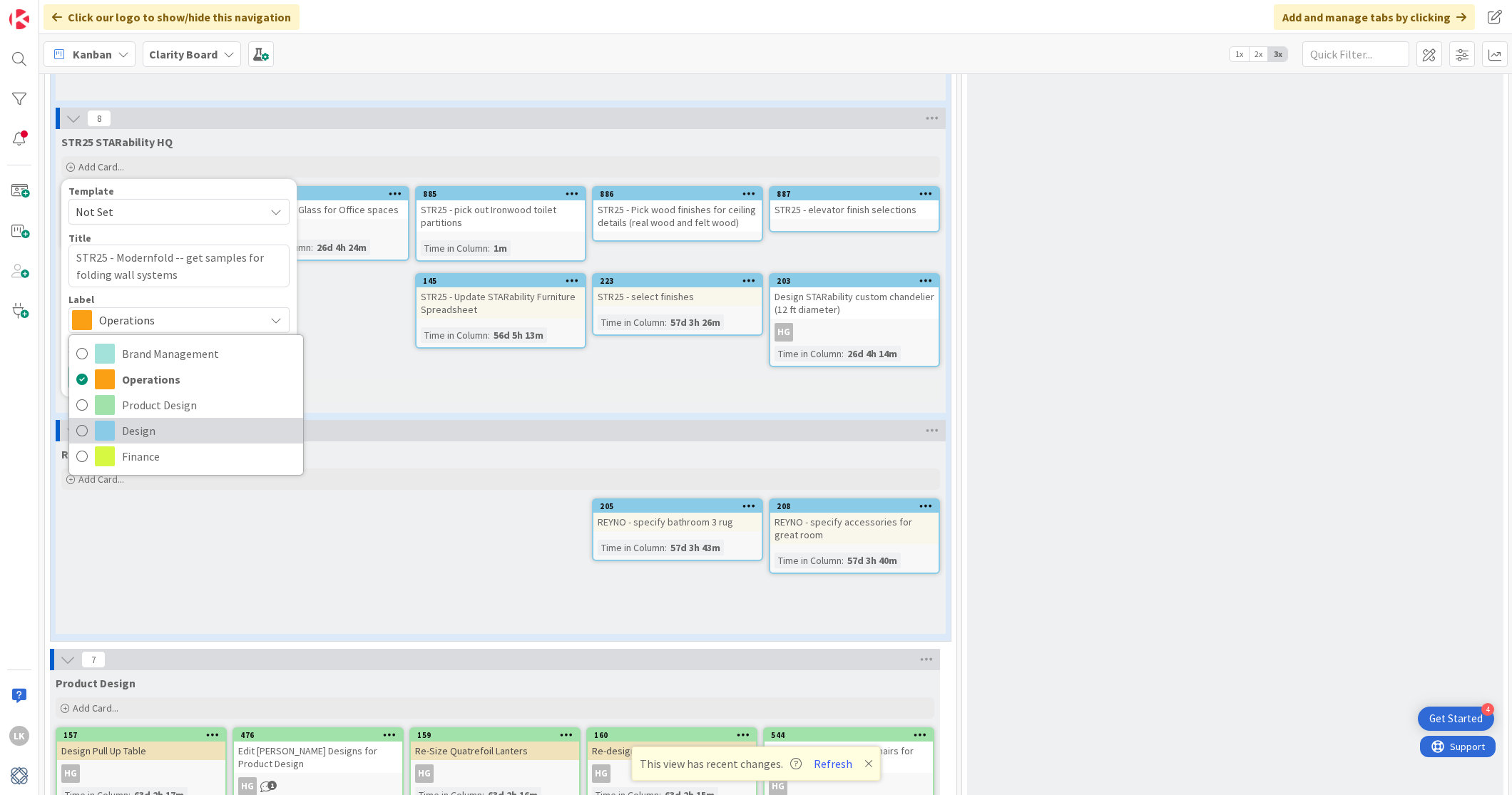
click at [79, 428] on icon at bounding box center [81, 431] width 11 height 21
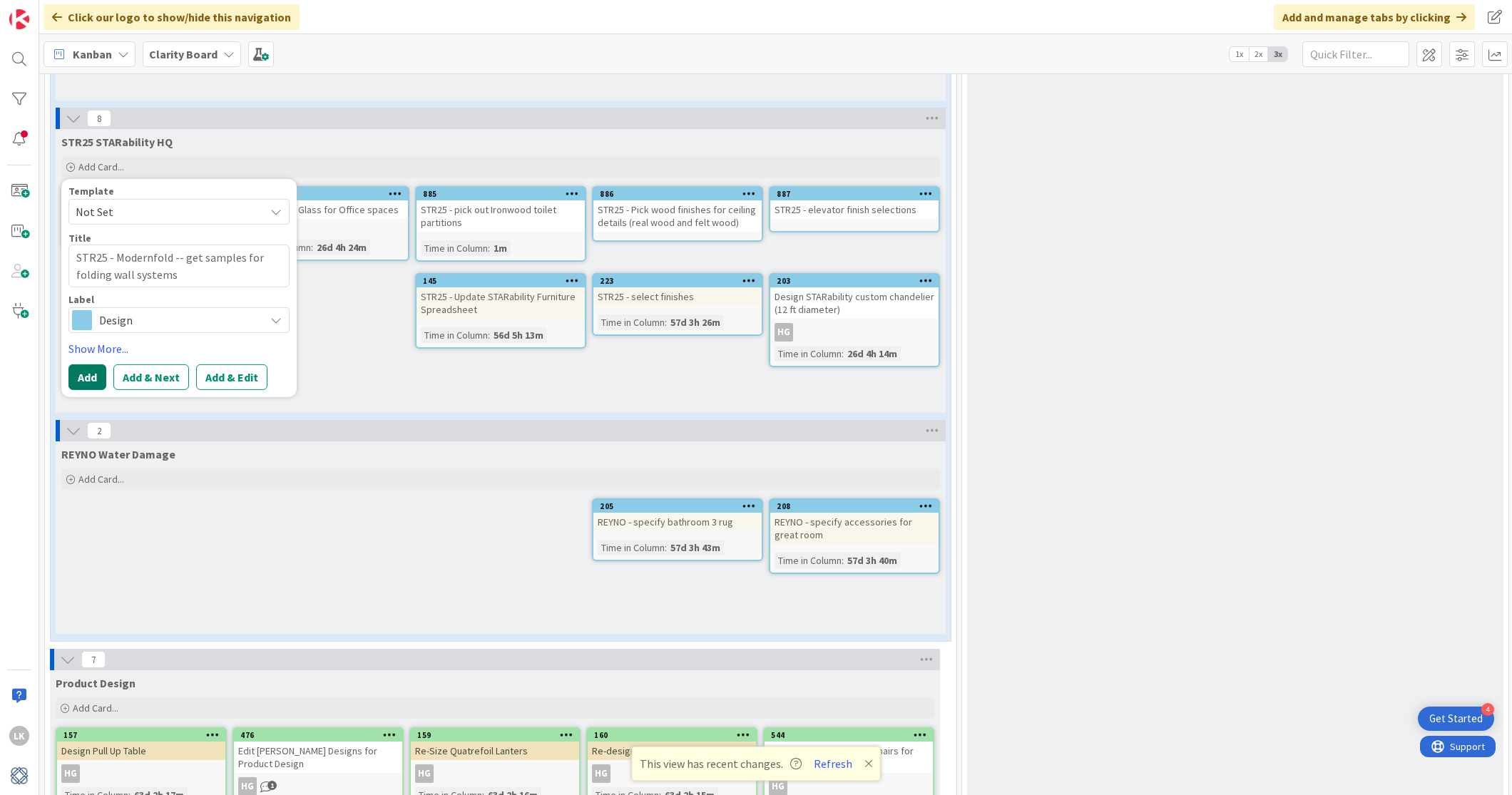
click at [78, 377] on button "Add" at bounding box center [87, 376] width 38 height 25
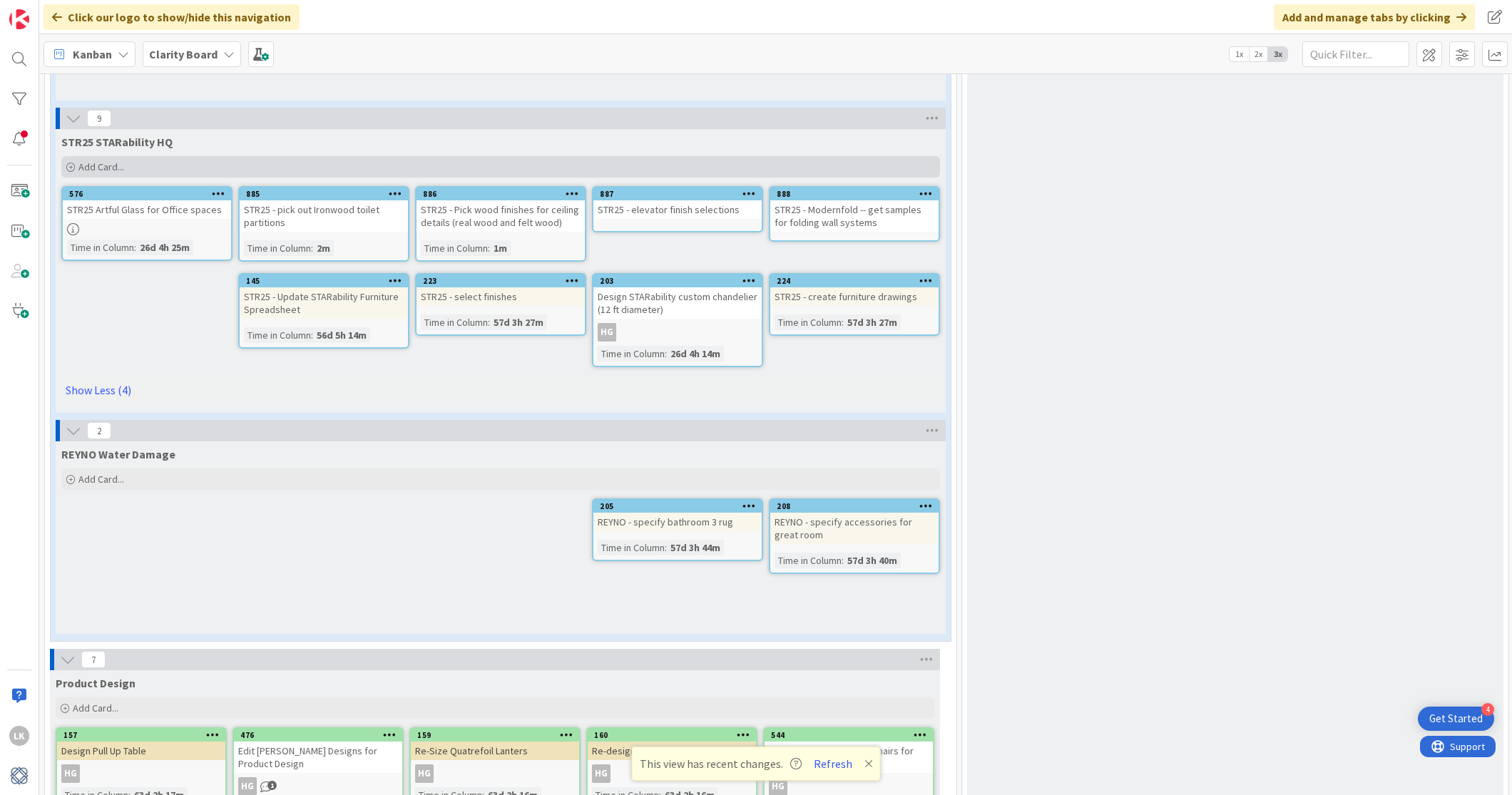
click at [75, 162] on div "Add Card..." at bounding box center [500, 167] width 878 height 21
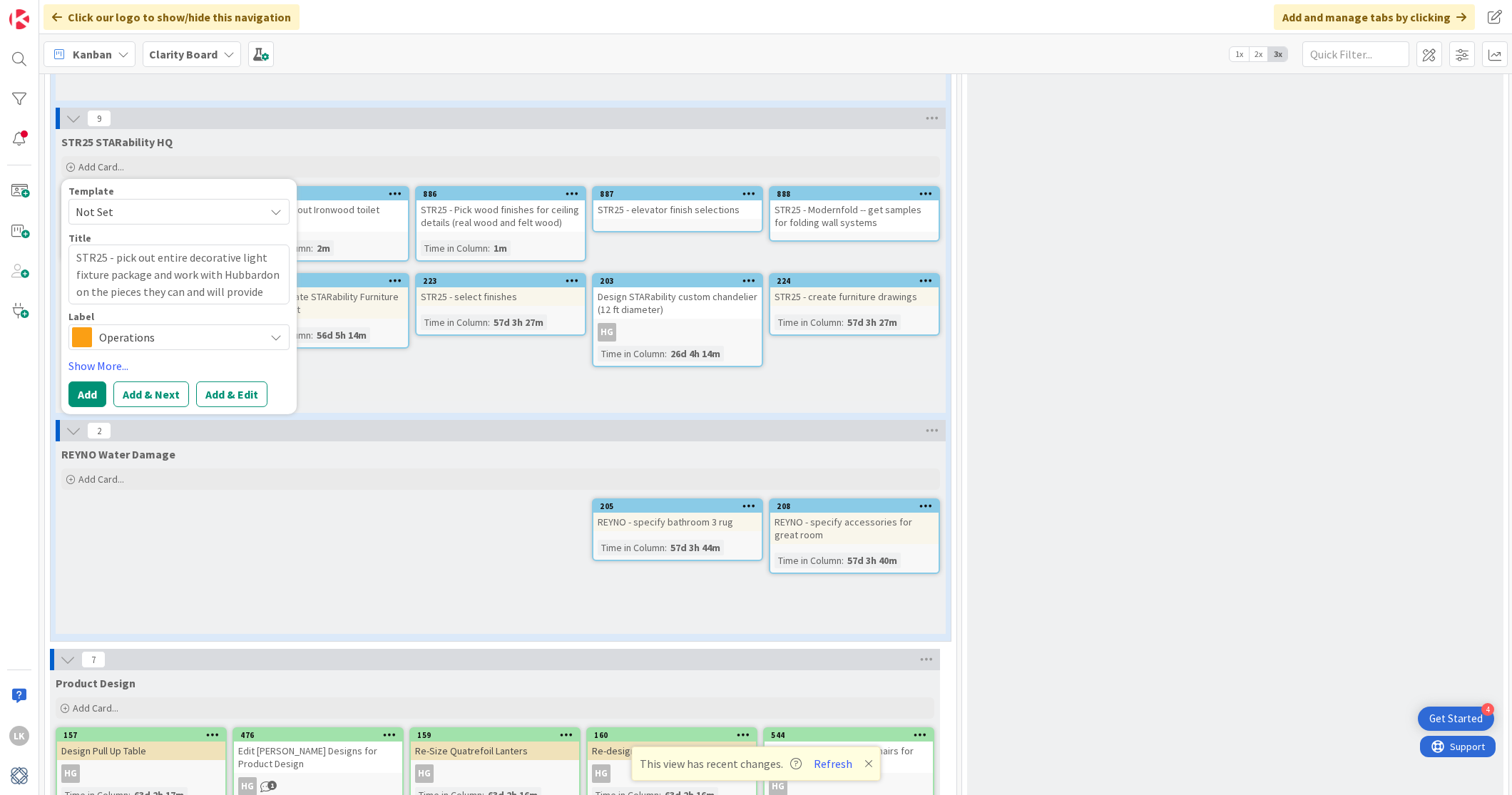
click at [274, 334] on icon at bounding box center [275, 336] width 11 height 11
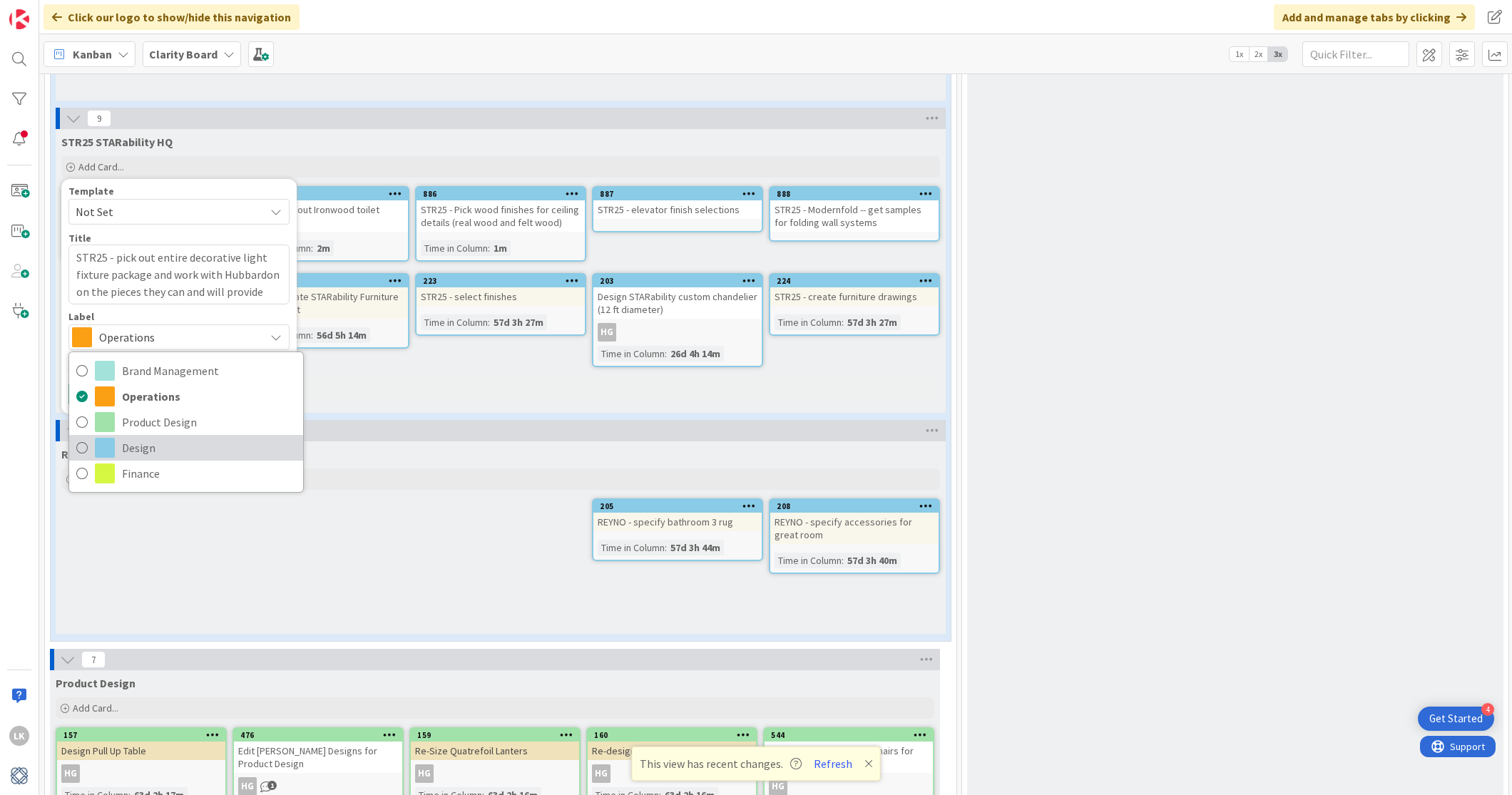
click at [82, 439] on icon at bounding box center [81, 447] width 11 height 21
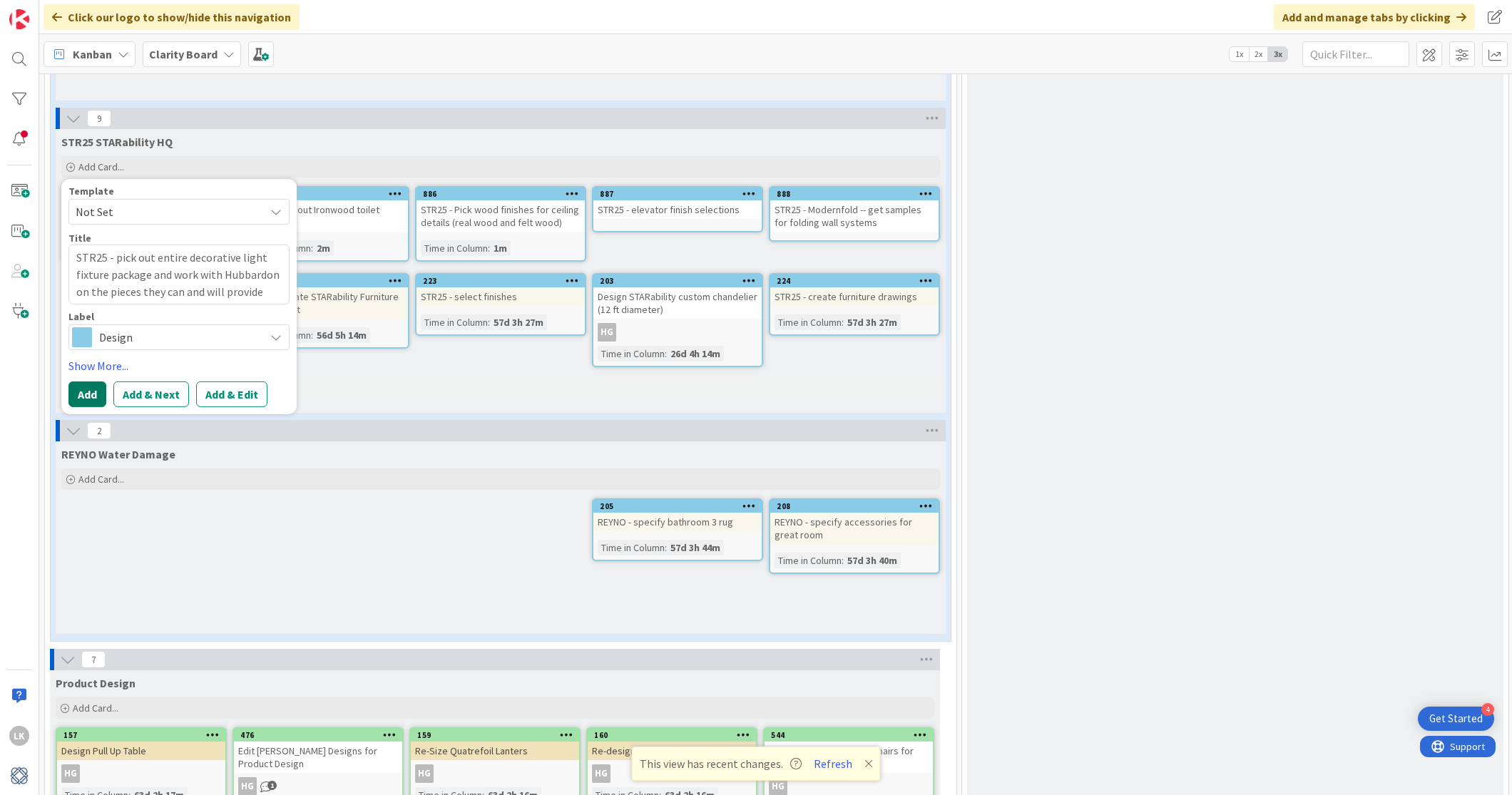
click at [81, 384] on button "Add" at bounding box center [87, 393] width 38 height 25
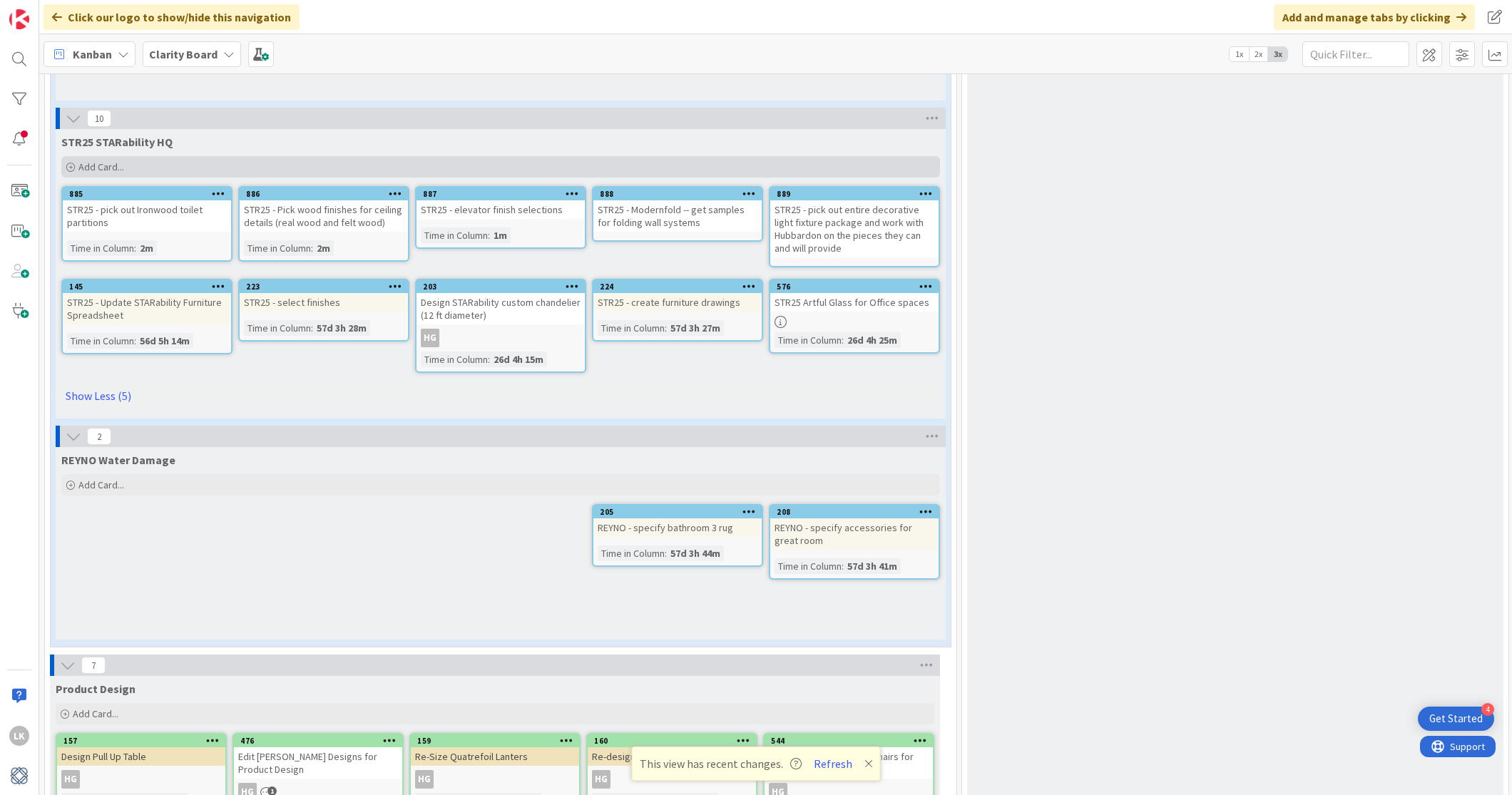
click at [92, 169] on span "Add Card..." at bounding box center [101, 167] width 45 height 13
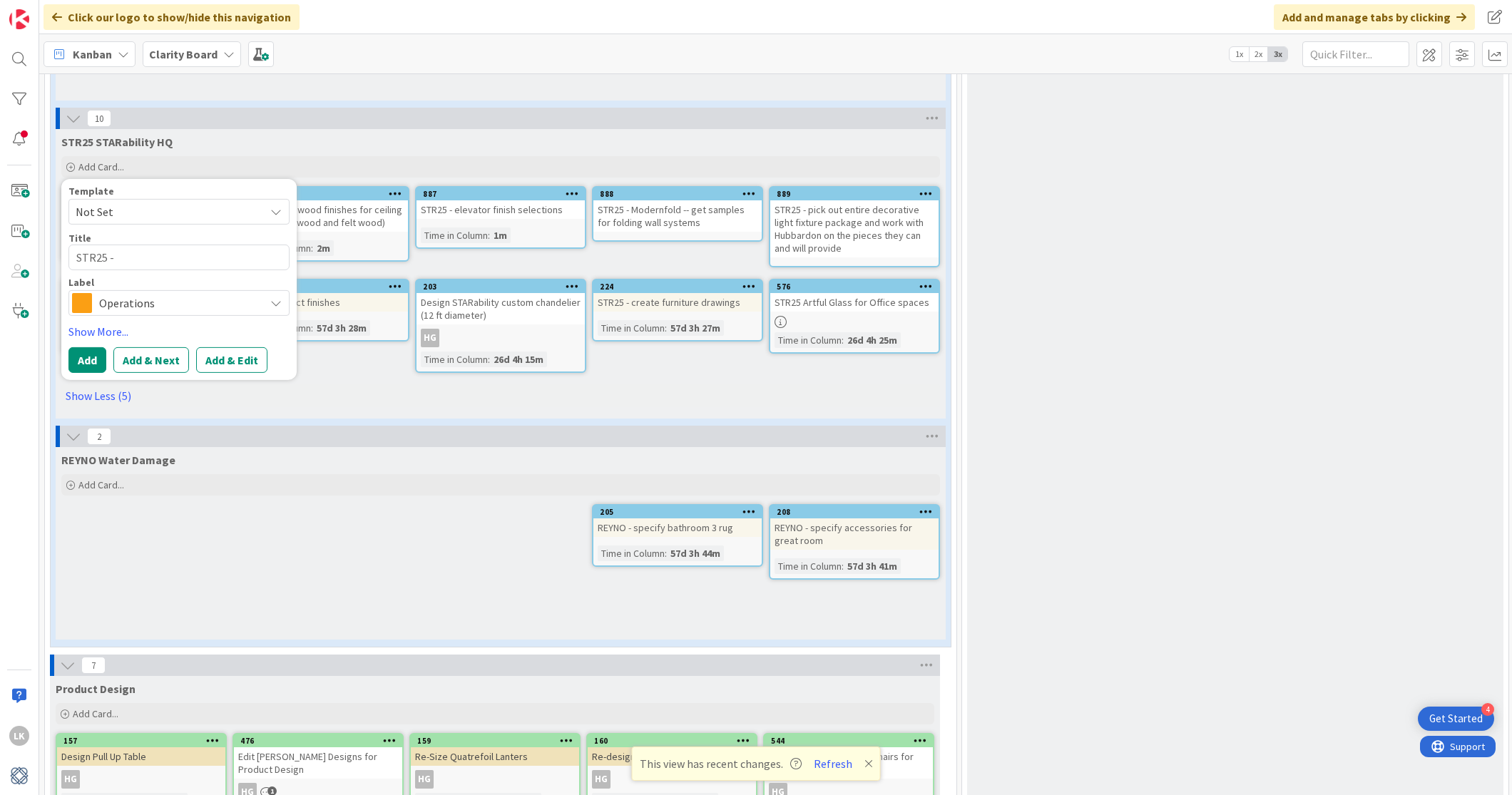
drag, startPoint x: 191, startPoint y: 184, endPoint x: 150, endPoint y: 179, distance: 41.3
click at [151, 179] on div "Template Not Set Title 8 / 128 STR25 - Label Operations Brand Management Operat…" at bounding box center [178, 280] width 235 height 201
click at [187, 257] on textarea "STR25 -" at bounding box center [178, 257] width 221 height 25
click at [250, 314] on span "Operations" at bounding box center [177, 319] width 158 height 20
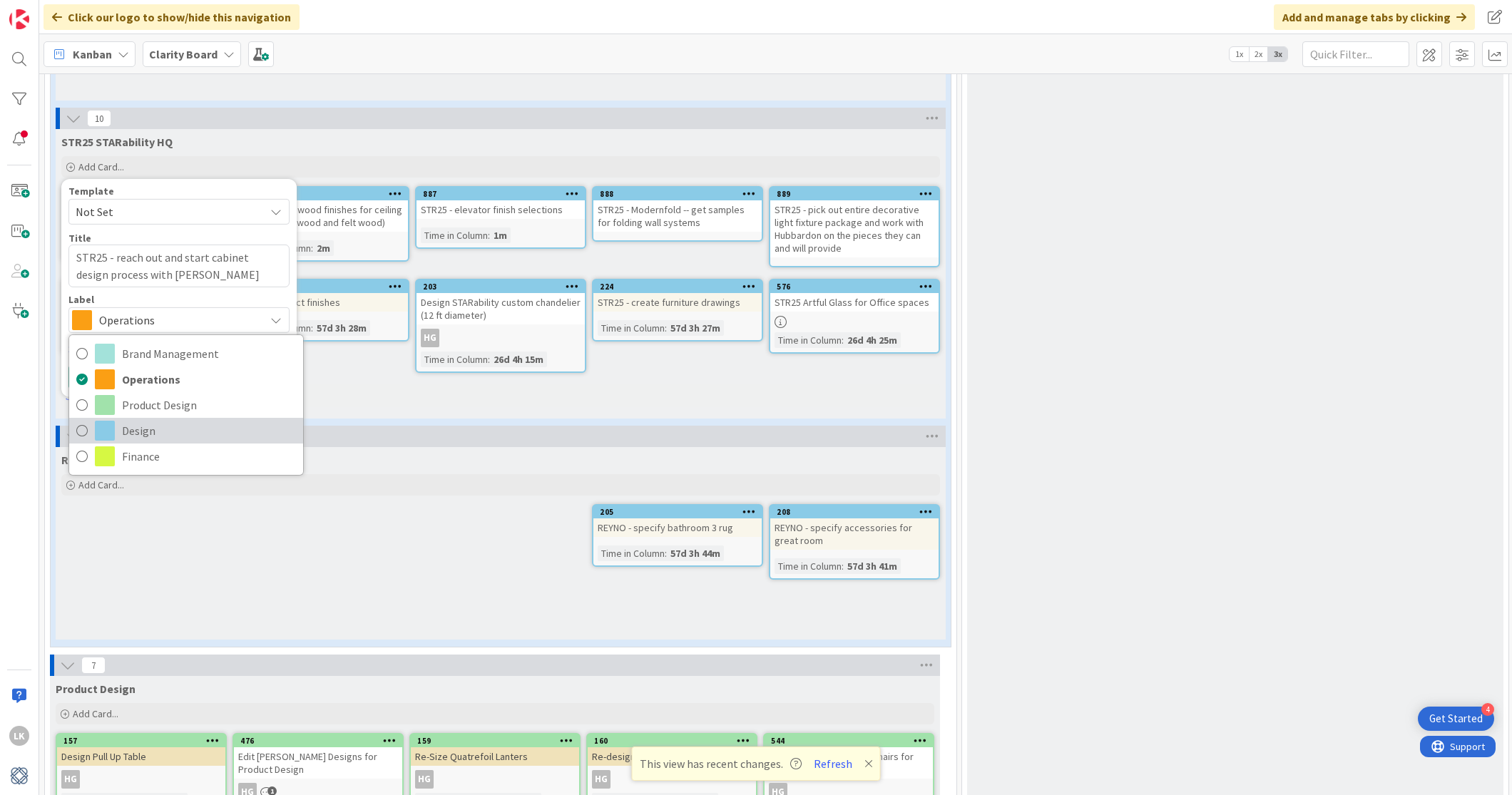
click at [84, 431] on icon at bounding box center [81, 431] width 11 height 21
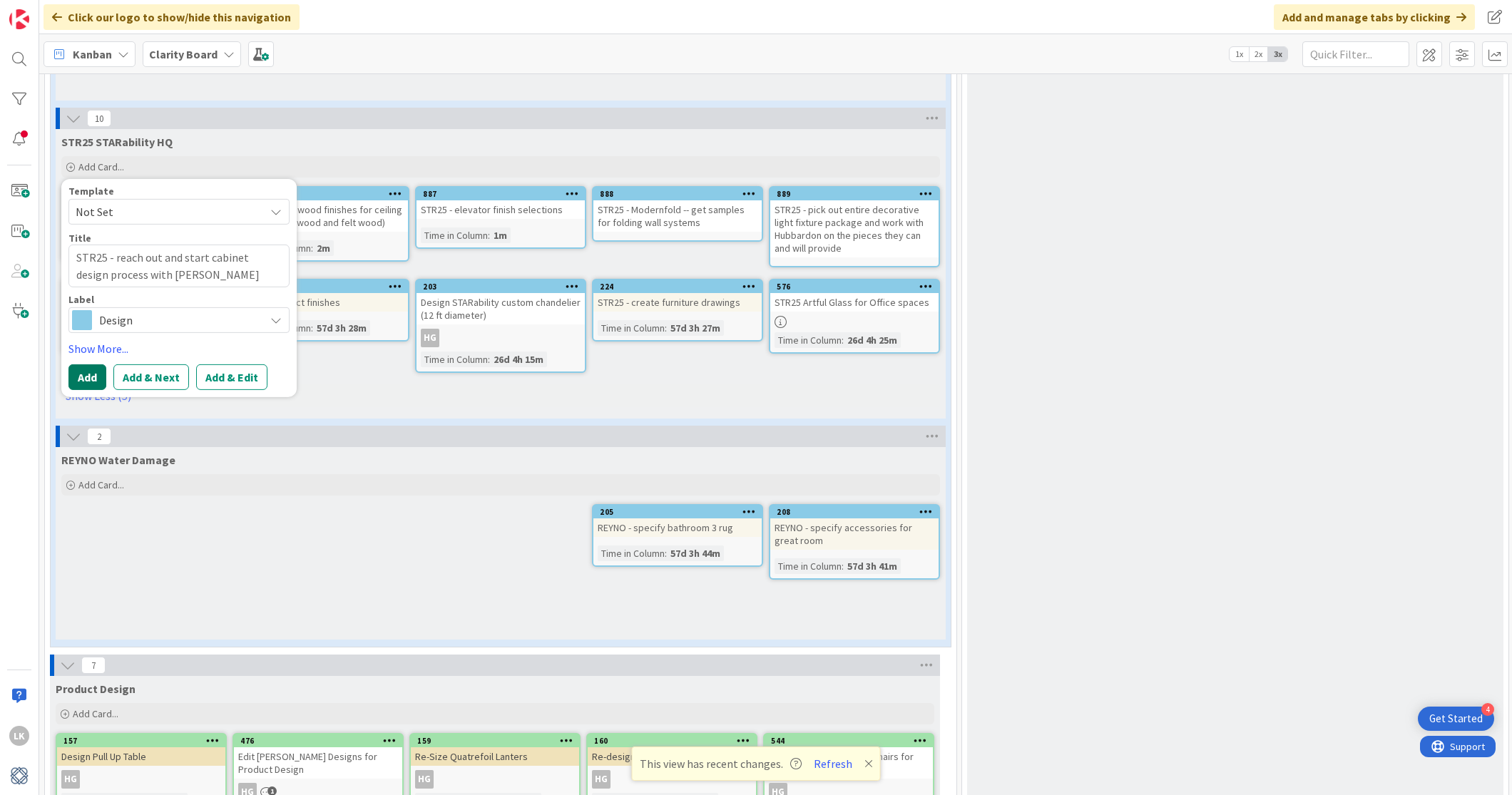
click at [80, 377] on button "Add" at bounding box center [87, 376] width 38 height 25
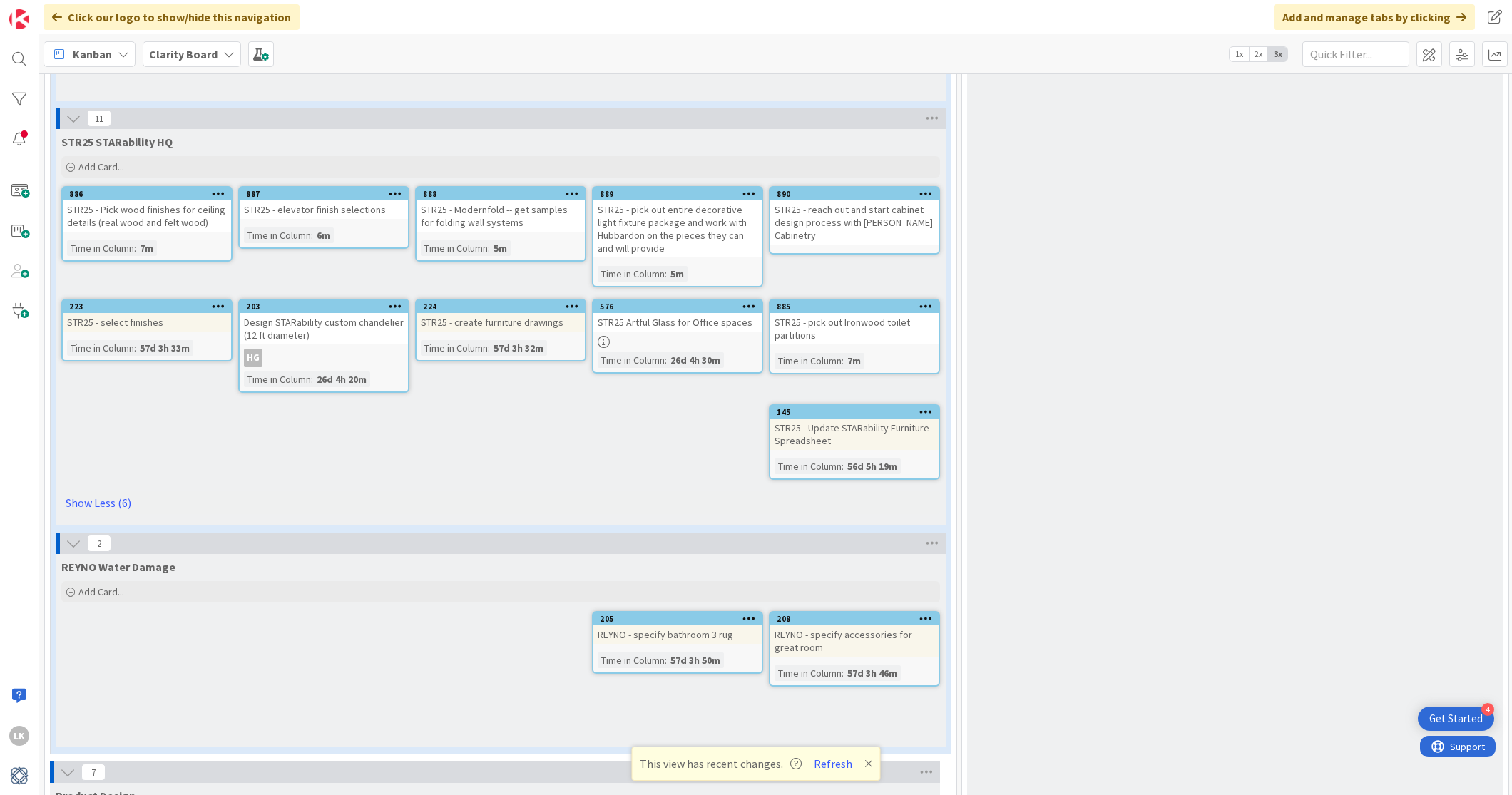
click at [215, 303] on icon at bounding box center [218, 305] width 14 height 10
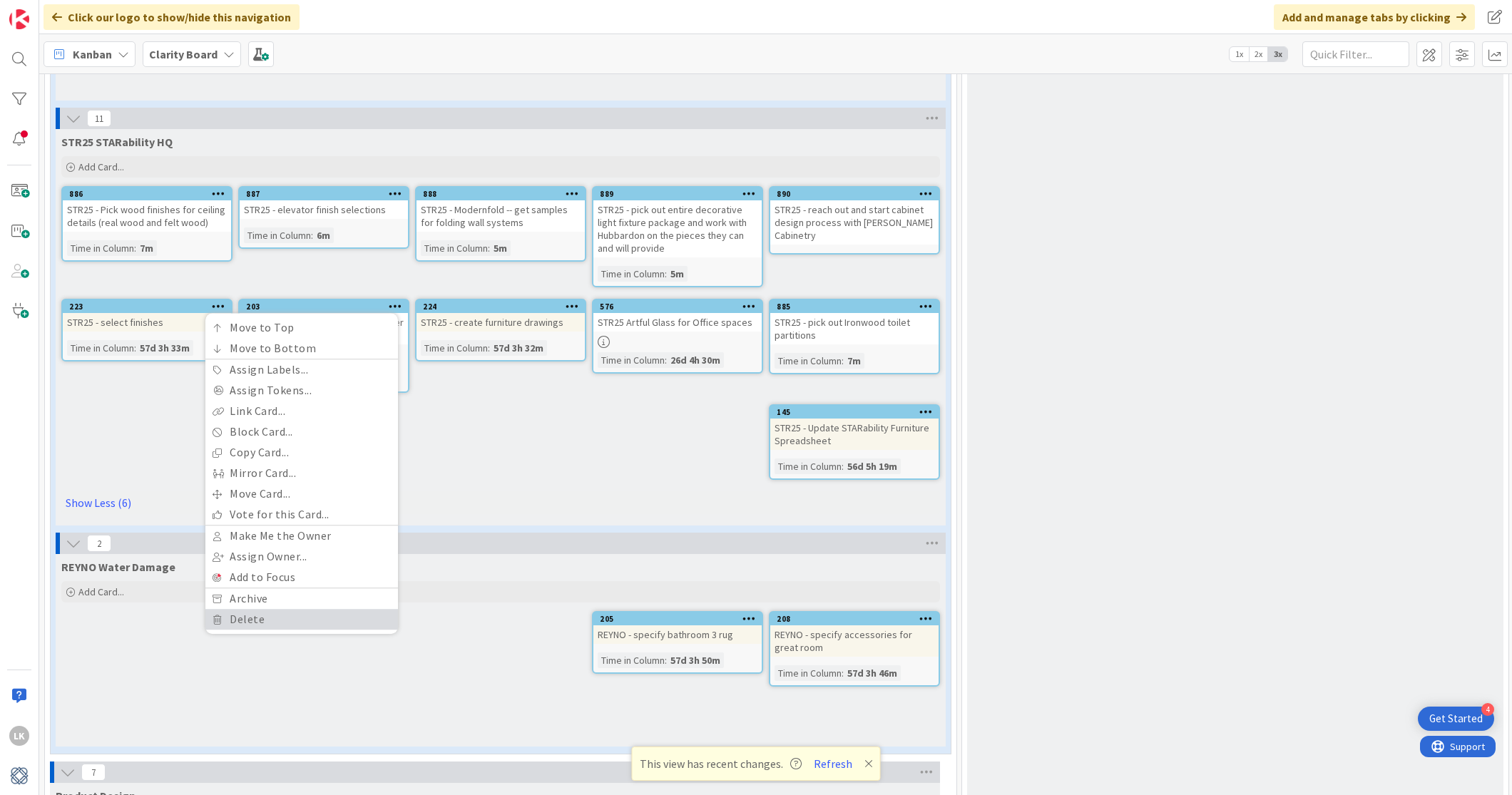
click at [257, 614] on link "Delete" at bounding box center [302, 620] width 192 height 21
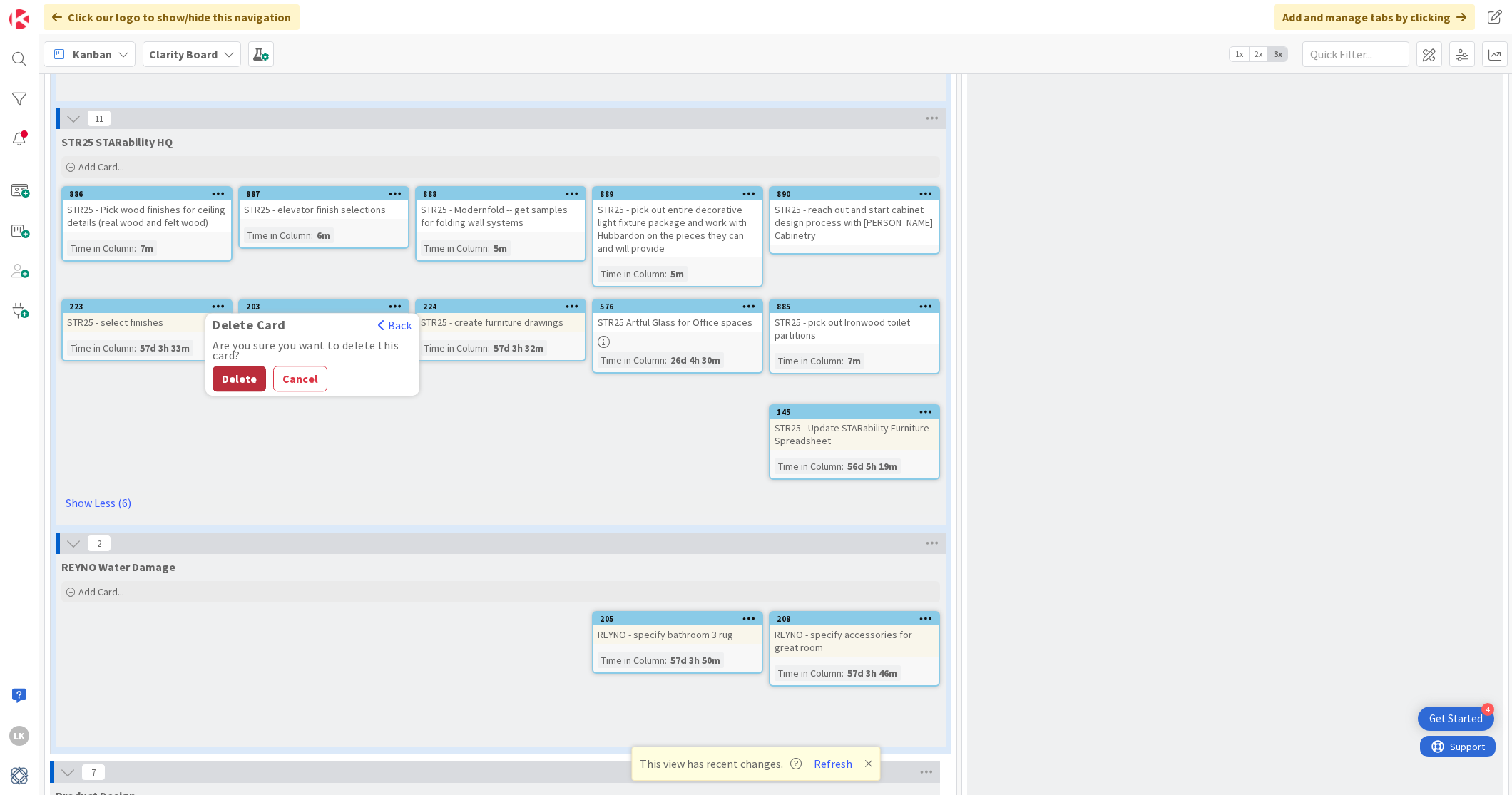
click at [234, 376] on button "Delete" at bounding box center [239, 378] width 53 height 25
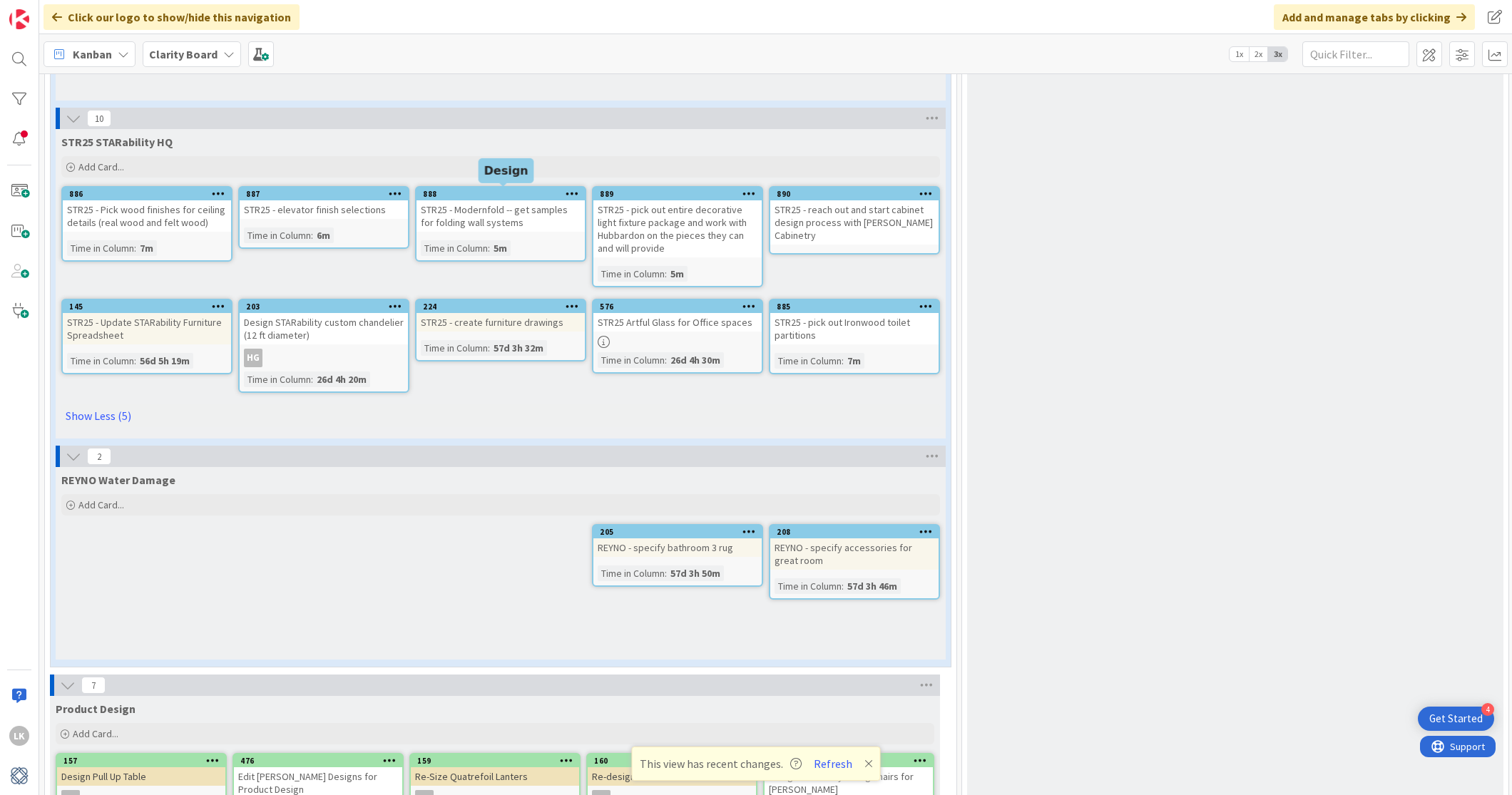
scroll to position [3408, 3]
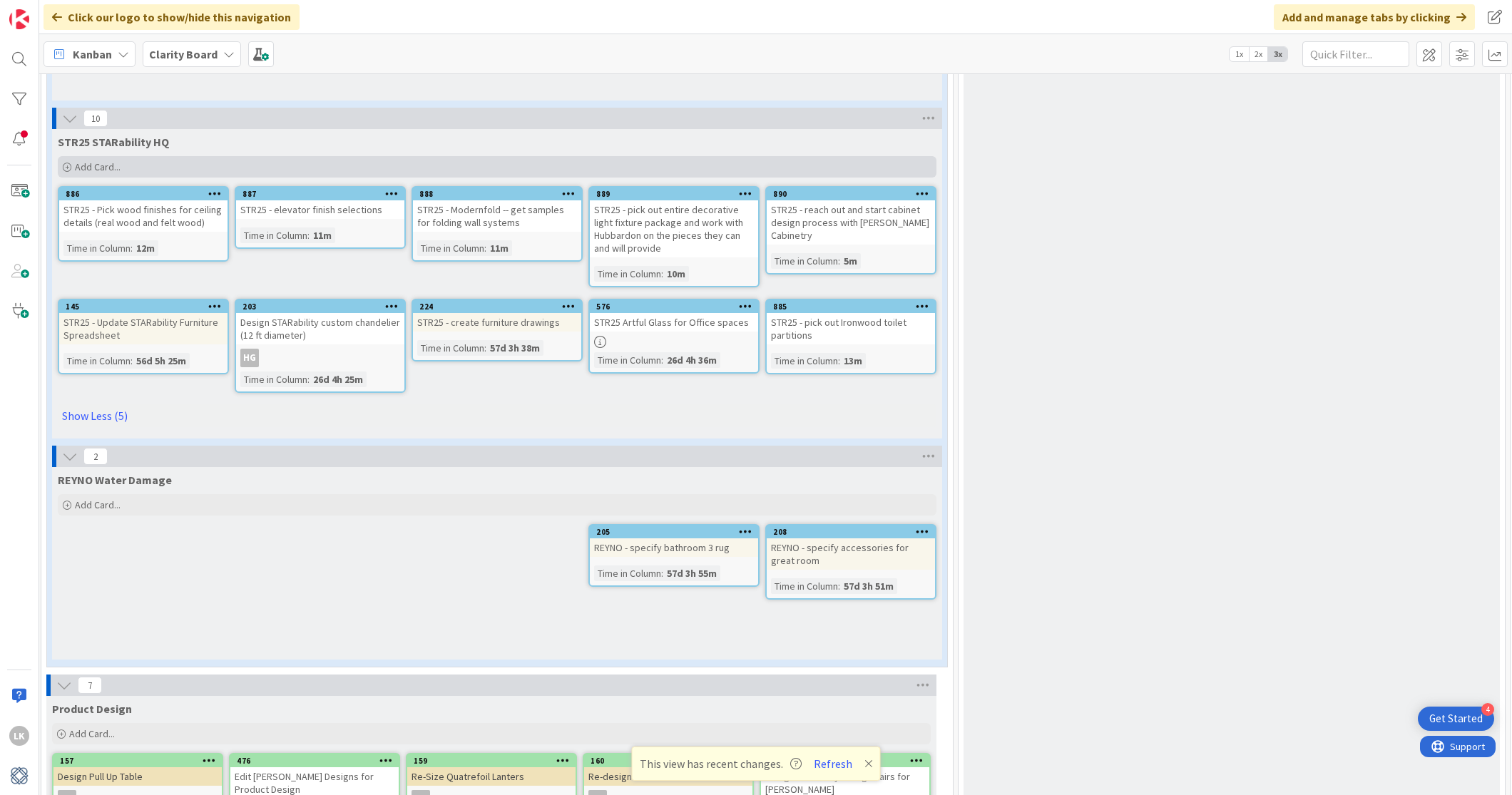
click at [91, 166] on span "Add Card..." at bounding box center [98, 167] width 45 height 13
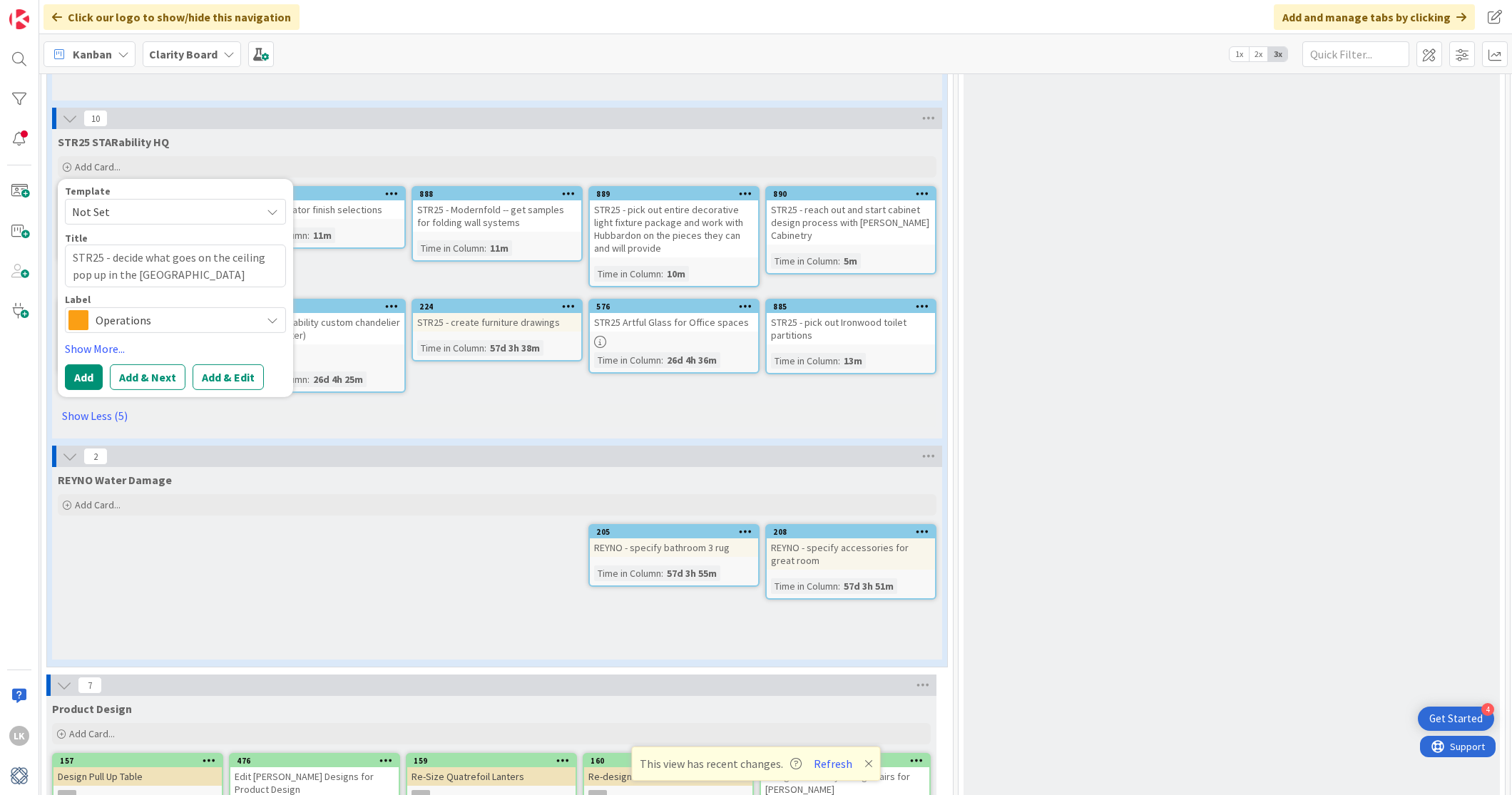
click at [270, 315] on icon at bounding box center [272, 319] width 11 height 11
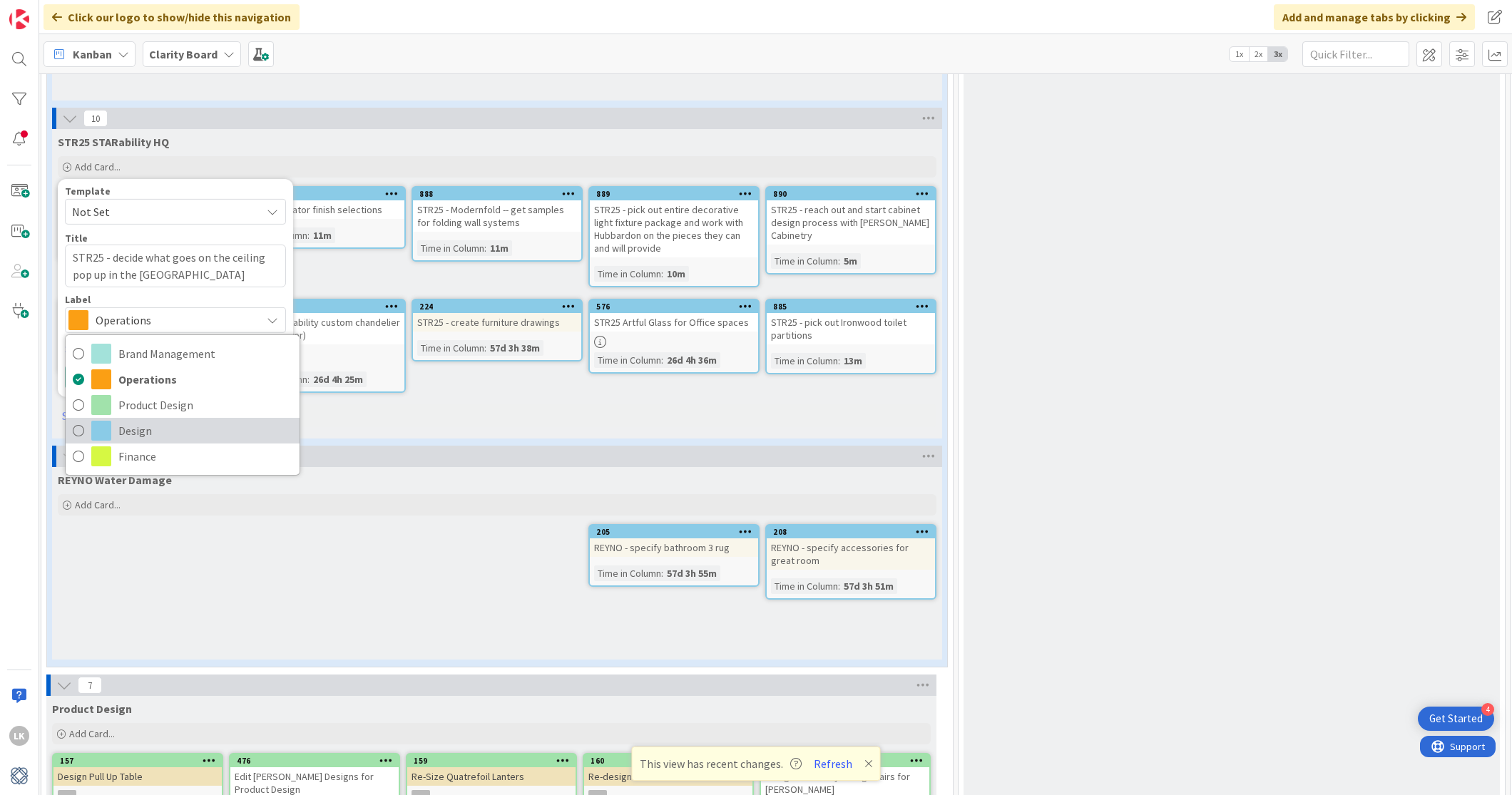
click at [75, 429] on icon at bounding box center [78, 431] width 11 height 21
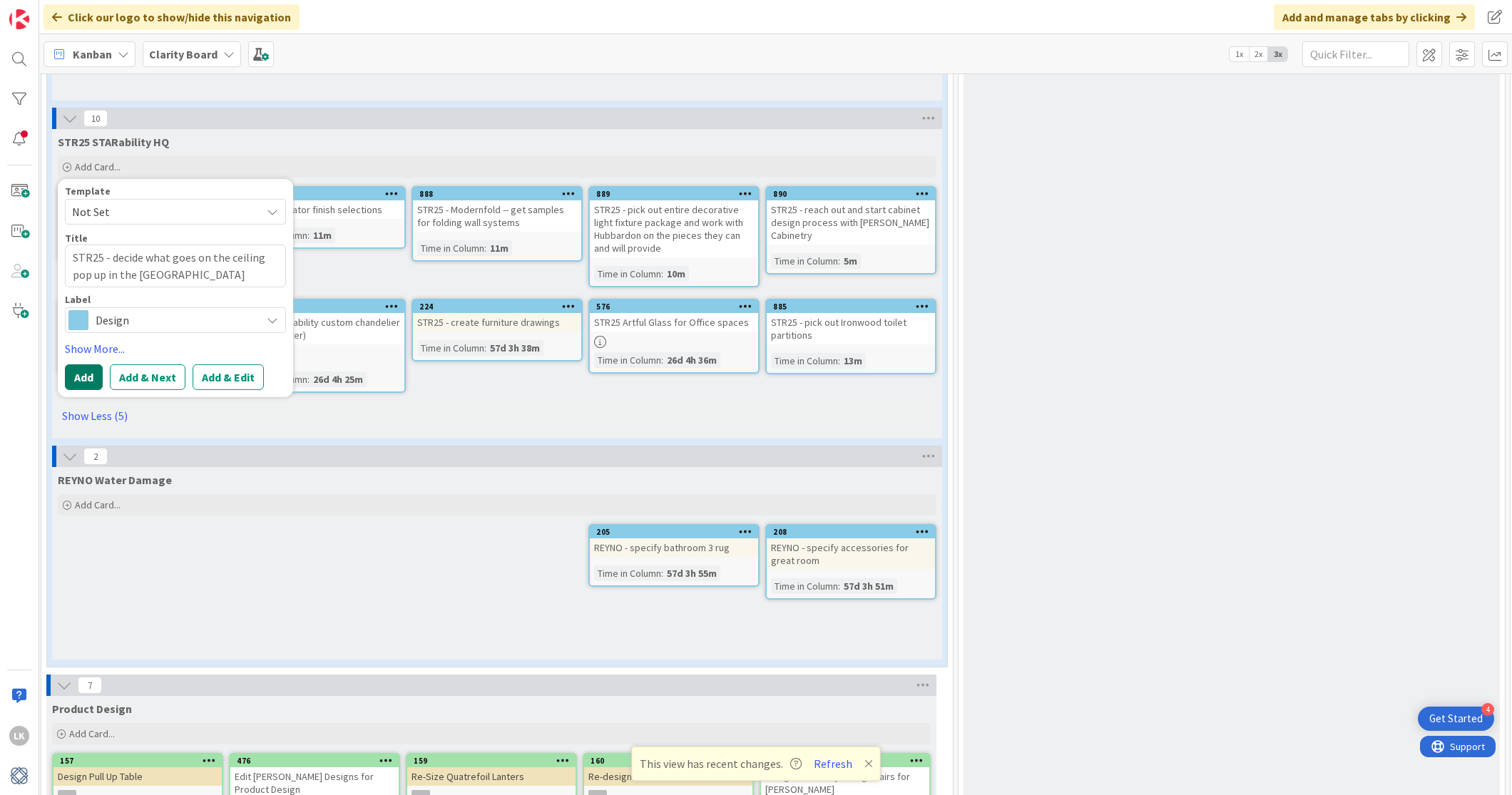
click at [83, 373] on button "Add" at bounding box center [83, 376] width 38 height 25
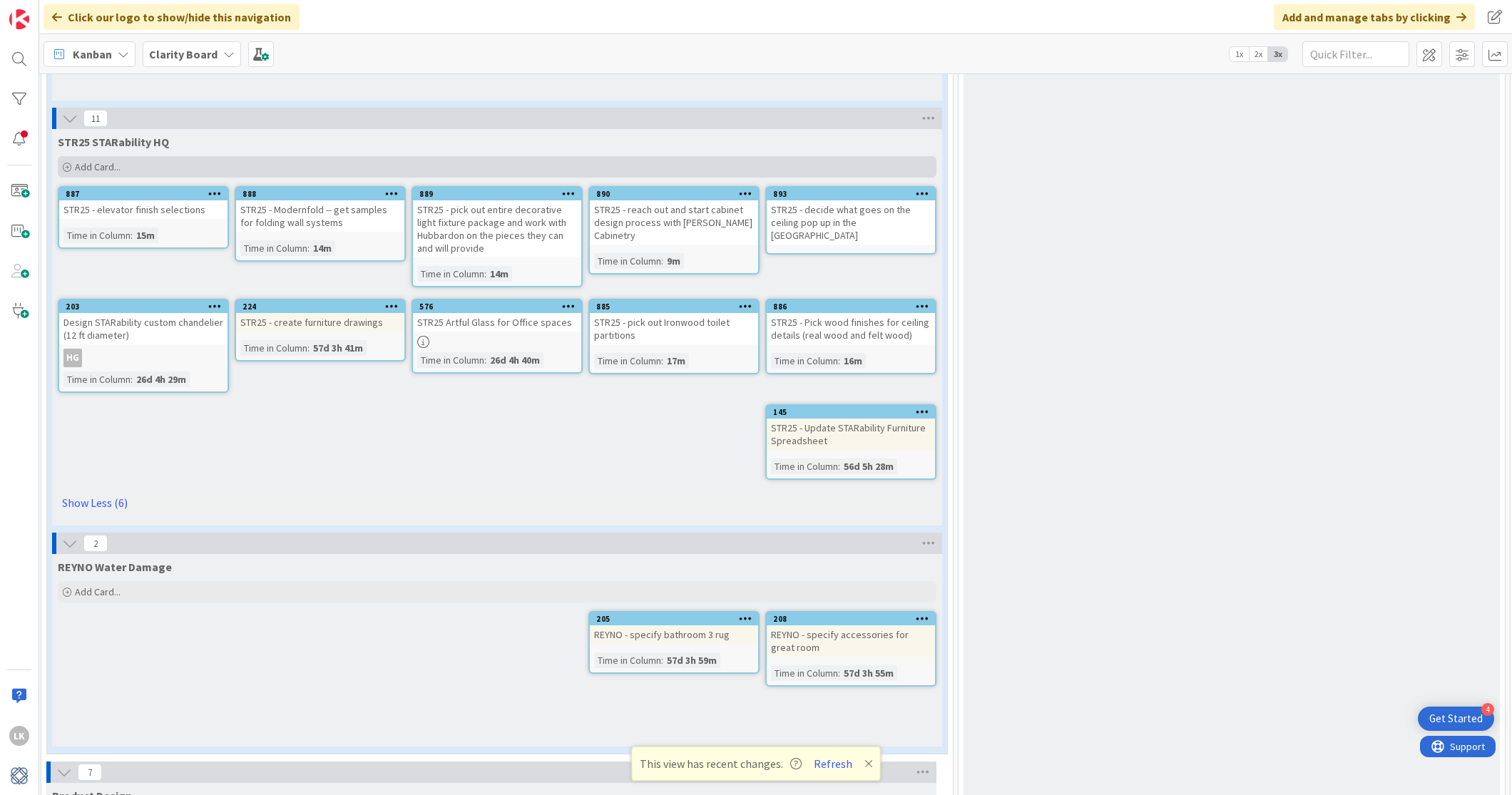
click at [95, 166] on span "Add Card..." at bounding box center [98, 167] width 45 height 13
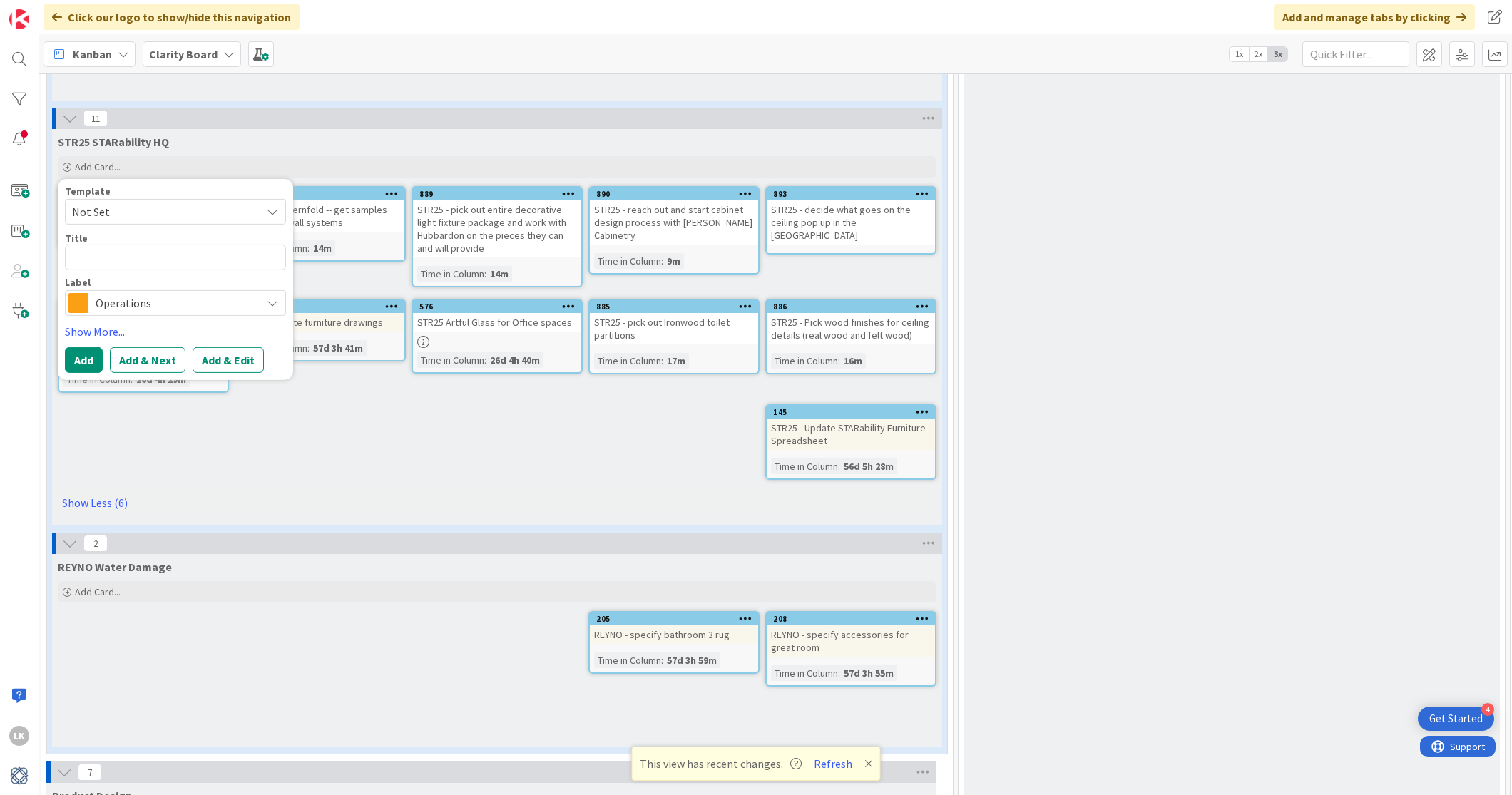
click at [302, 467] on div "STR25 STARability HQ Add Card... Template Not Set Title 0 / 128 Label Operation…" at bounding box center [497, 328] width 890 height 397
